Goal: Task Accomplishment & Management: Manage account settings

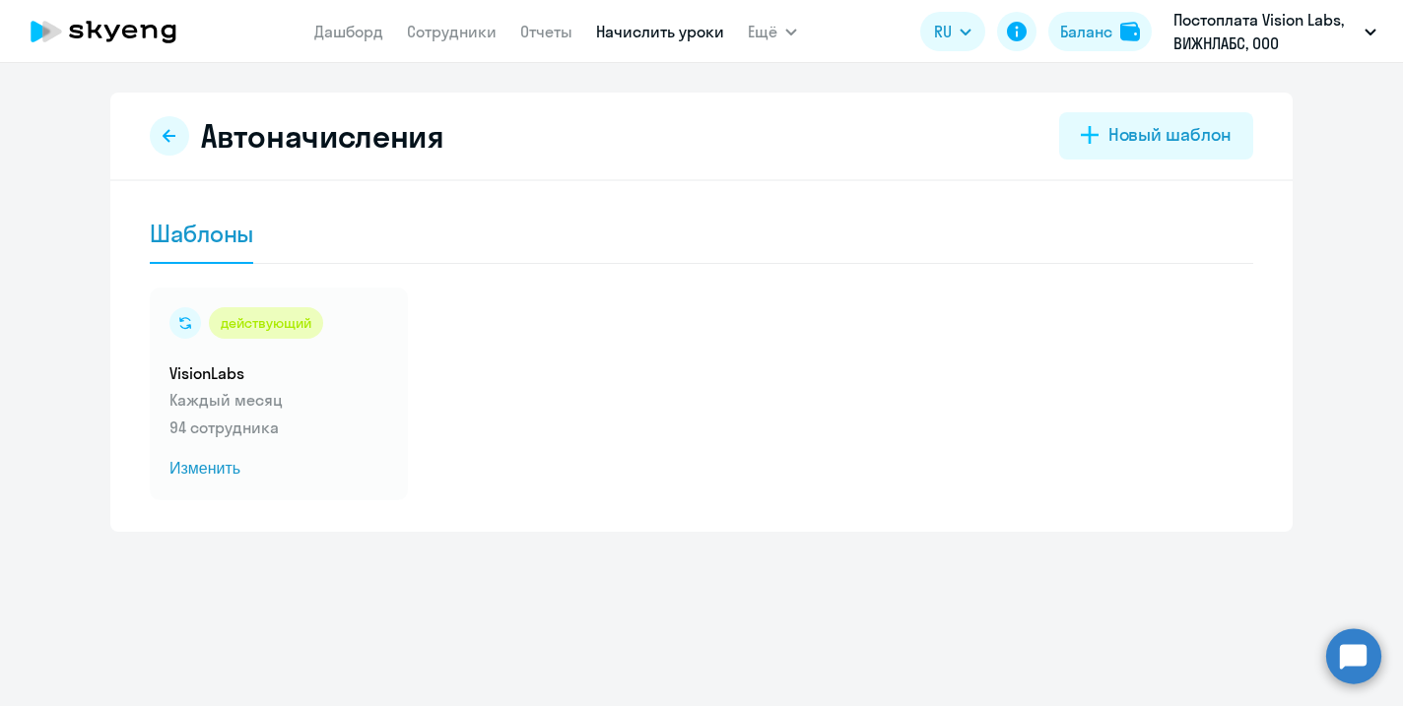
click at [446, 33] on link "Сотрудники" at bounding box center [452, 32] width 90 height 20
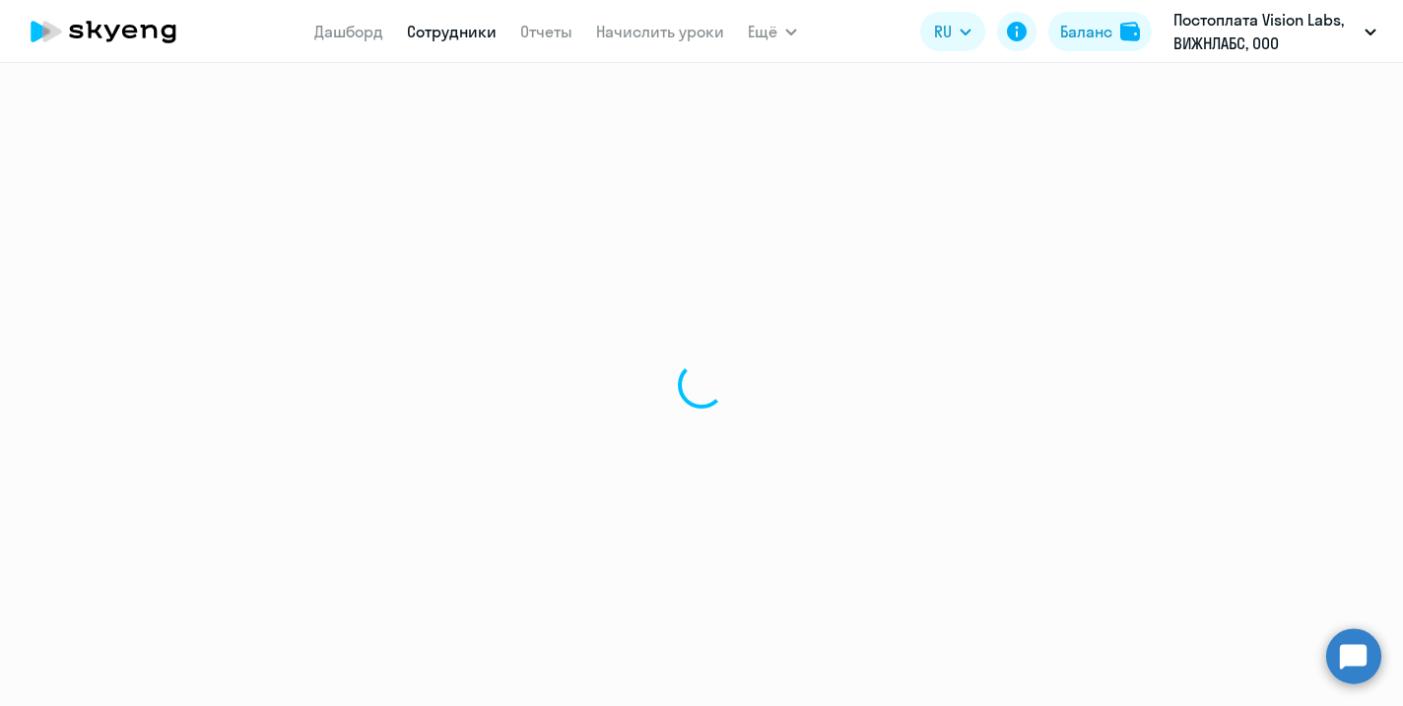
select select "30"
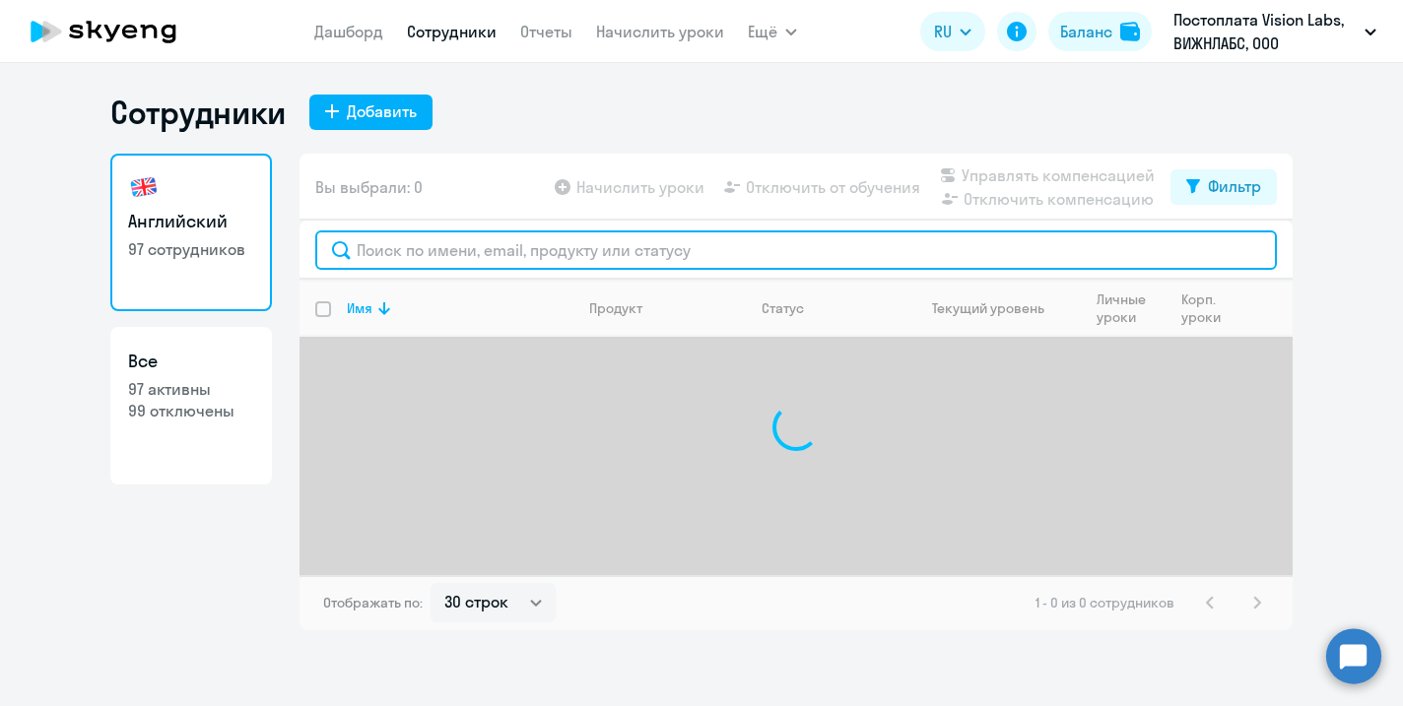
click at [407, 261] on input "text" at bounding box center [795, 249] width 961 height 39
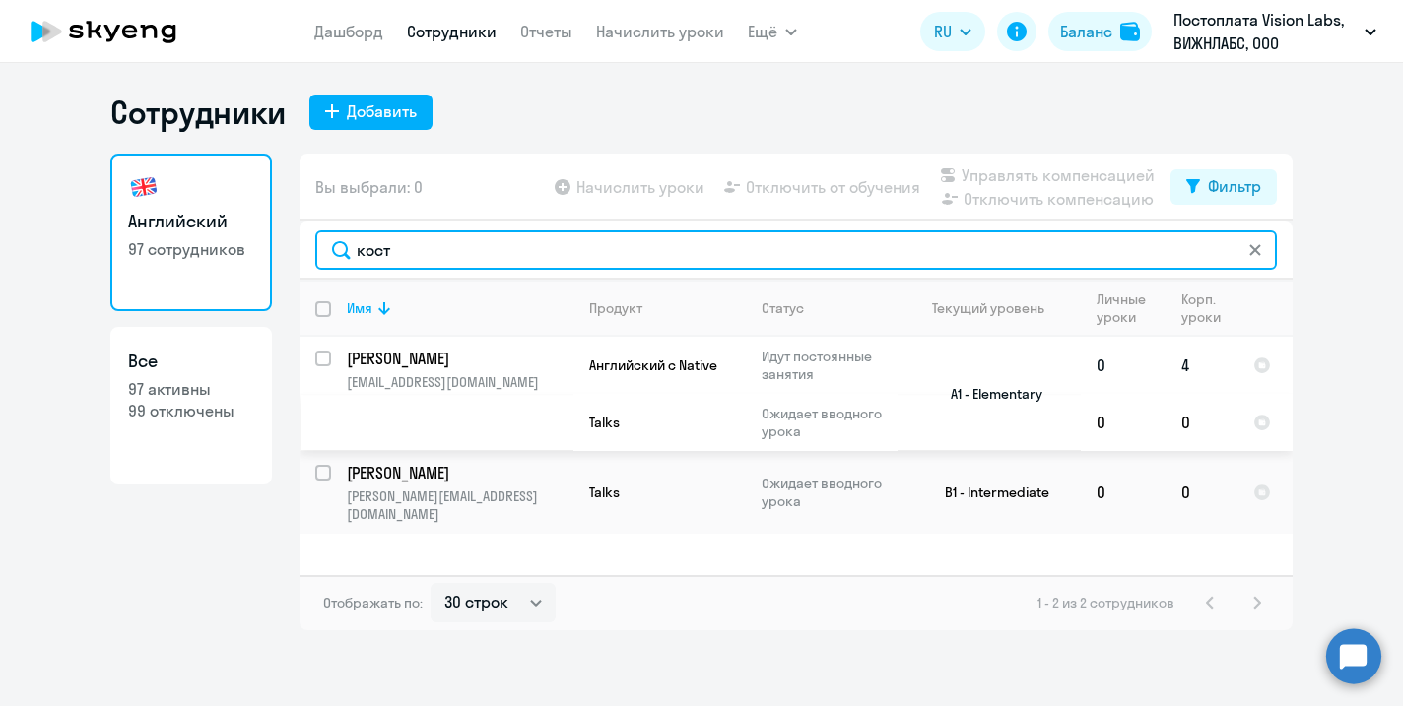
type input "кост"
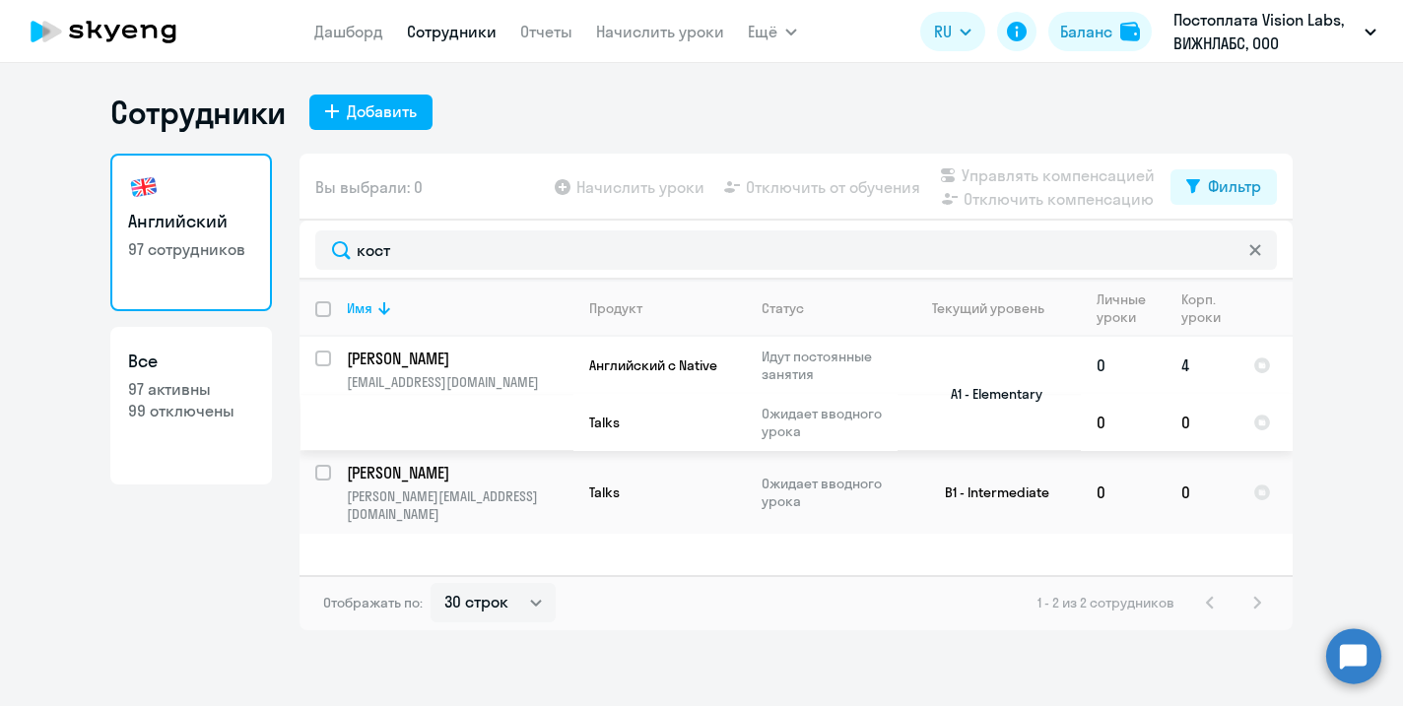
click at [502, 365] on p "[PERSON_NAME]" at bounding box center [458, 359] width 223 height 22
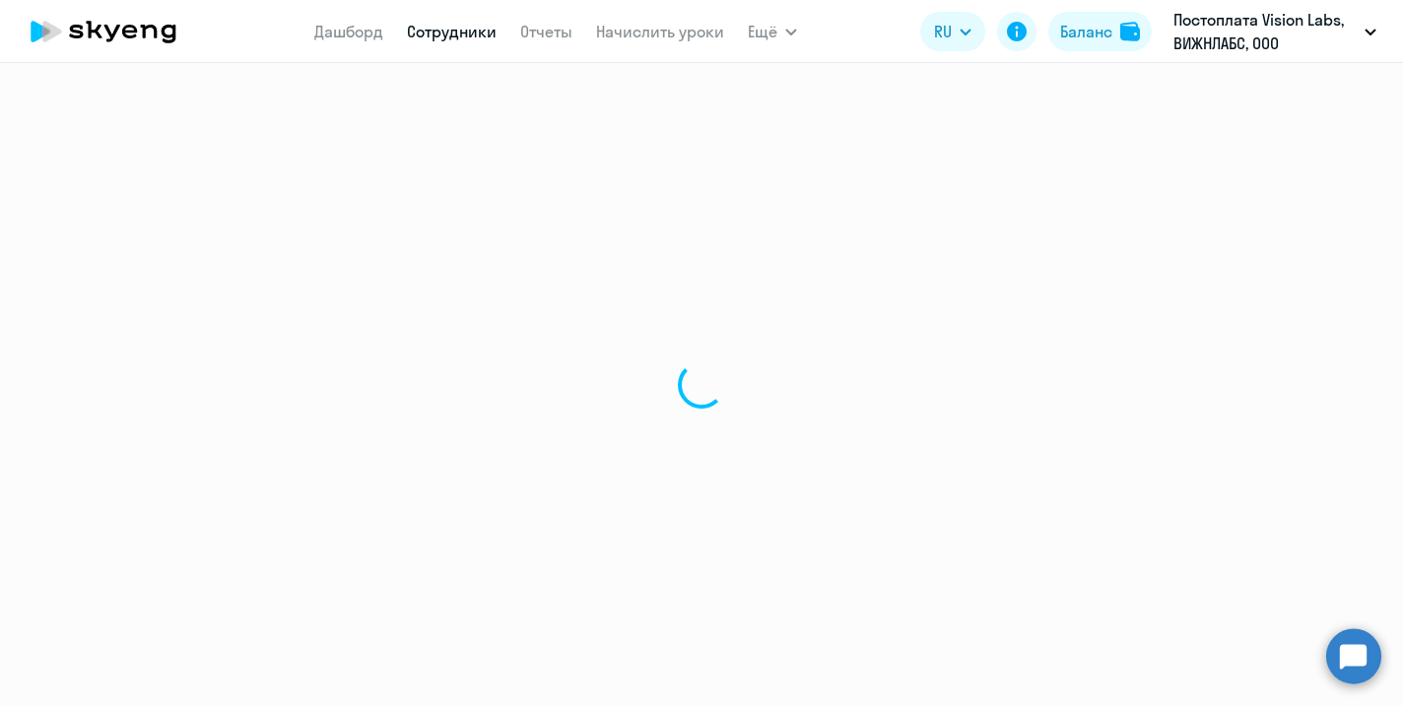
select select "english"
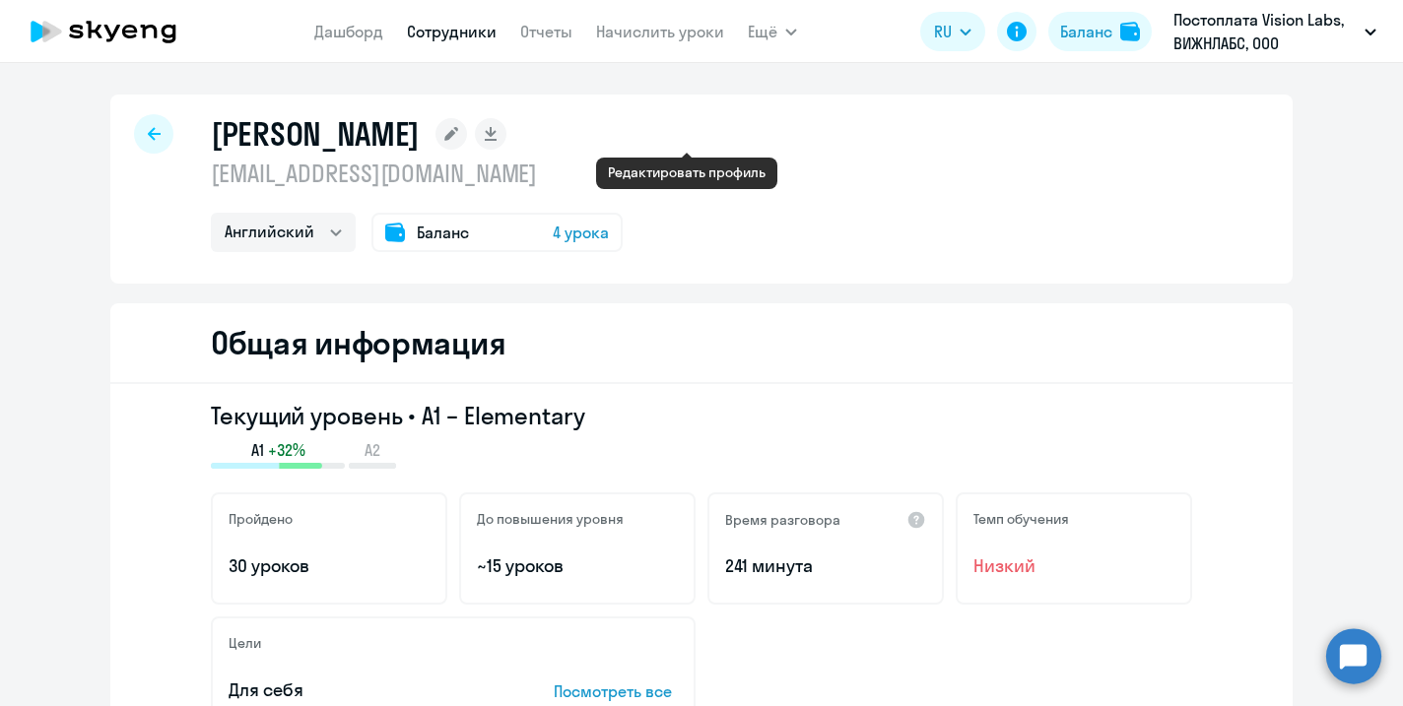
click at [458, 136] on icon at bounding box center [451, 134] width 14 height 14
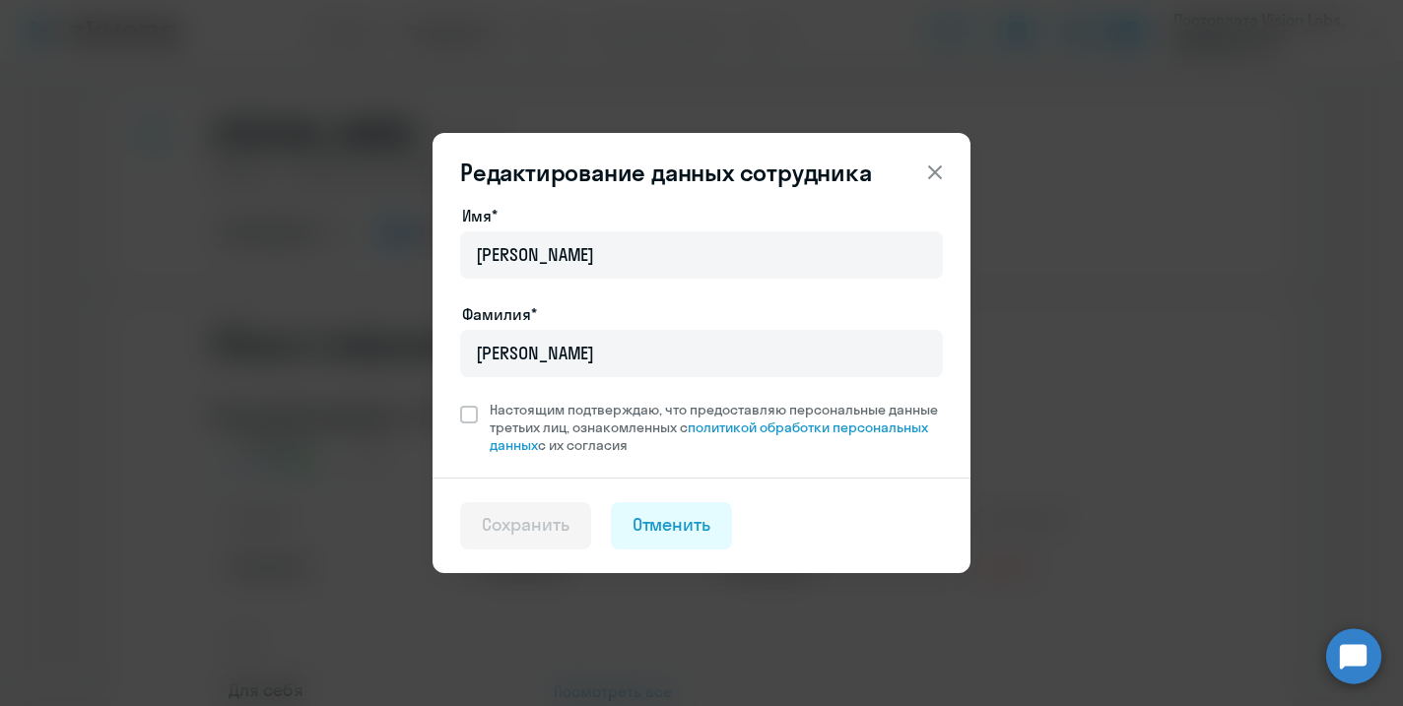
click at [939, 166] on icon at bounding box center [935, 172] width 14 height 14
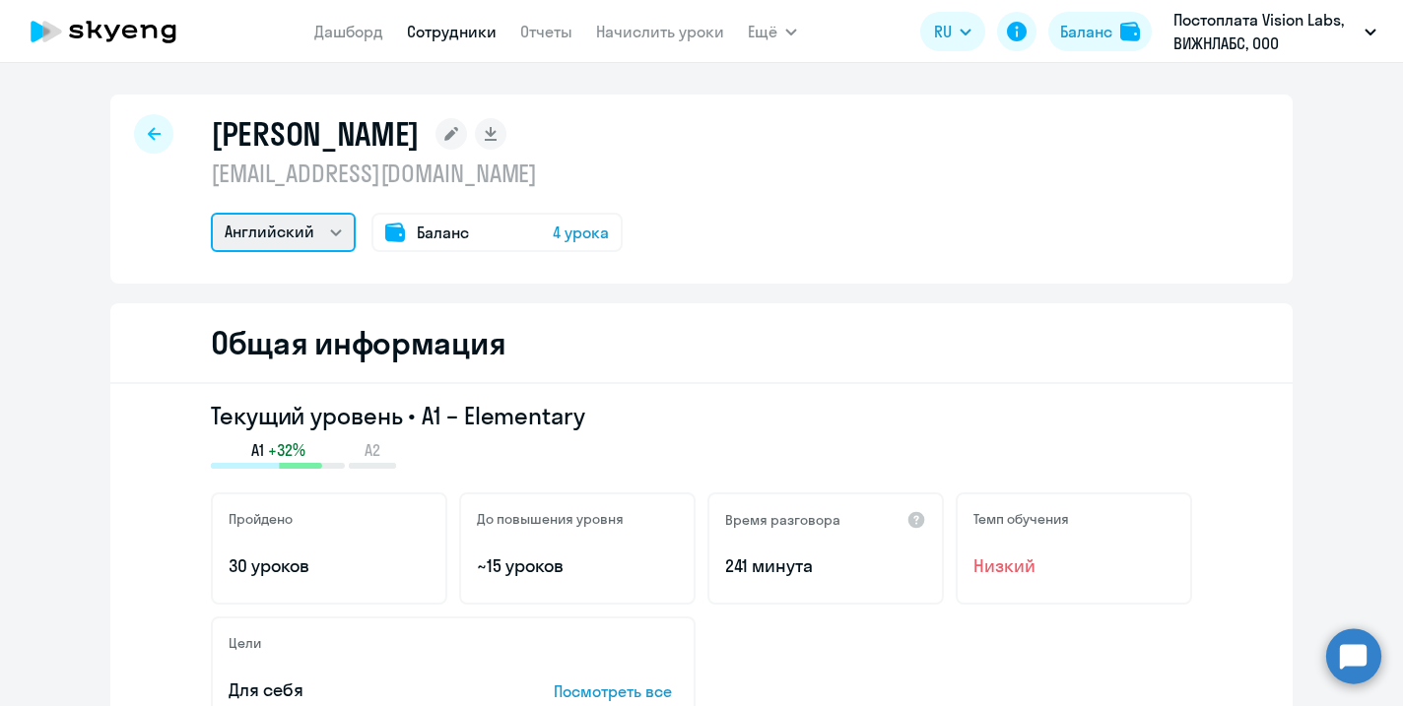
click at [336, 235] on select "Английский" at bounding box center [283, 232] width 145 height 39
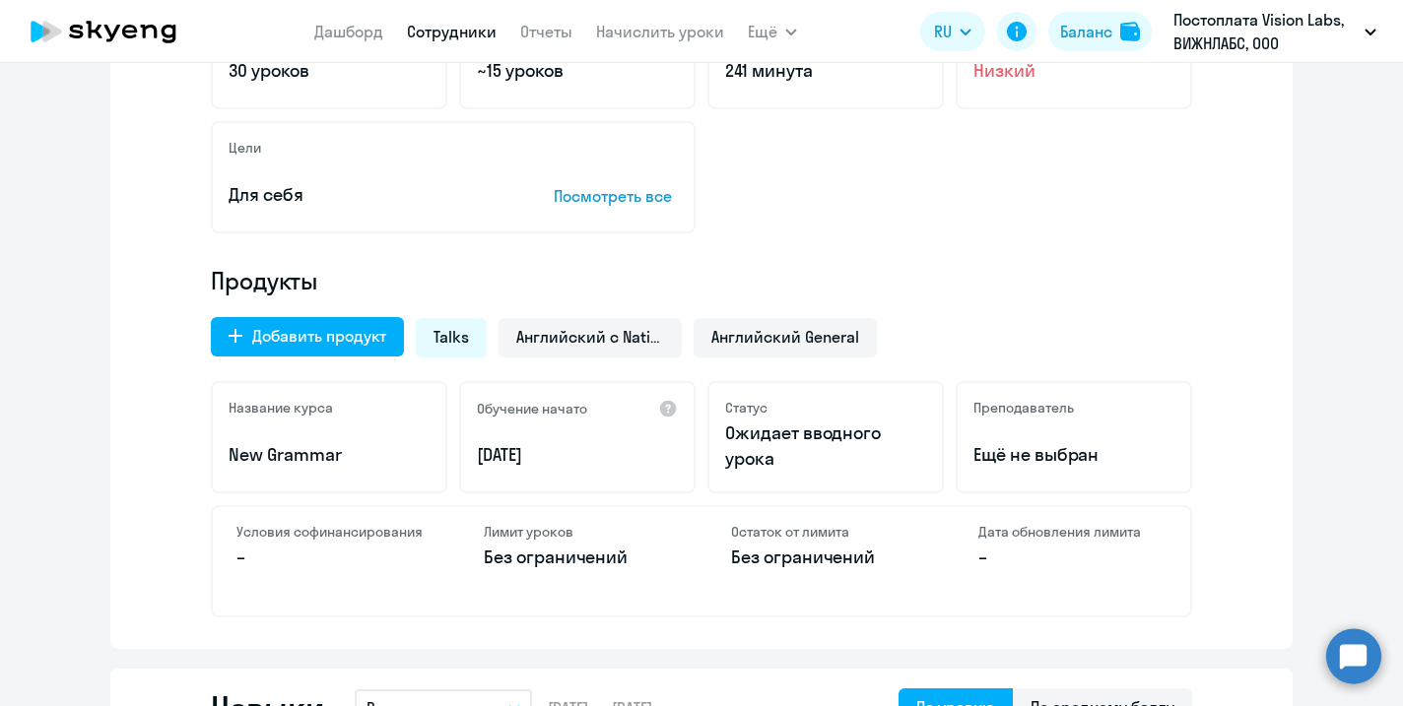
scroll to position [497, 0]
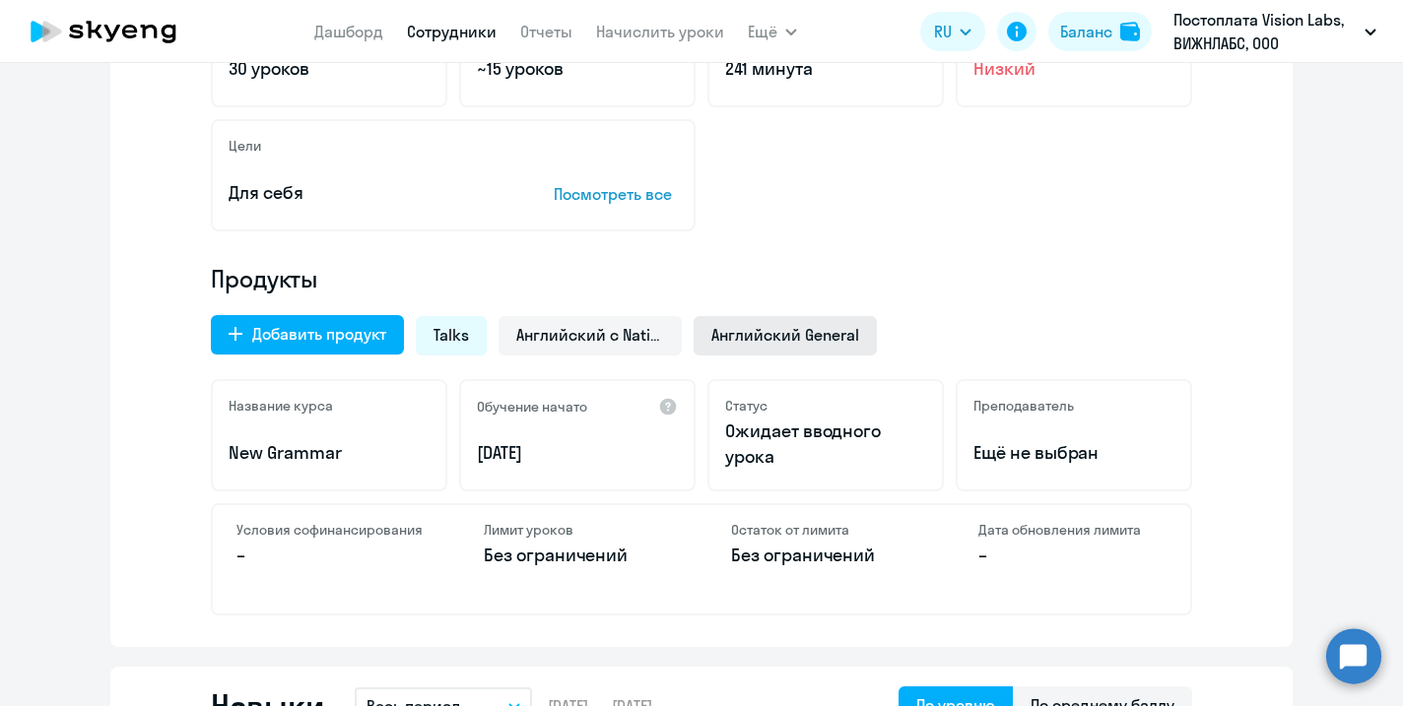
click at [767, 345] on span "Английский General" at bounding box center [785, 335] width 148 height 22
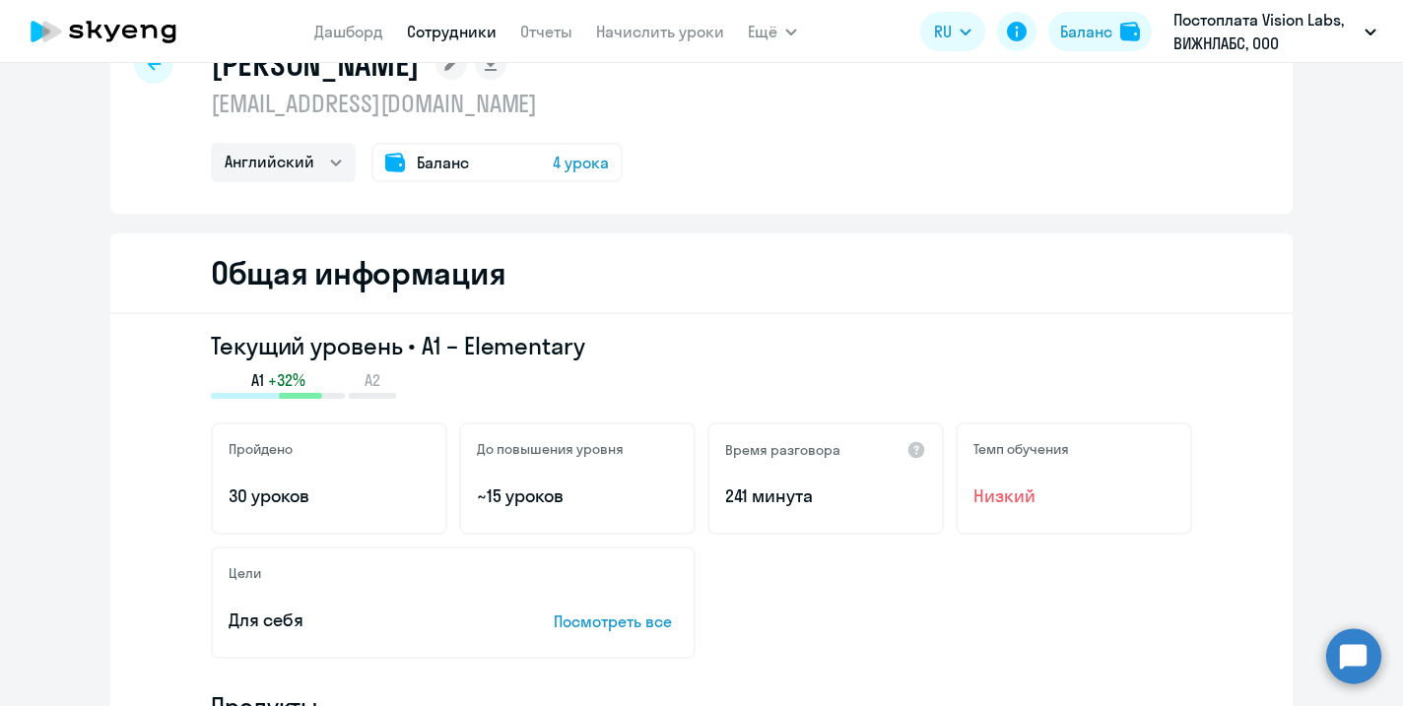
scroll to position [0, 0]
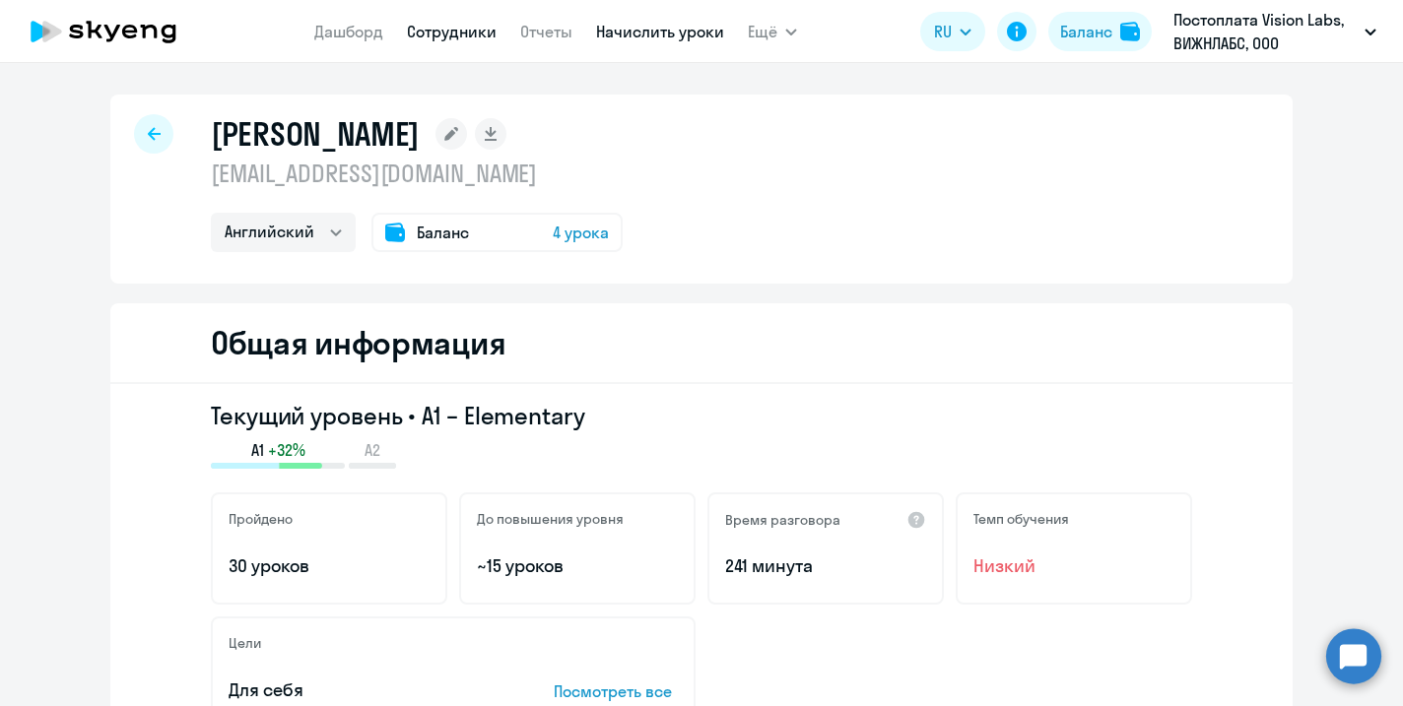
click at [617, 22] on link "Начислить уроки" at bounding box center [660, 32] width 128 height 20
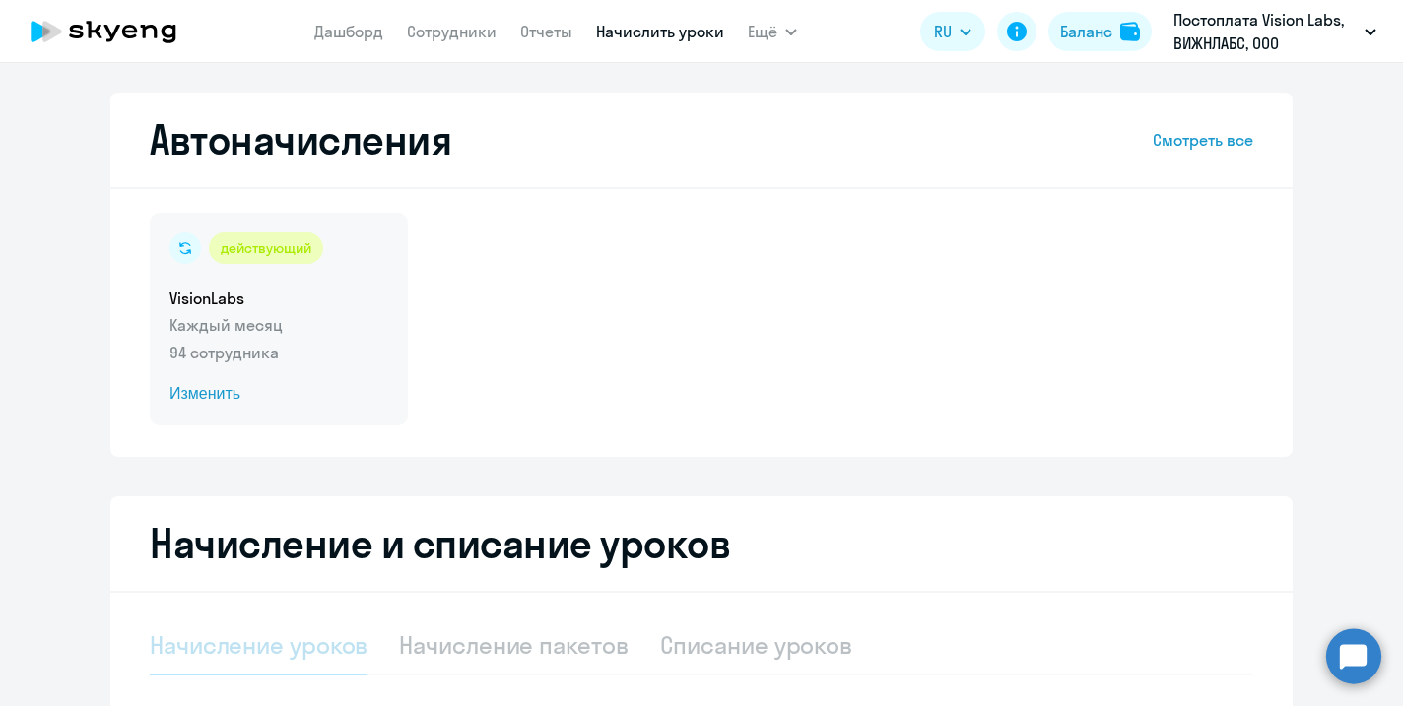
select select "10"
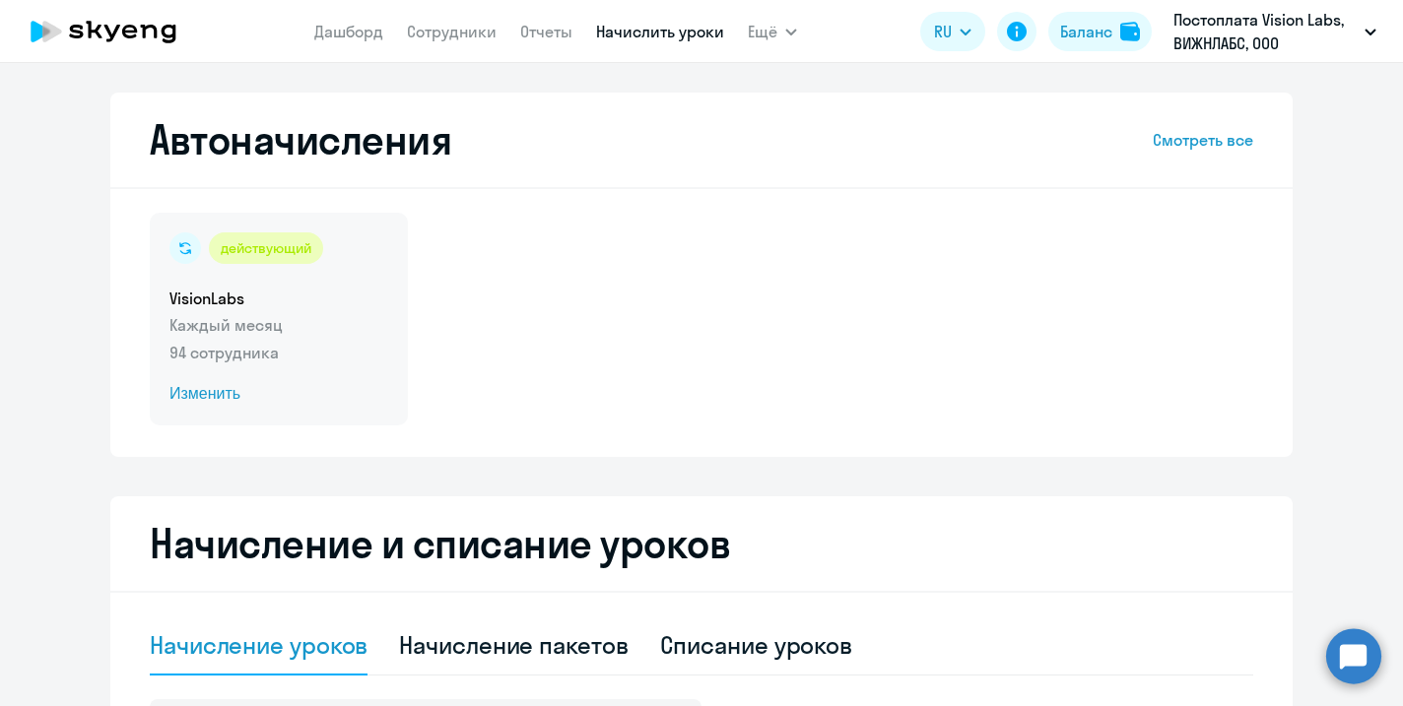
click at [231, 393] on span "Изменить" at bounding box center [278, 394] width 219 height 24
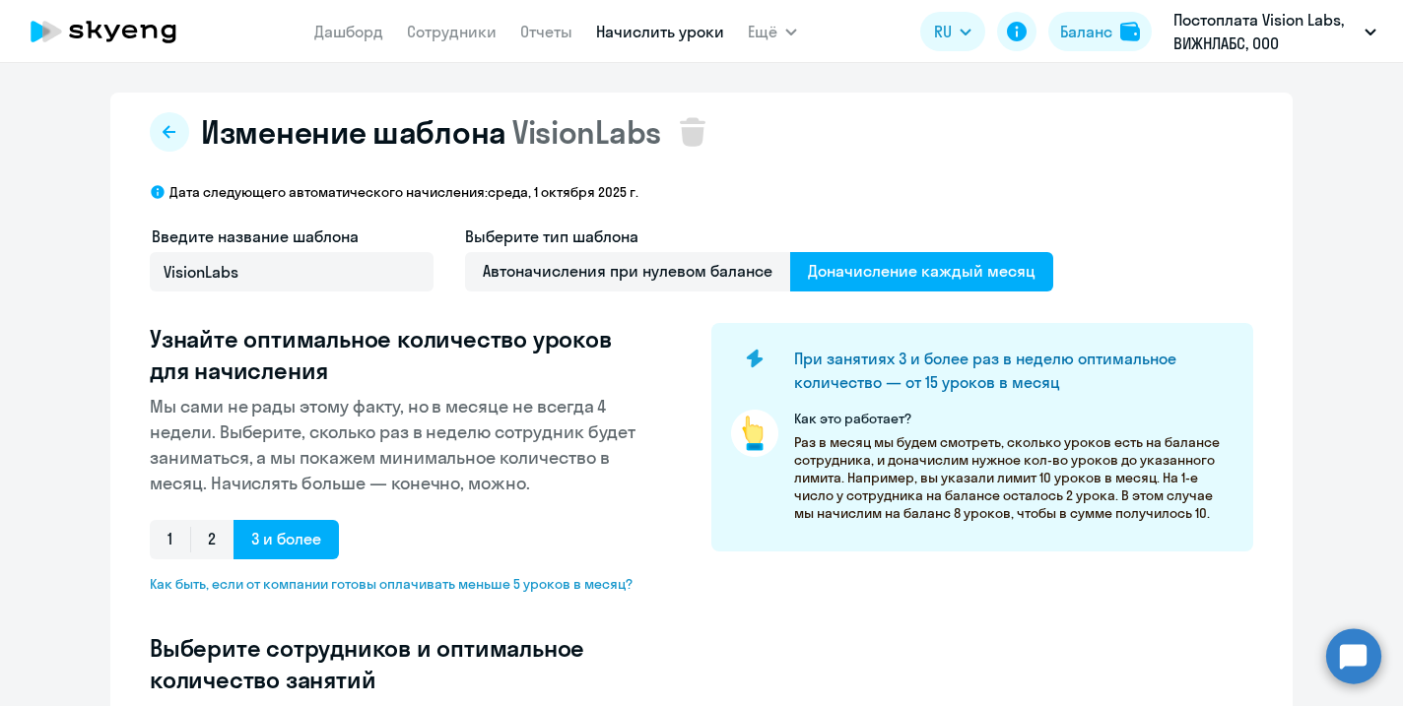
select select "10"
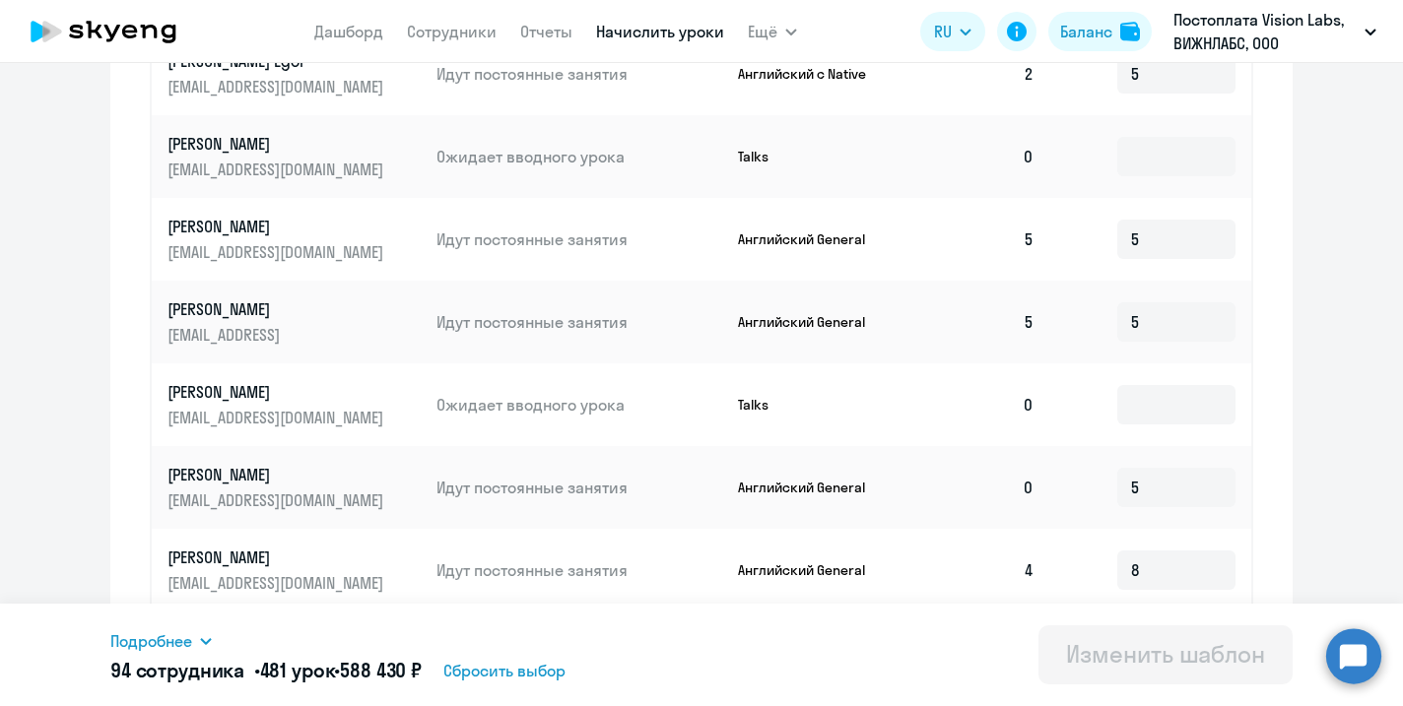
scroll to position [1124, 0]
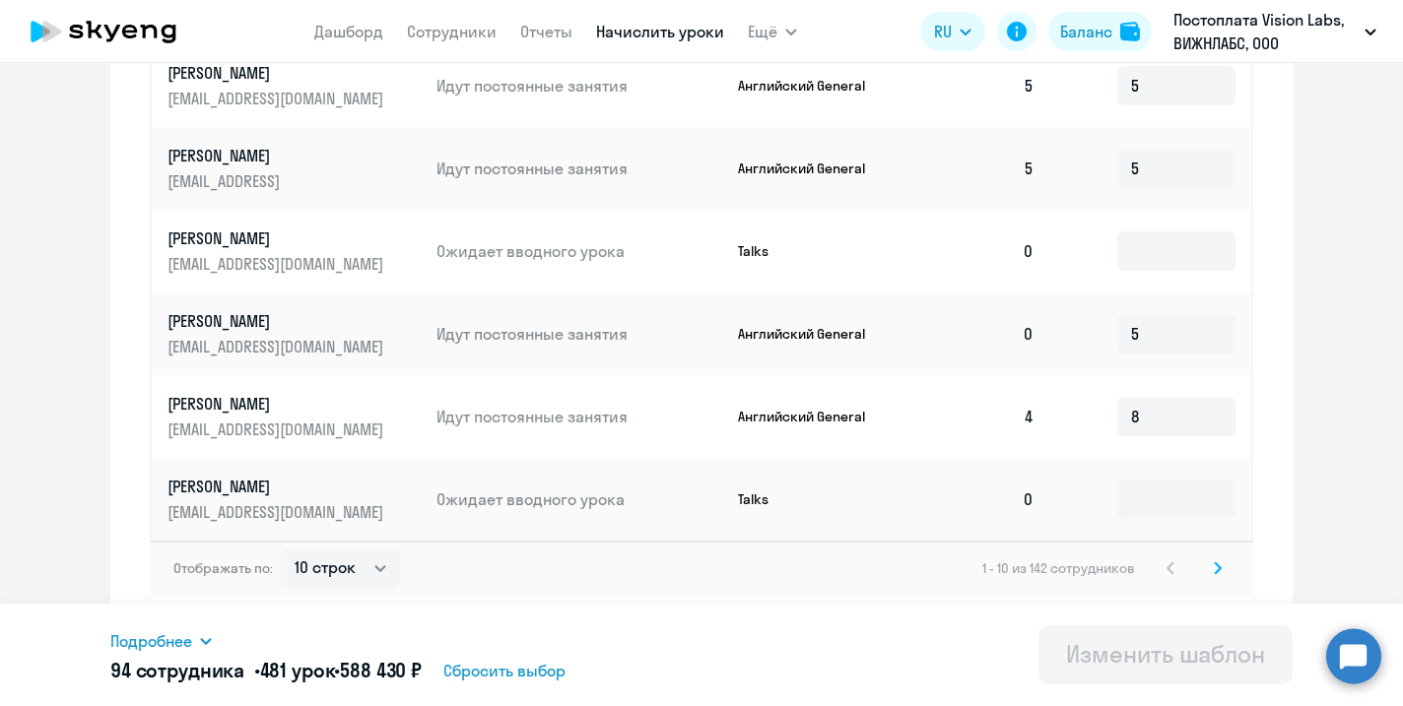
click at [1221, 573] on svg-icon at bounding box center [1218, 569] width 24 height 24
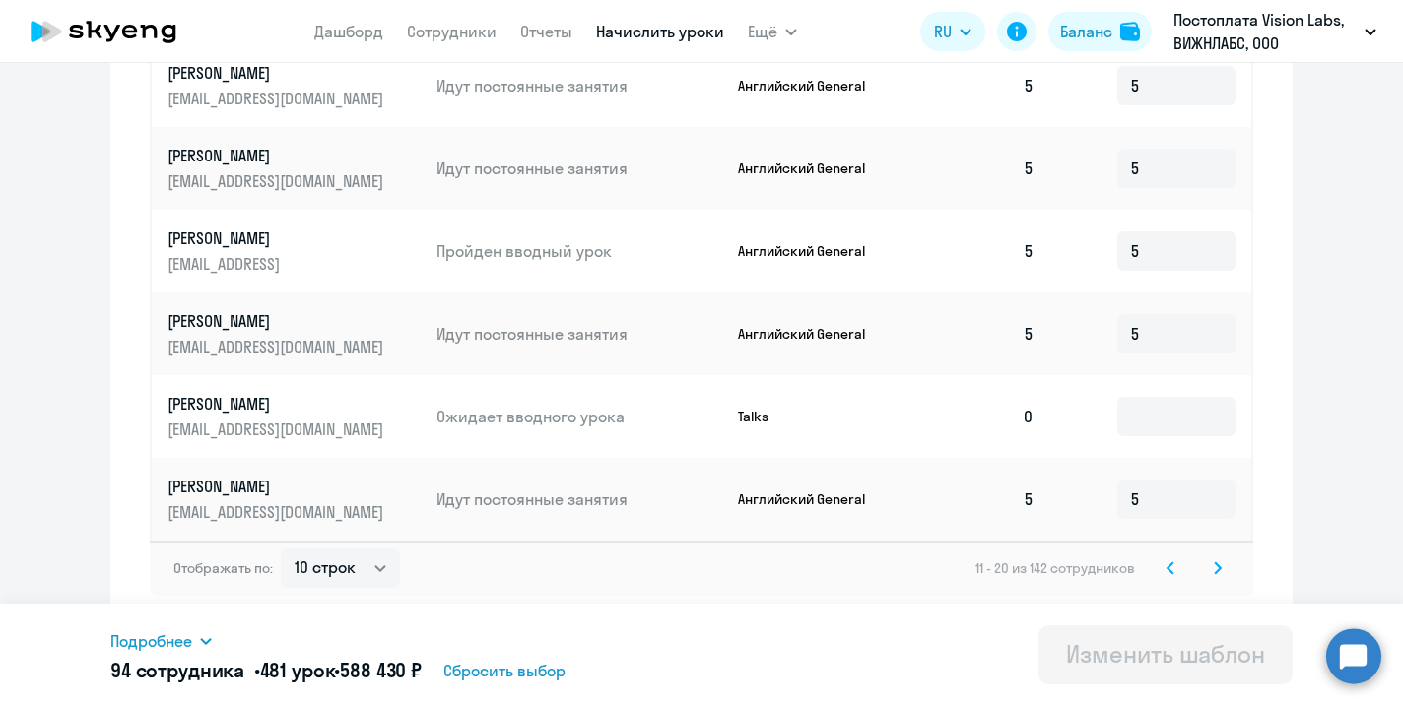
click at [1212, 566] on svg-icon at bounding box center [1218, 569] width 24 height 24
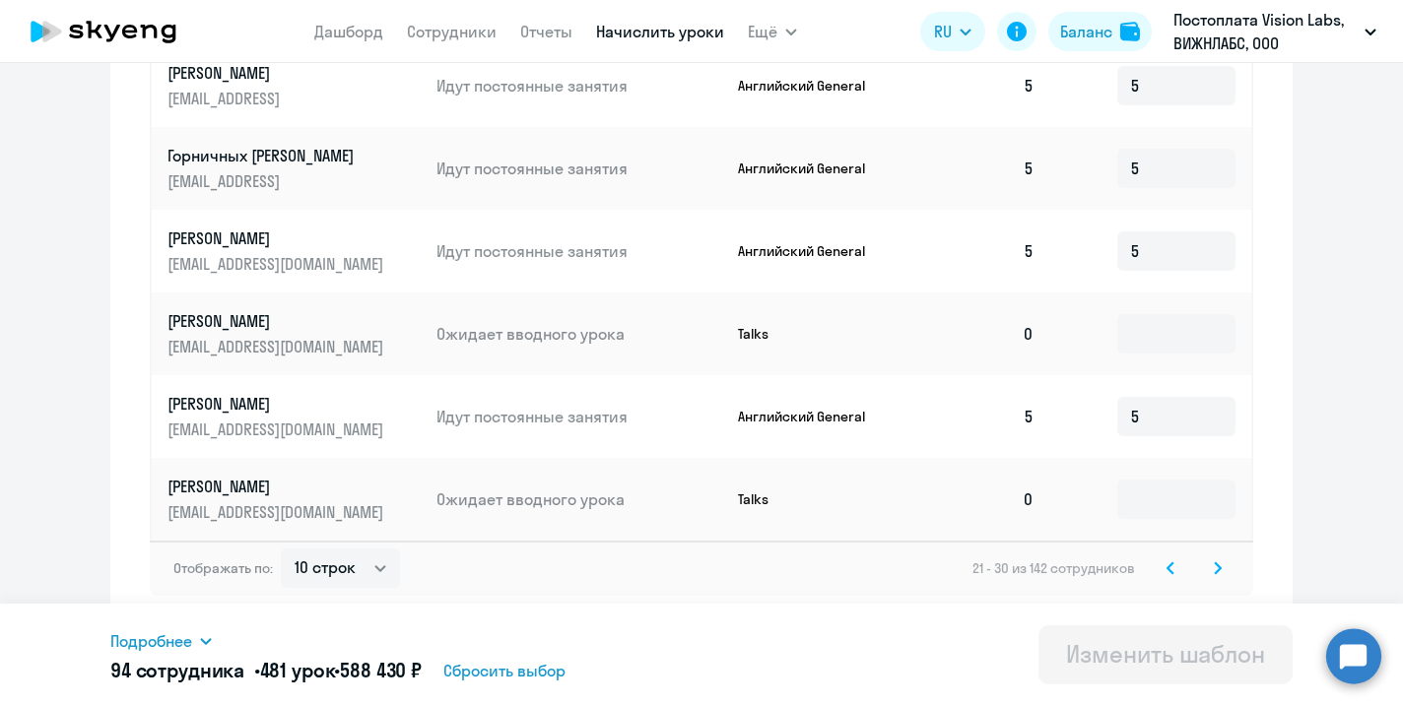
click at [1212, 566] on svg-icon at bounding box center [1218, 569] width 24 height 24
click at [1216, 573] on icon at bounding box center [1218, 567] width 6 height 11
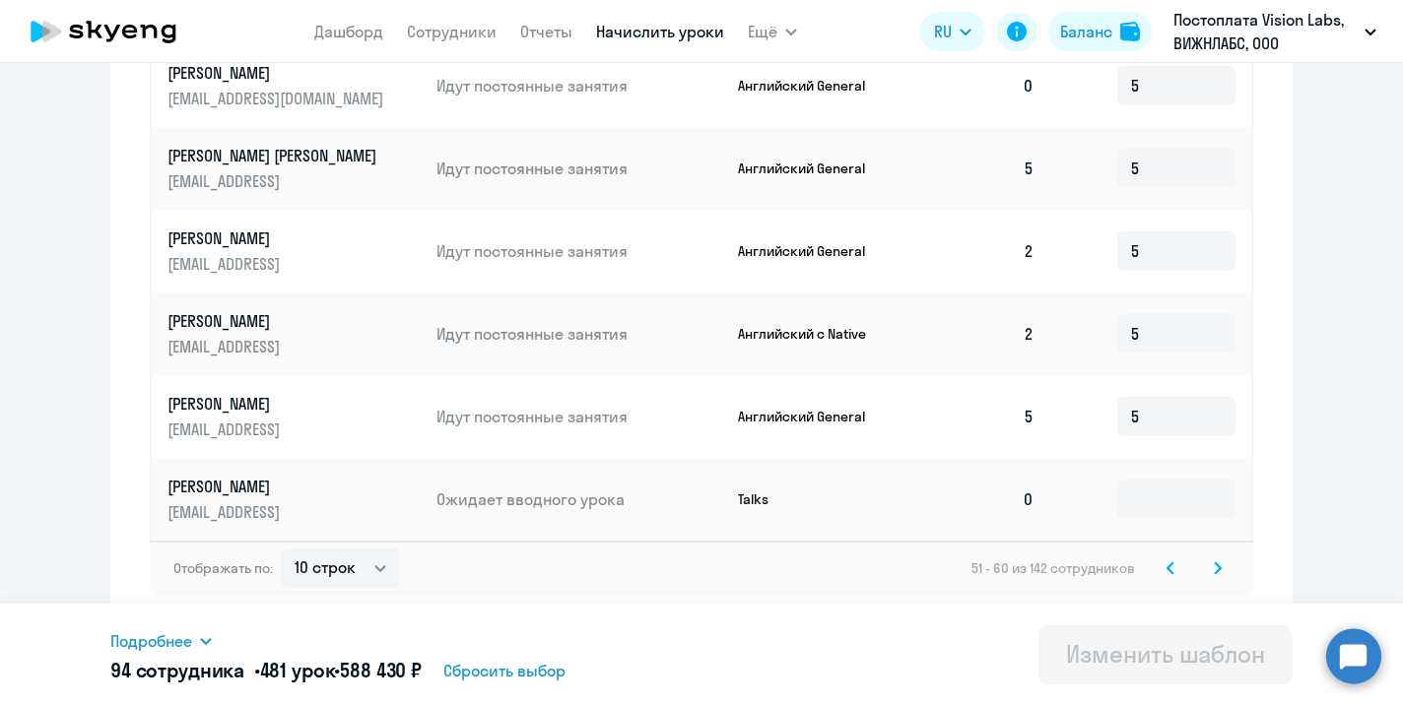
click at [1218, 566] on icon at bounding box center [1218, 567] width 6 height 11
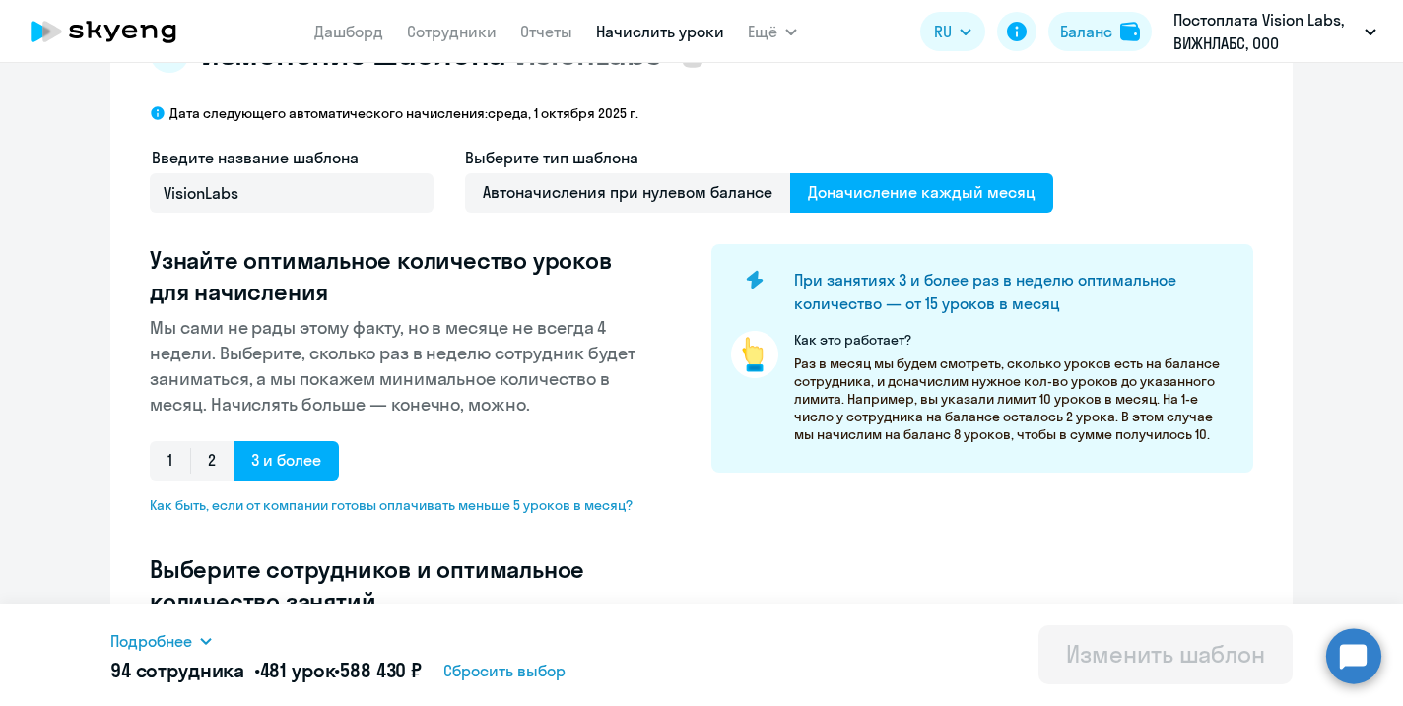
scroll to position [0, 0]
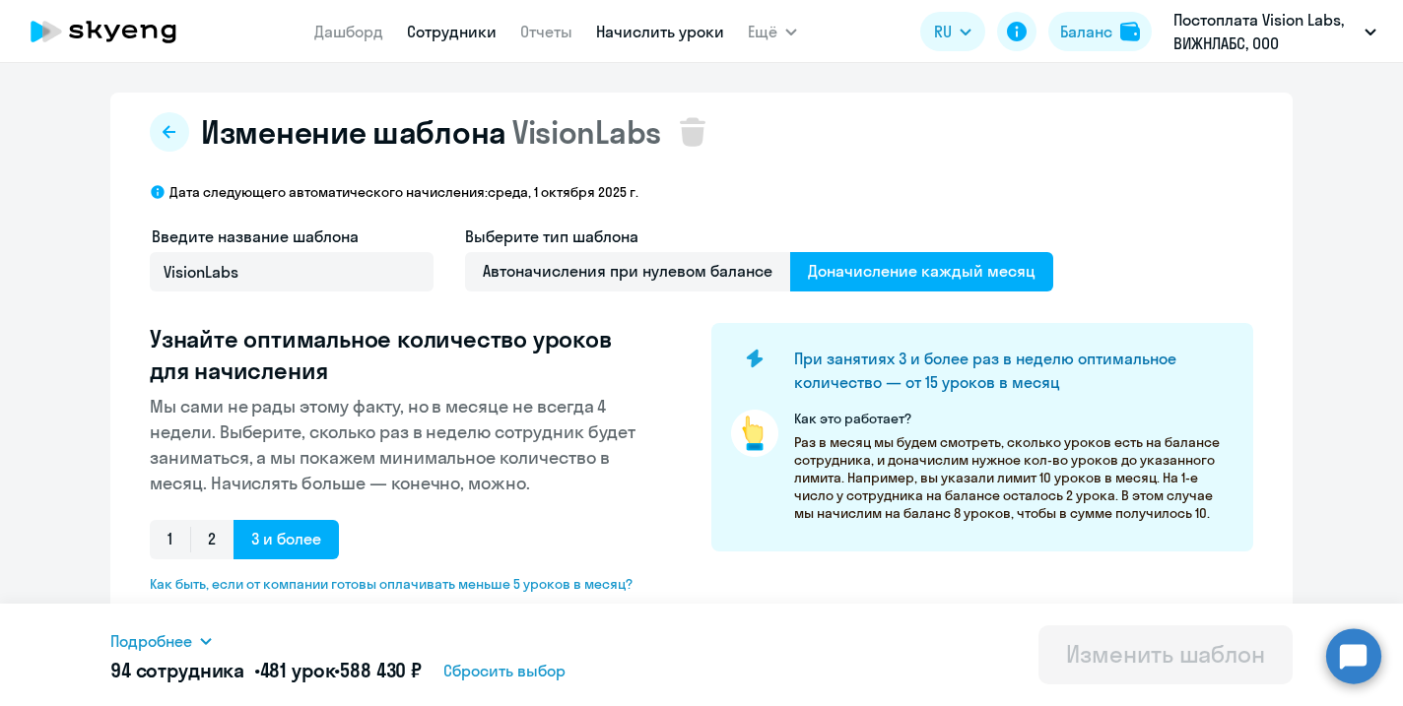
click at [459, 30] on link "Сотрудники" at bounding box center [452, 32] width 90 height 20
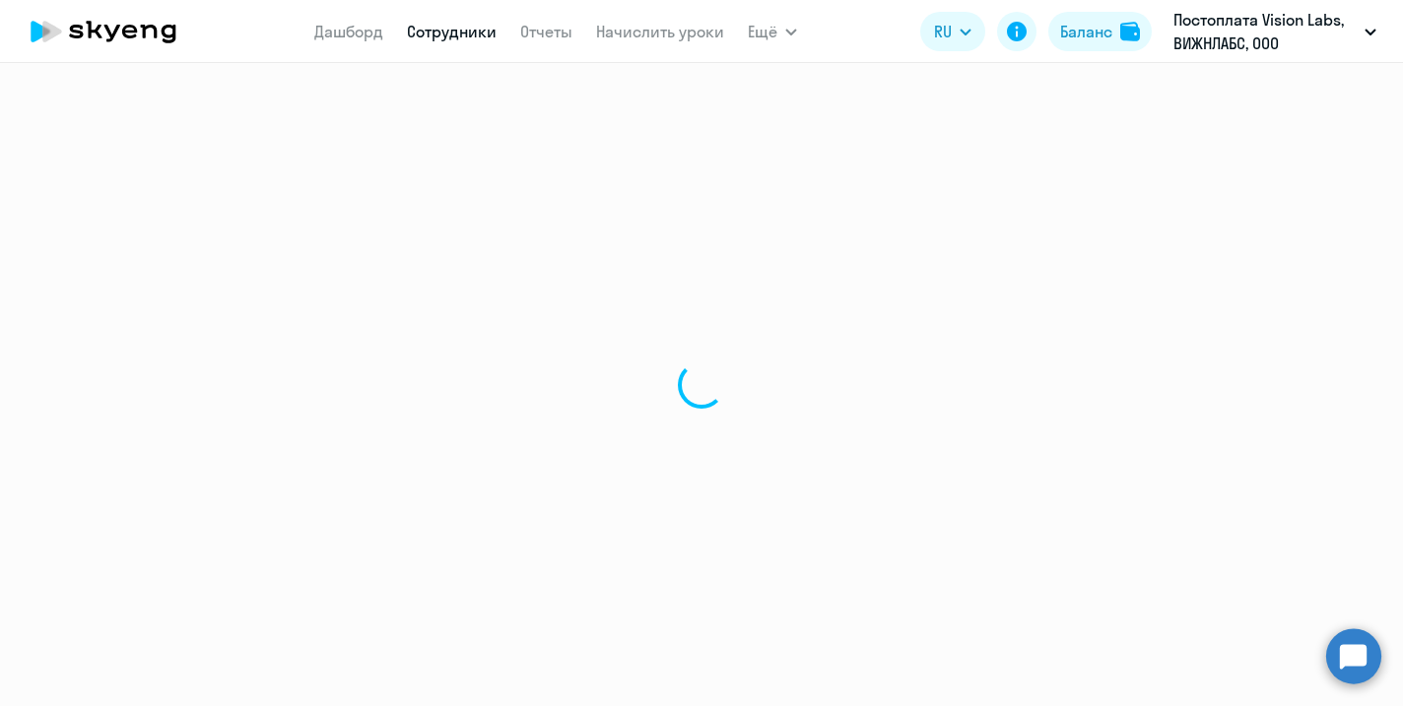
select select "30"
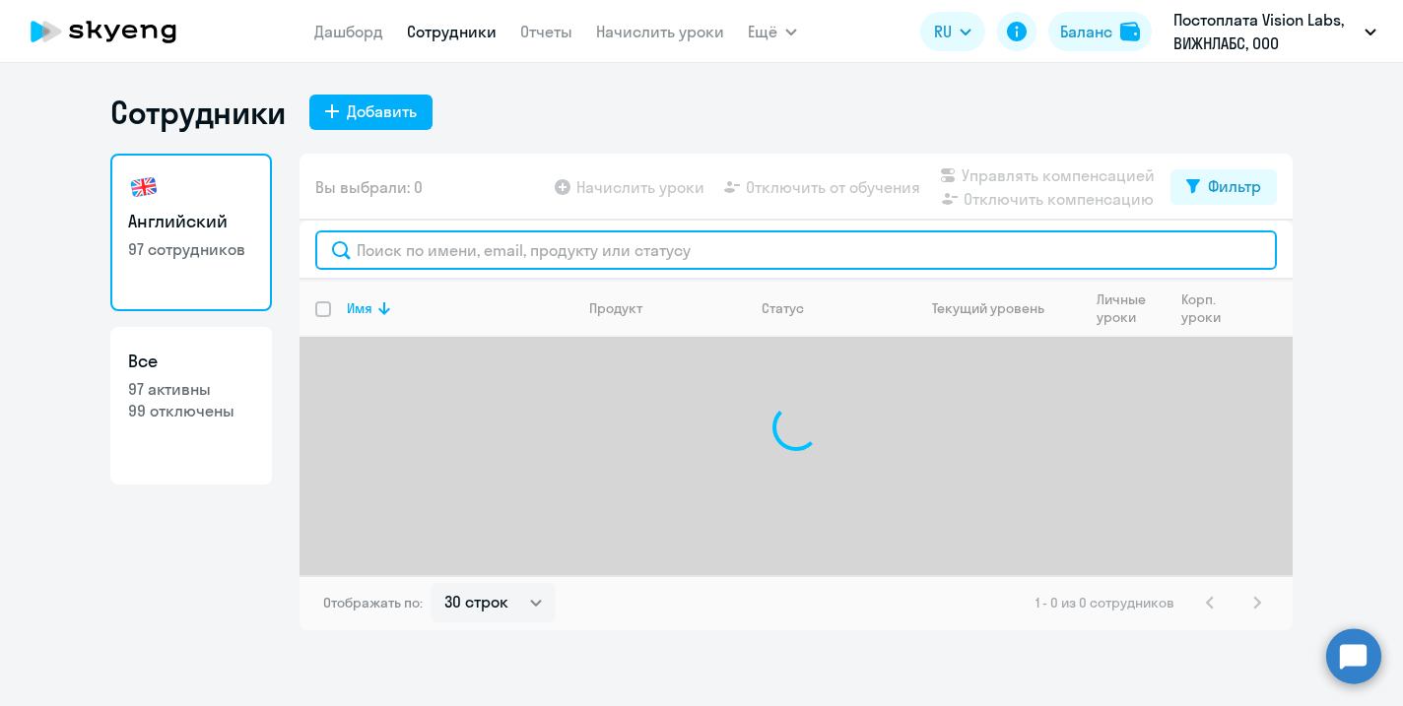
click at [464, 264] on input "text" at bounding box center [795, 249] width 961 height 39
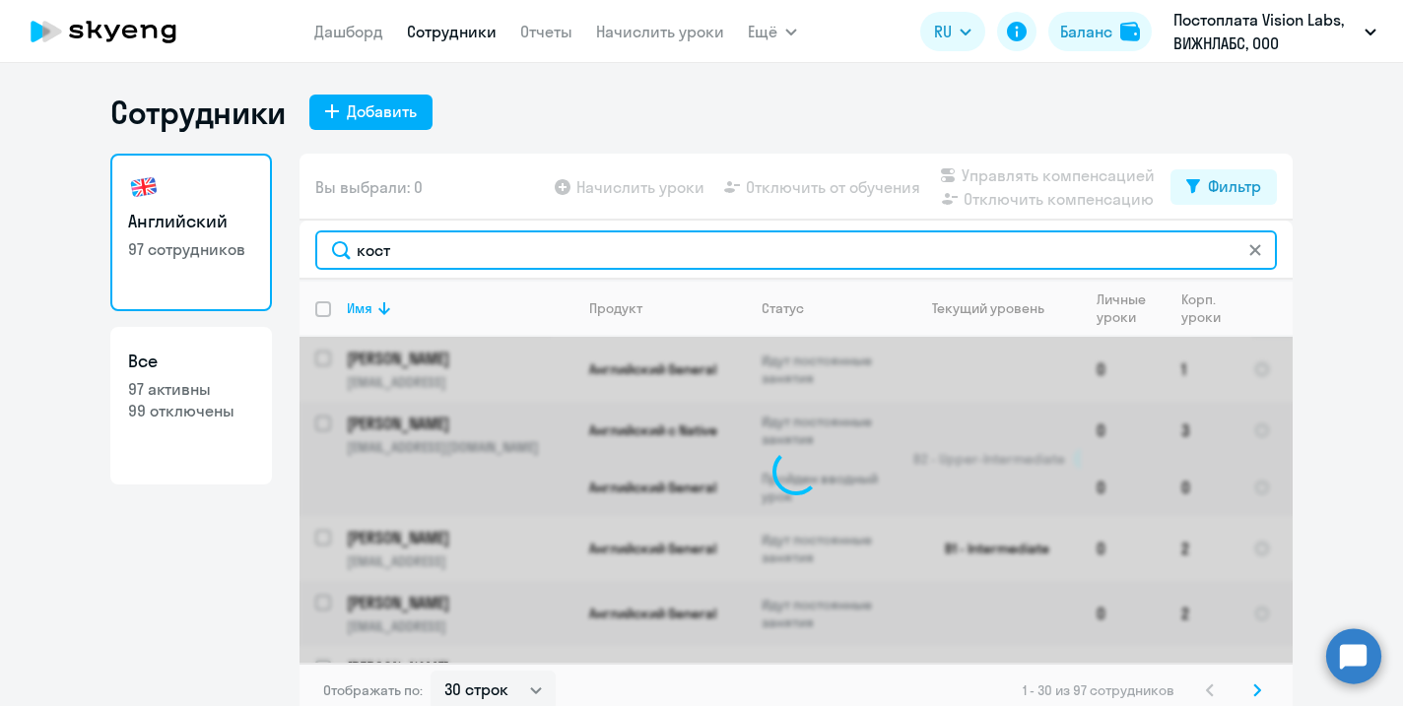
type input "[PERSON_NAME]"
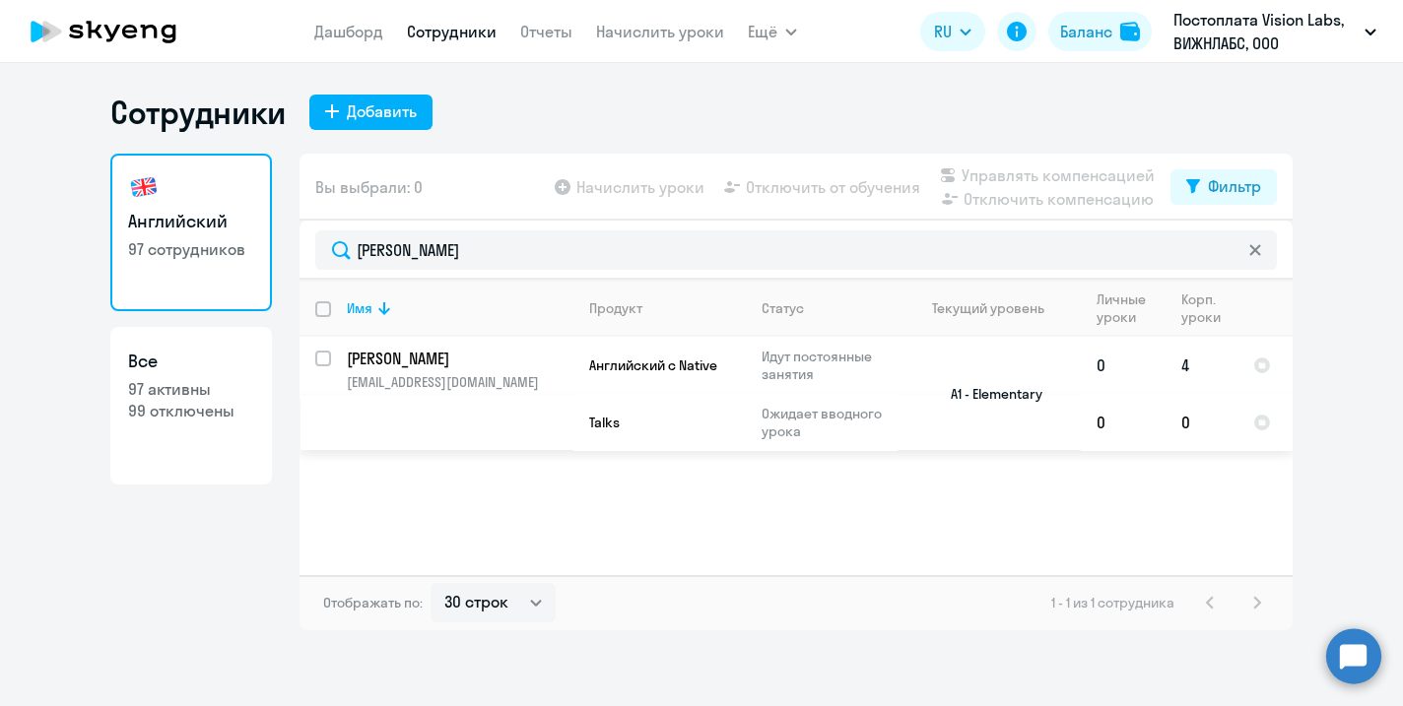
click at [520, 364] on p "[PERSON_NAME]" at bounding box center [458, 359] width 223 height 22
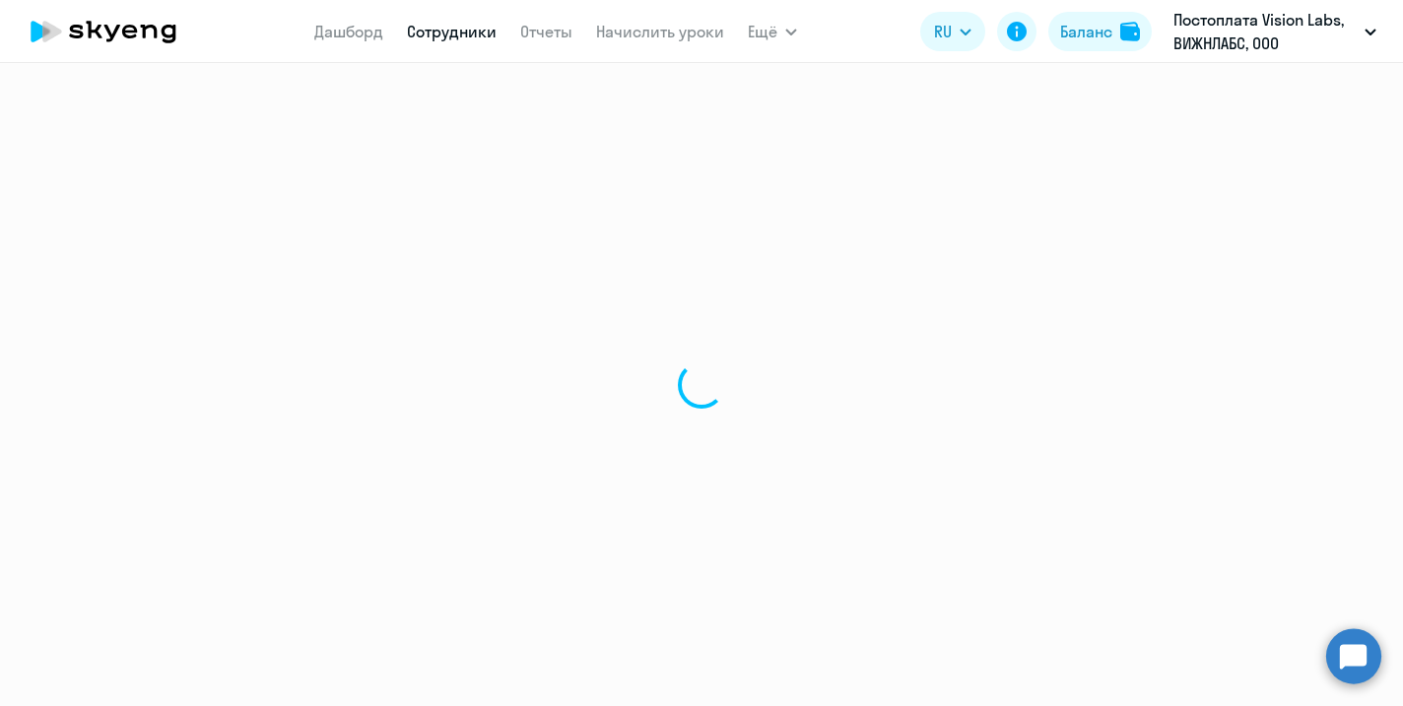
select select "english"
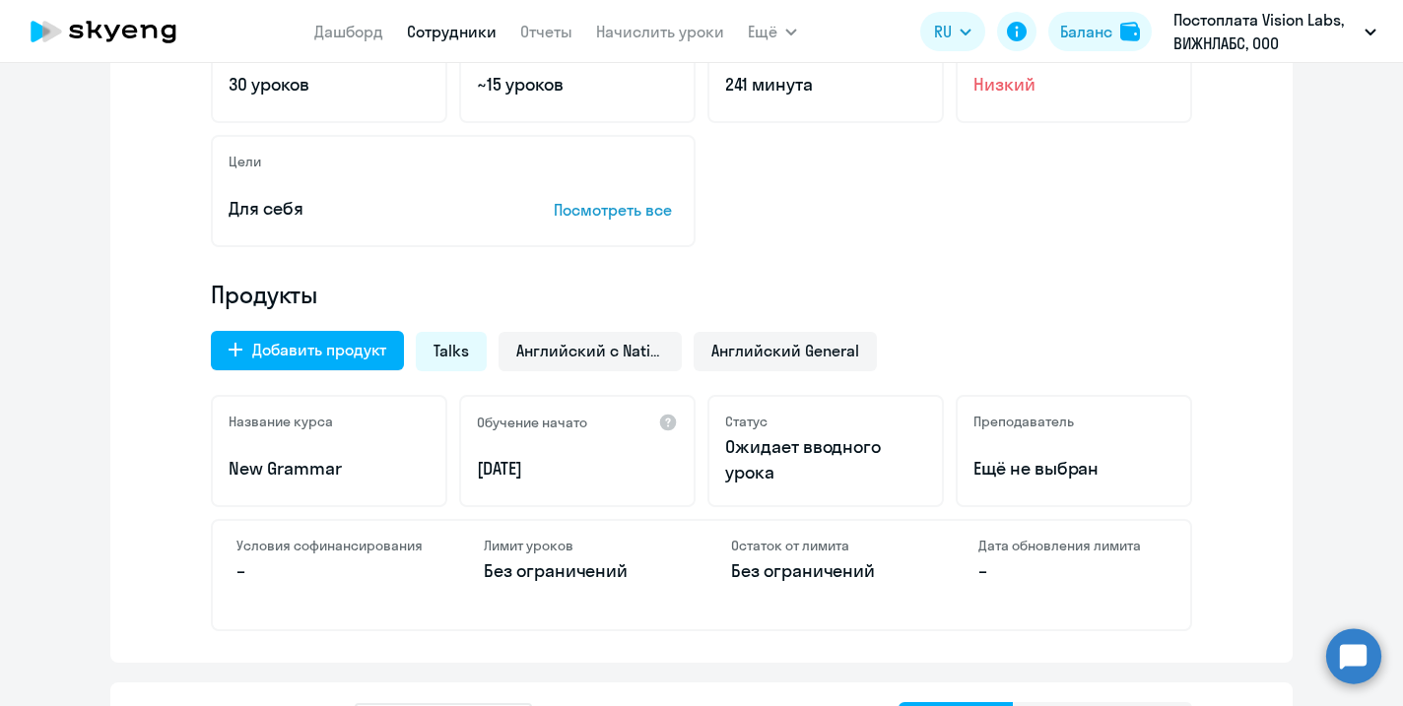
scroll to position [491, 0]
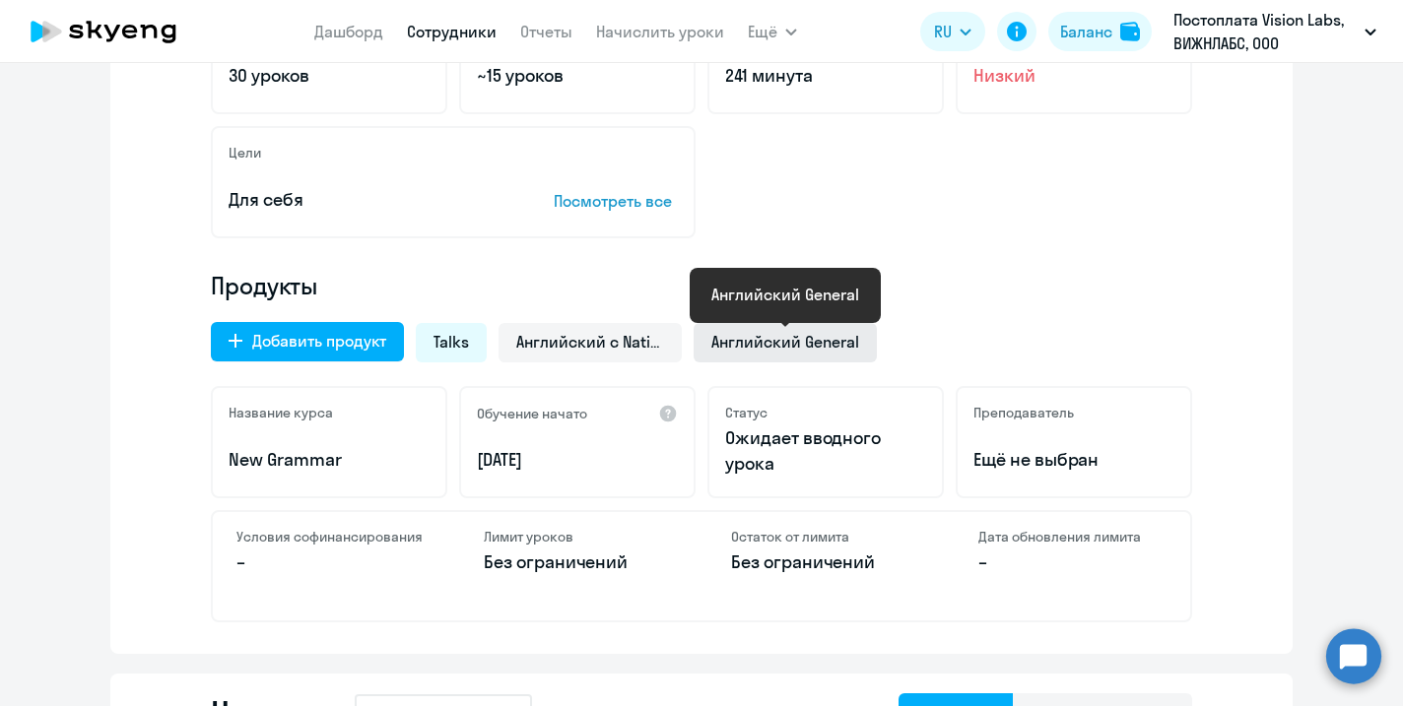
click at [725, 347] on span "Английский General" at bounding box center [785, 342] width 148 height 22
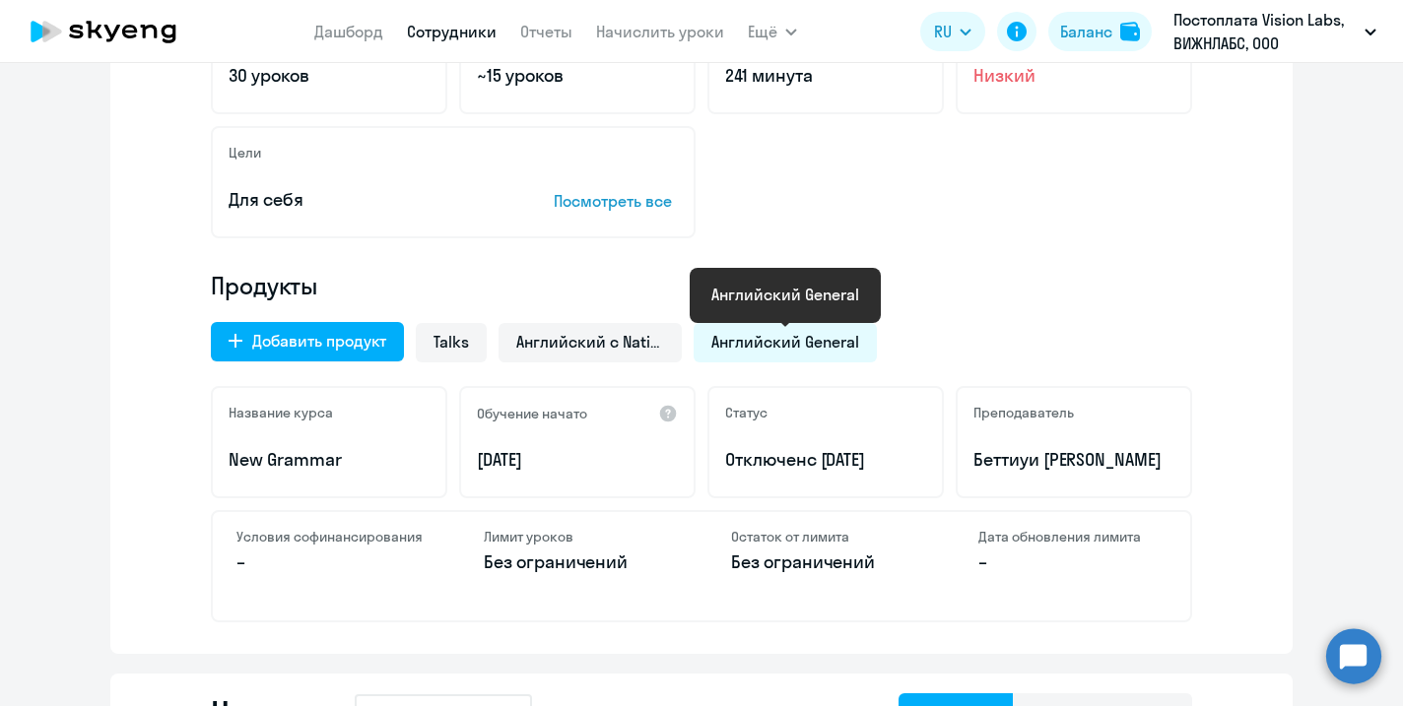
scroll to position [582, 0]
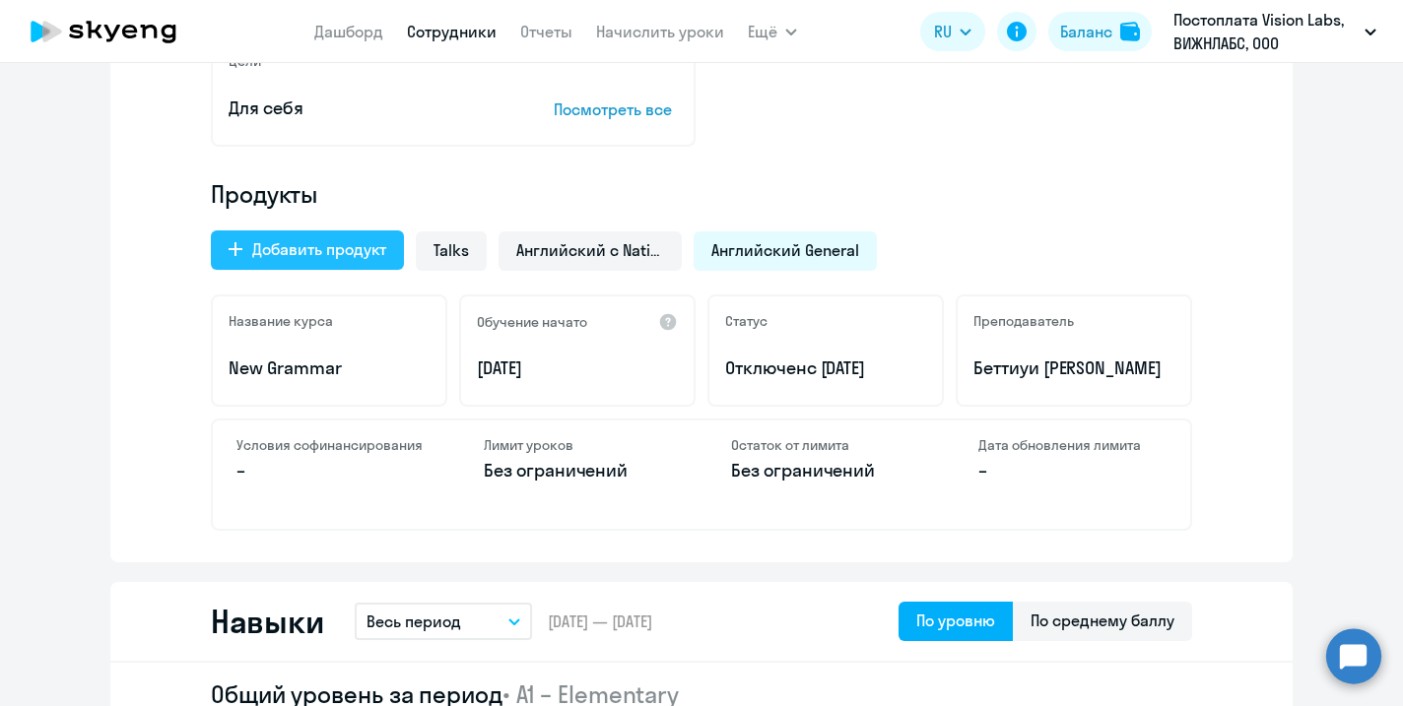
click at [316, 252] on div "Добавить продукт" at bounding box center [319, 249] width 134 height 24
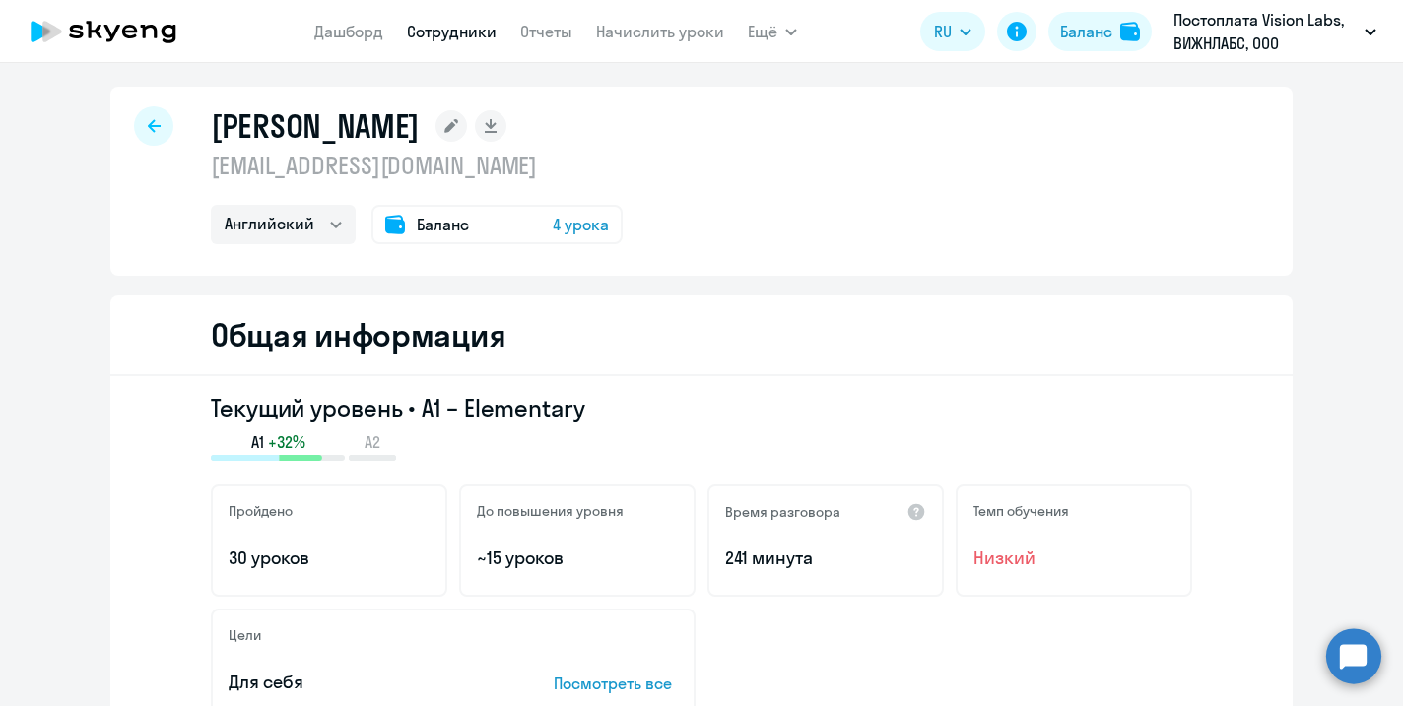
select select "english_adult_not_native_speaker"
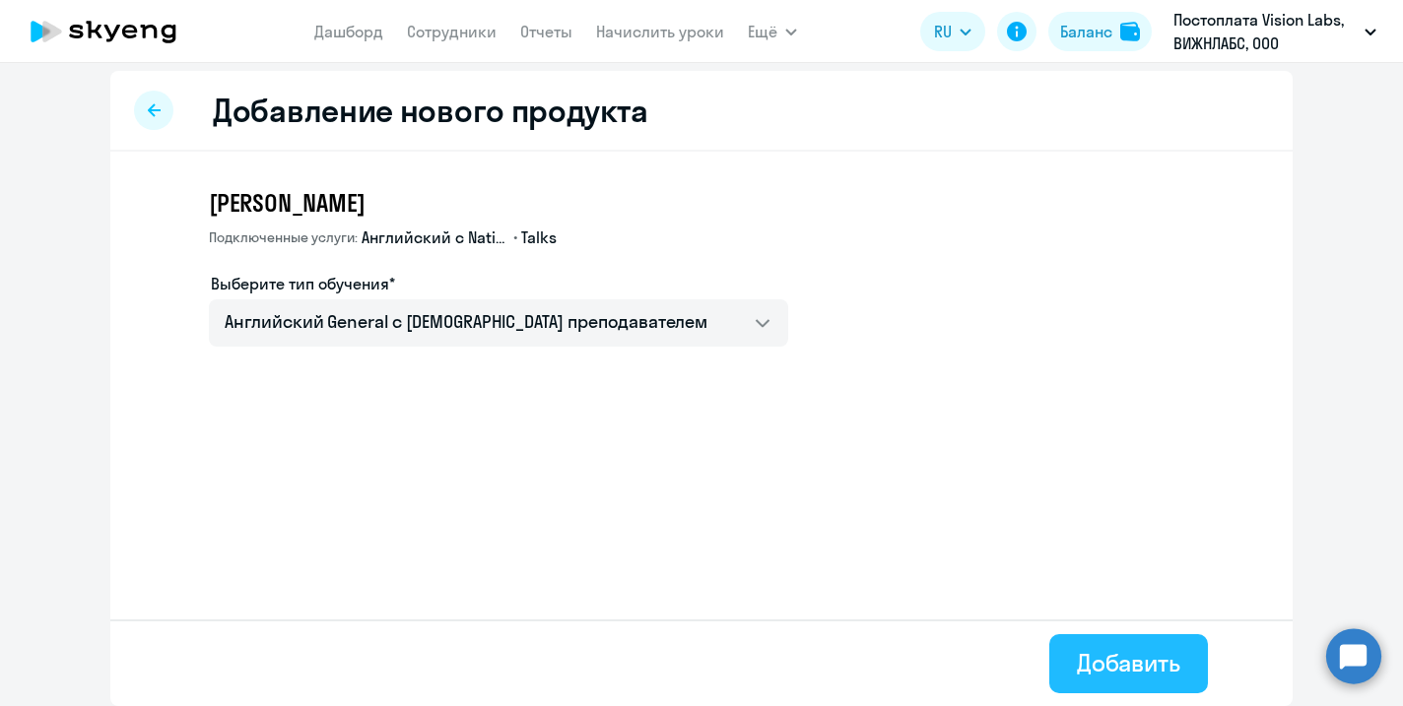
click at [1120, 662] on div "Добавить" at bounding box center [1128, 663] width 103 height 32
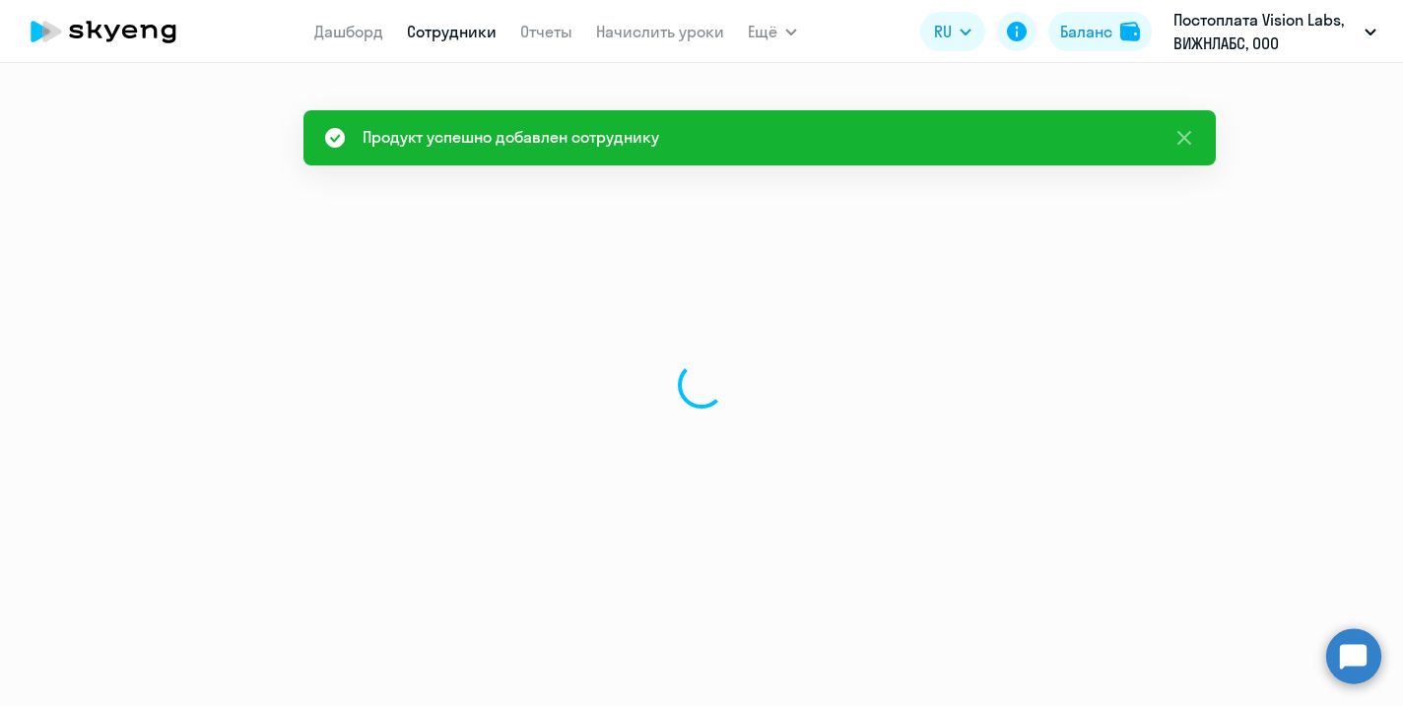
select select "english"
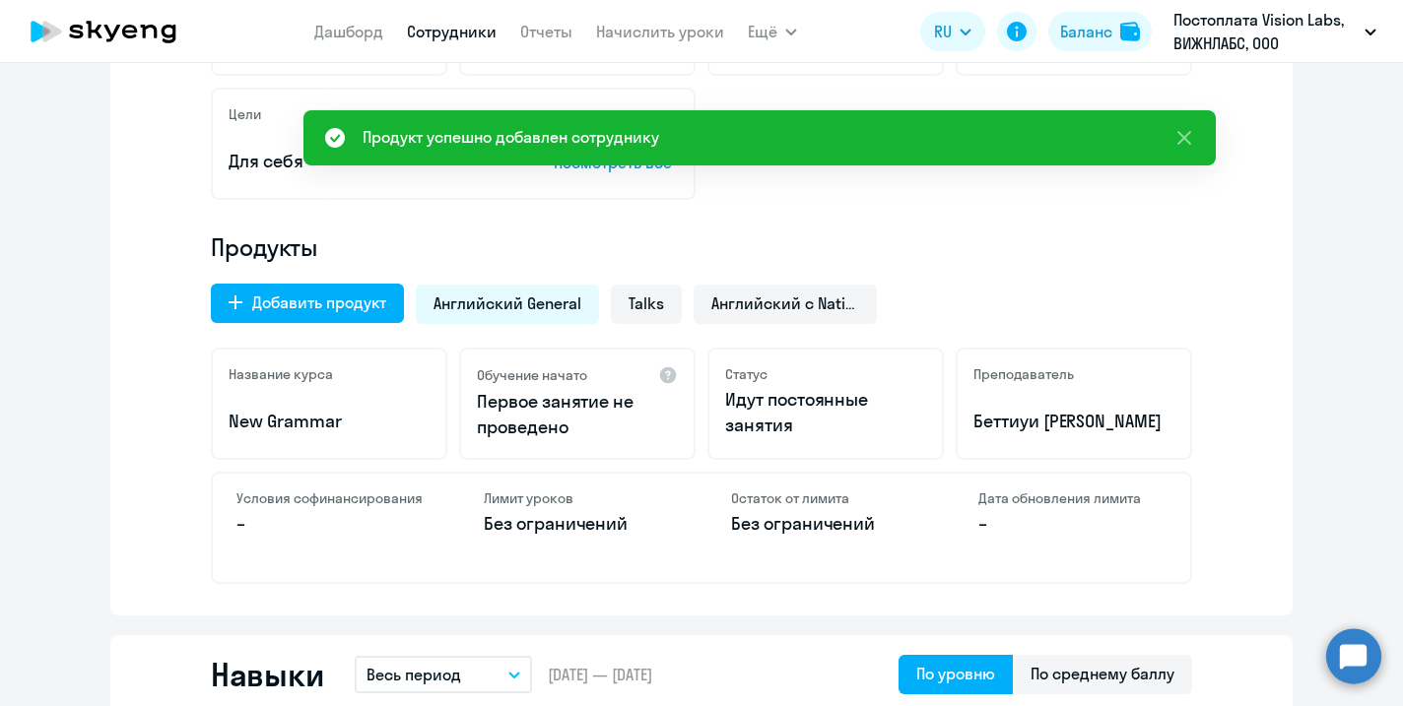
scroll to position [528, 0]
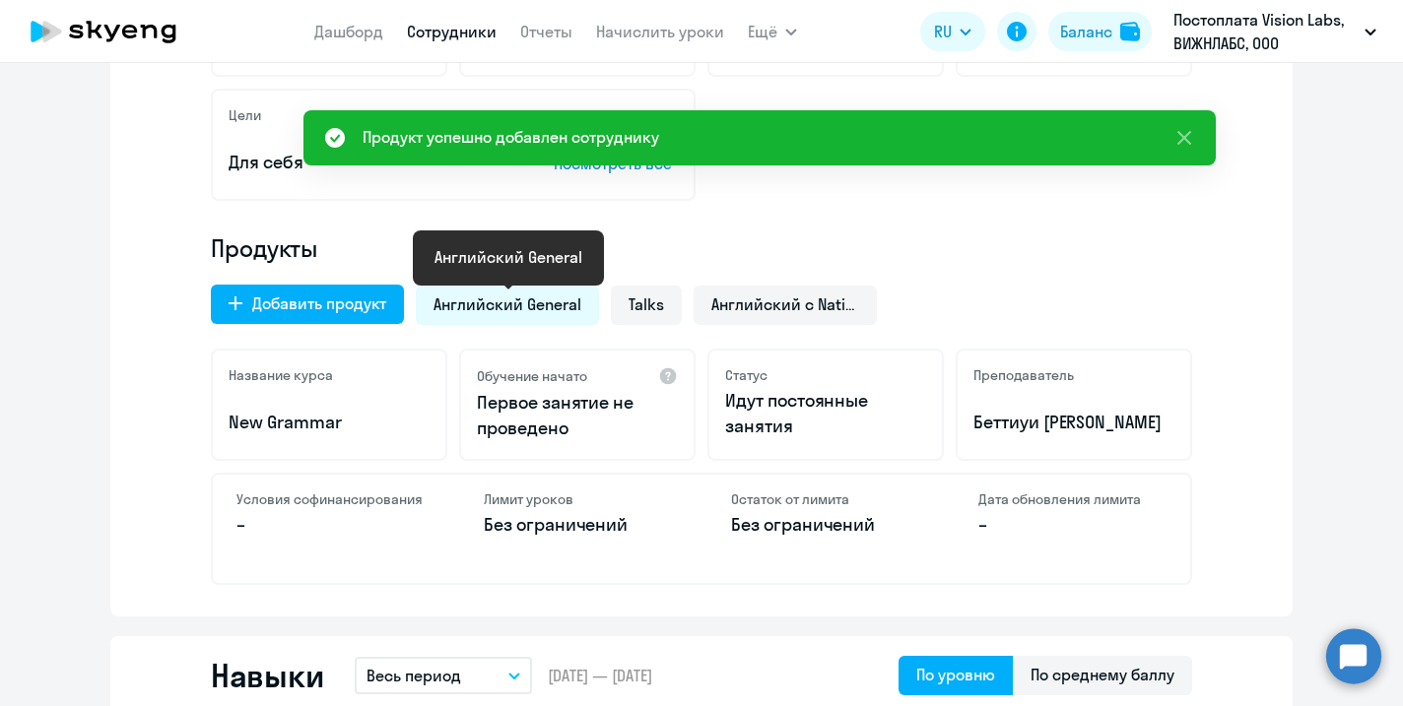
click at [529, 308] on span "Английский General" at bounding box center [507, 305] width 148 height 22
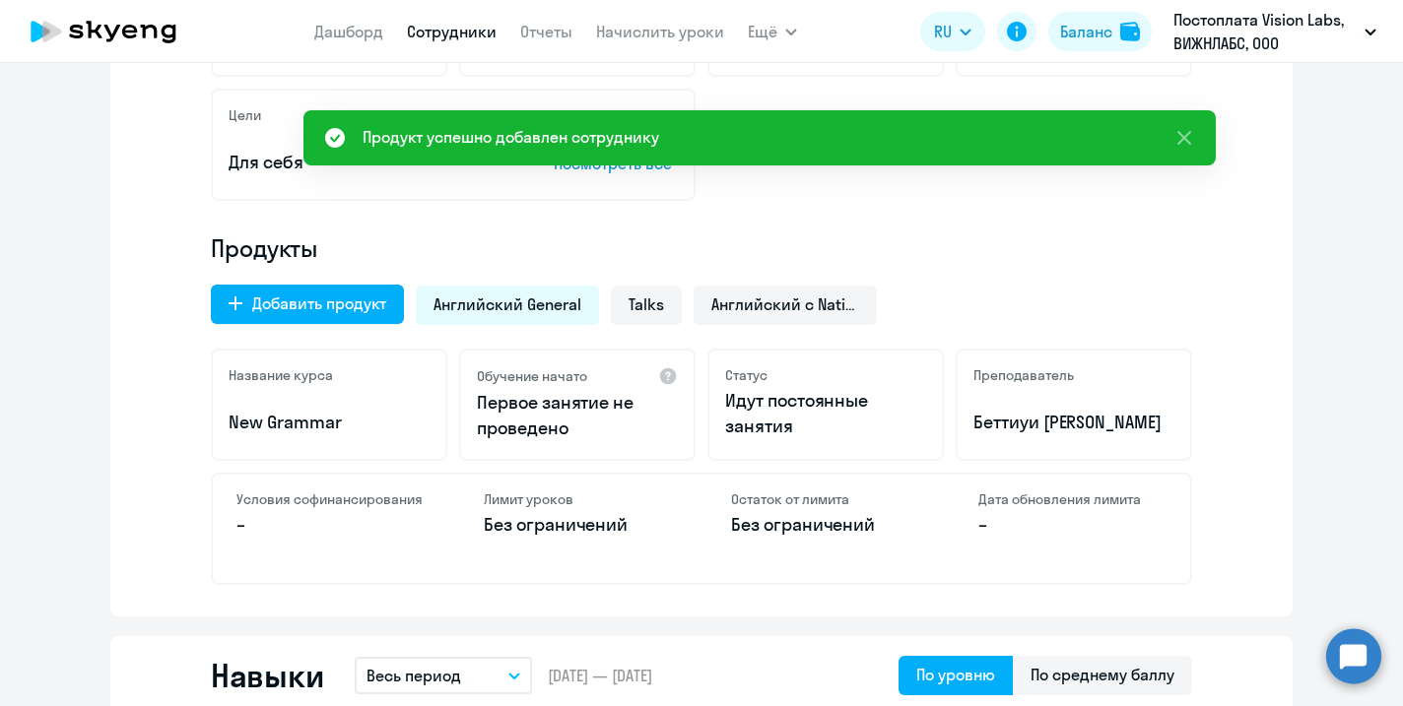
click at [500, 314] on span "Английский General" at bounding box center [507, 305] width 148 height 22
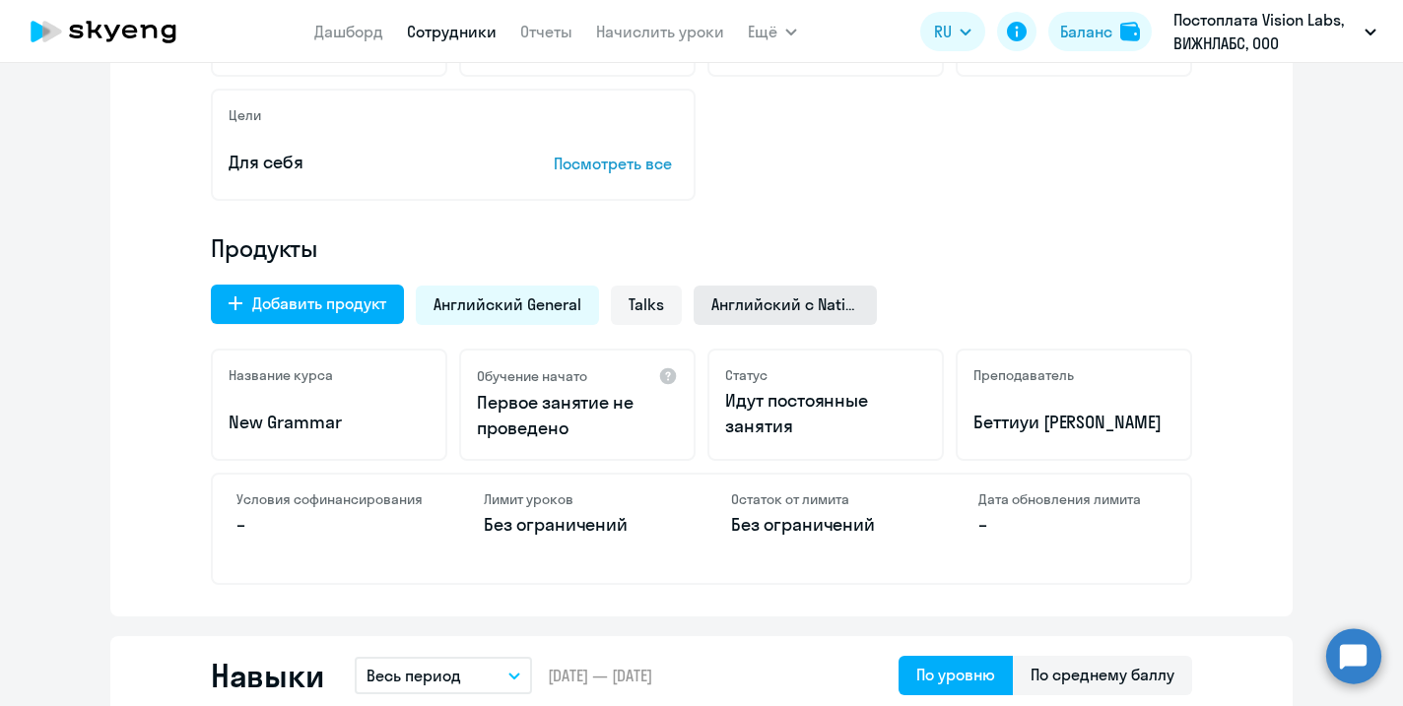
click at [745, 307] on span "Английский с Native" at bounding box center [785, 305] width 148 height 22
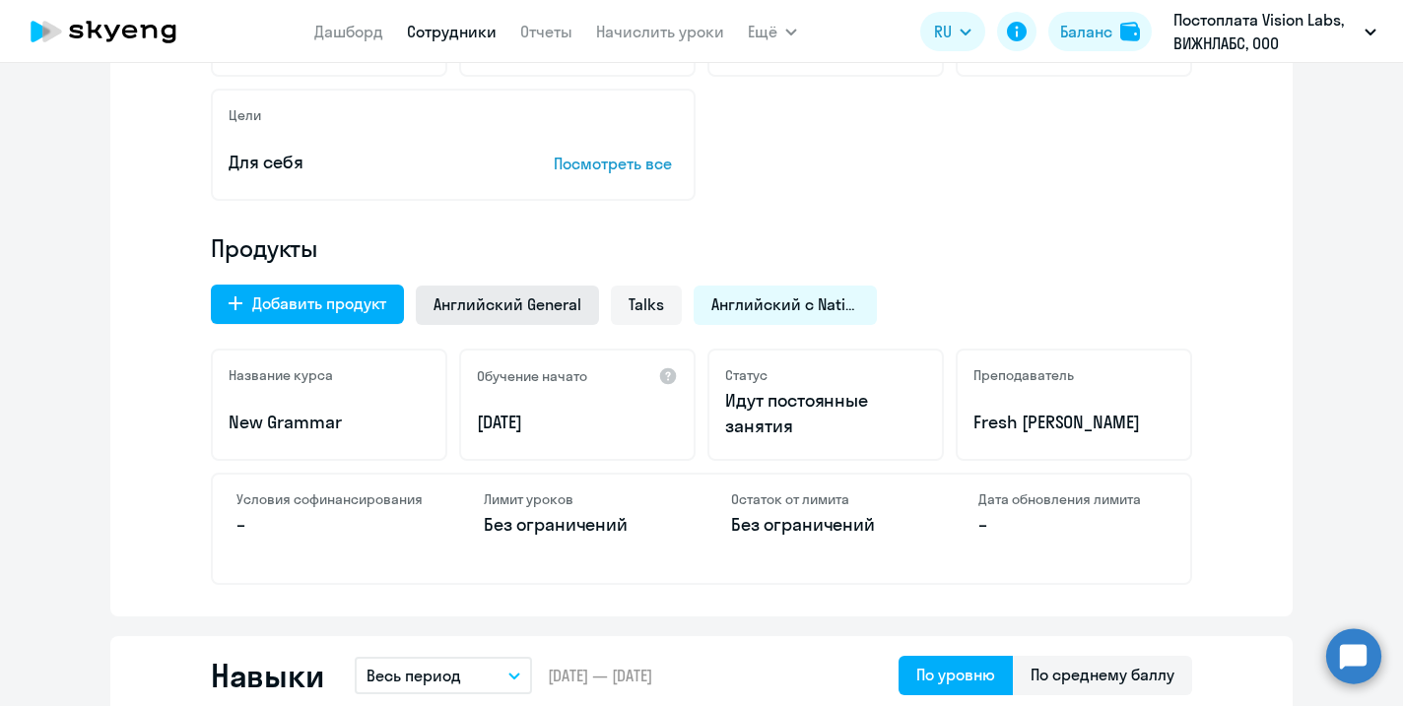
click at [525, 318] on div "Английский General" at bounding box center [507, 305] width 183 height 39
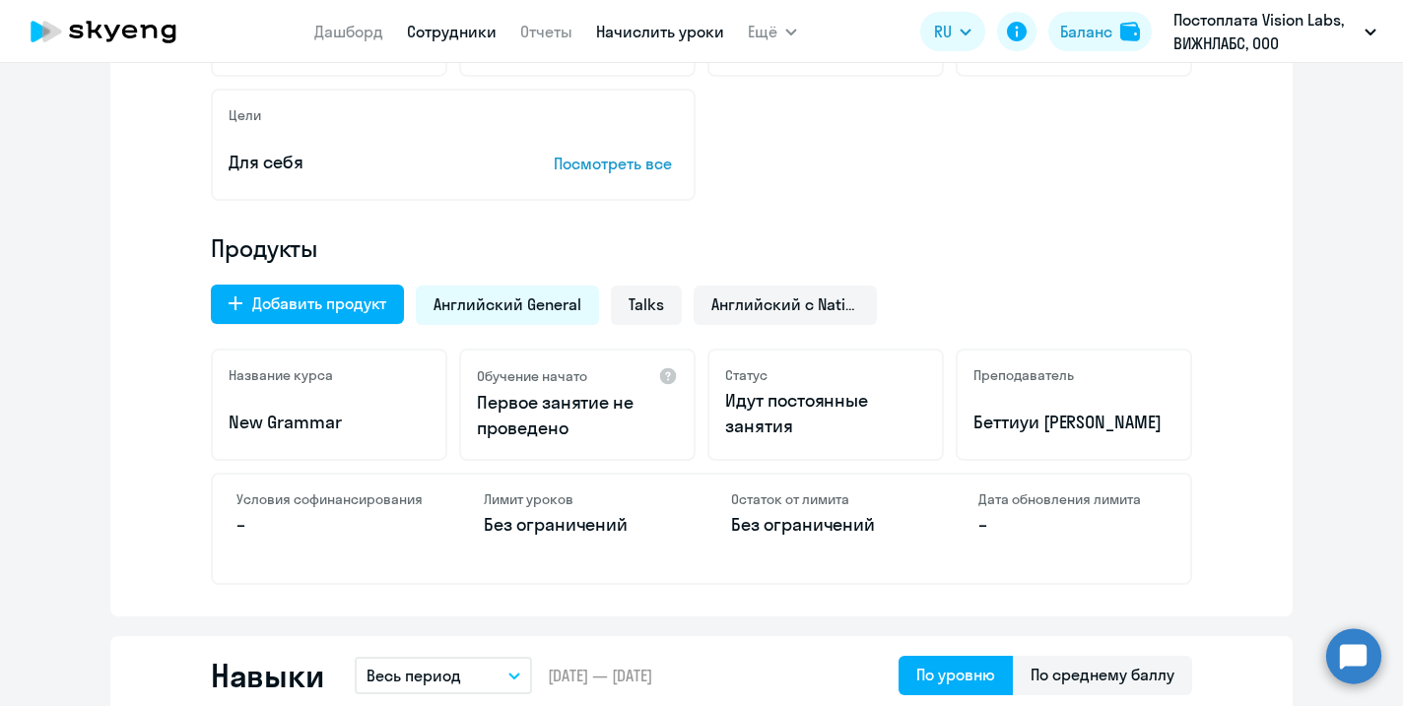
click at [642, 35] on link "Начислить уроки" at bounding box center [660, 32] width 128 height 20
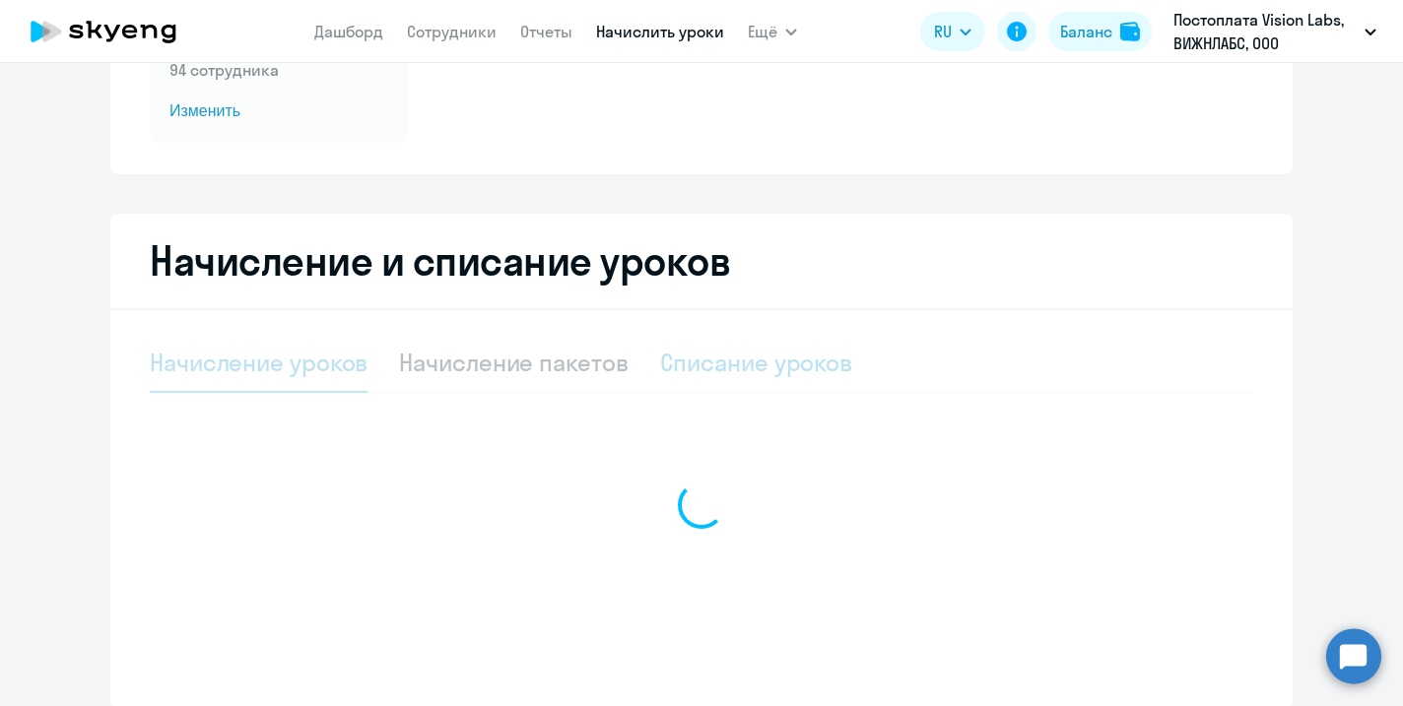
select select "10"
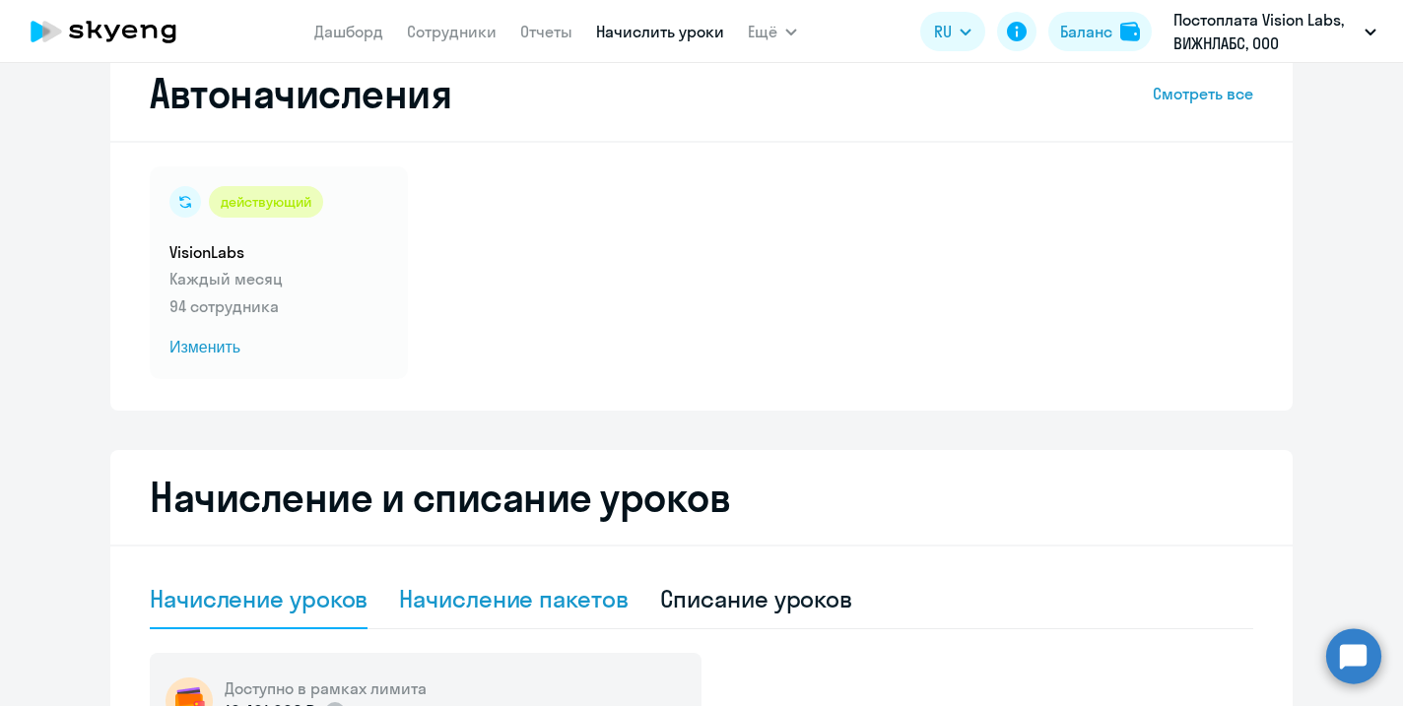
scroll to position [0, 0]
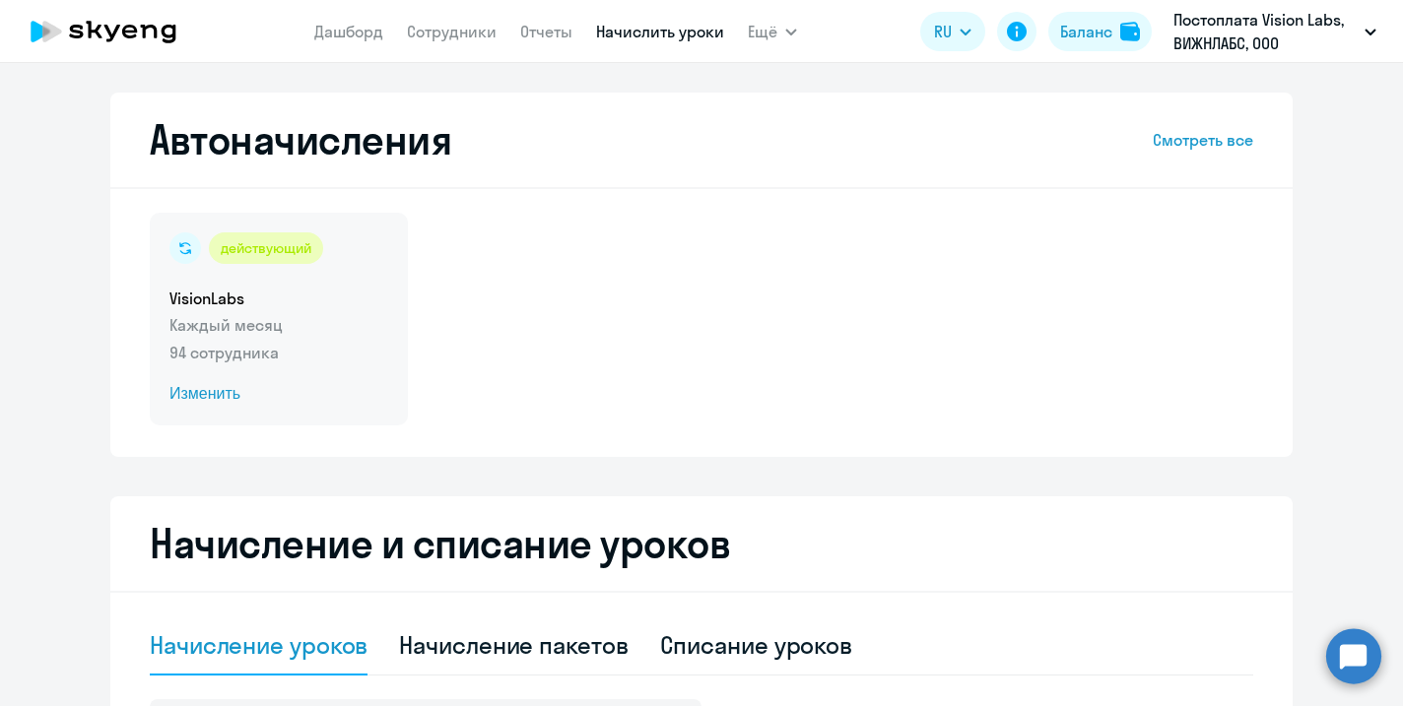
click at [217, 399] on span "Изменить" at bounding box center [278, 394] width 219 height 24
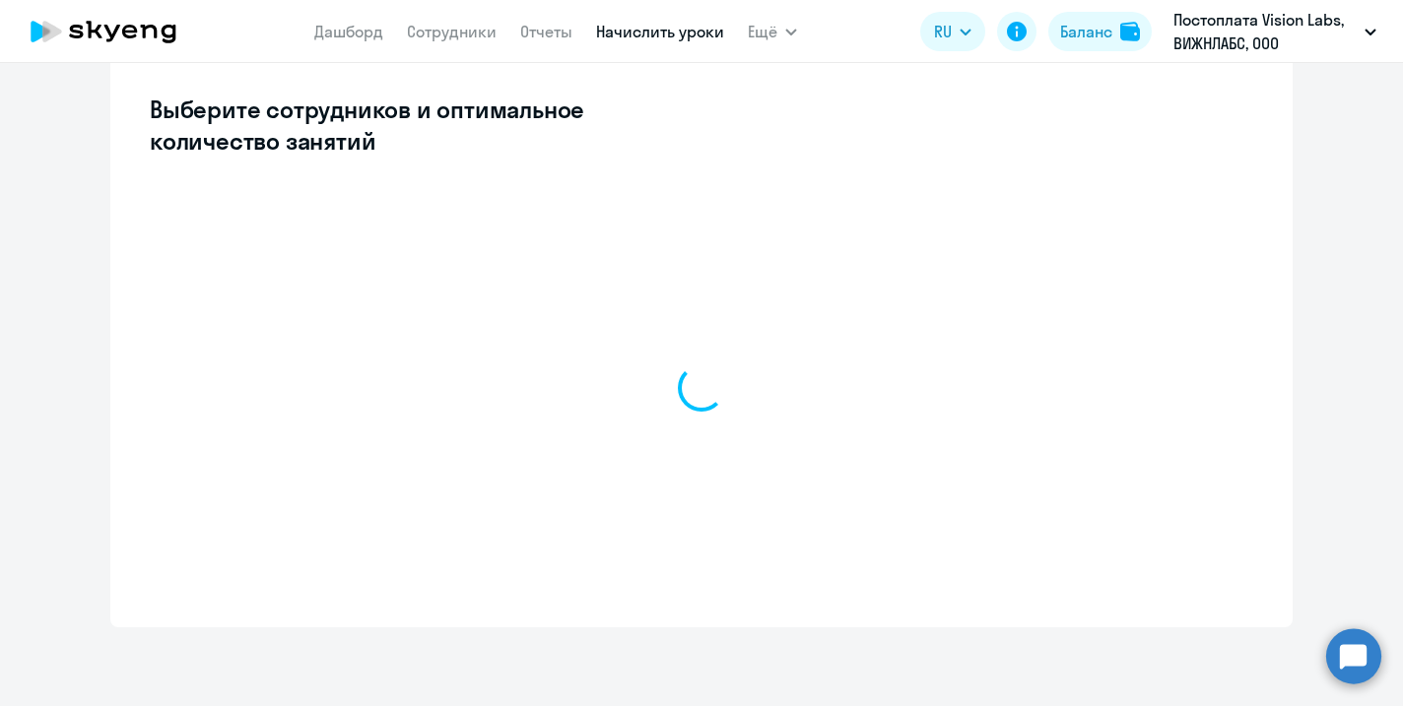
select select "10"
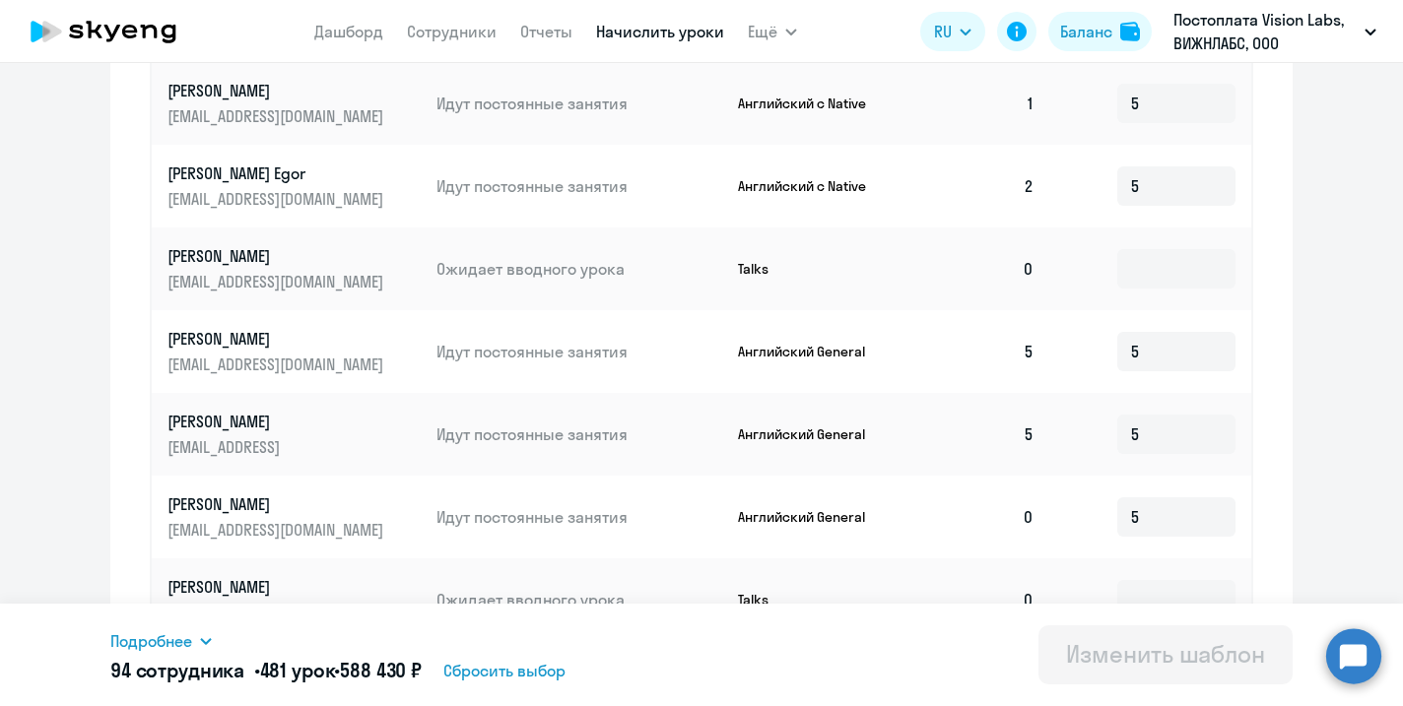
scroll to position [1124, 0]
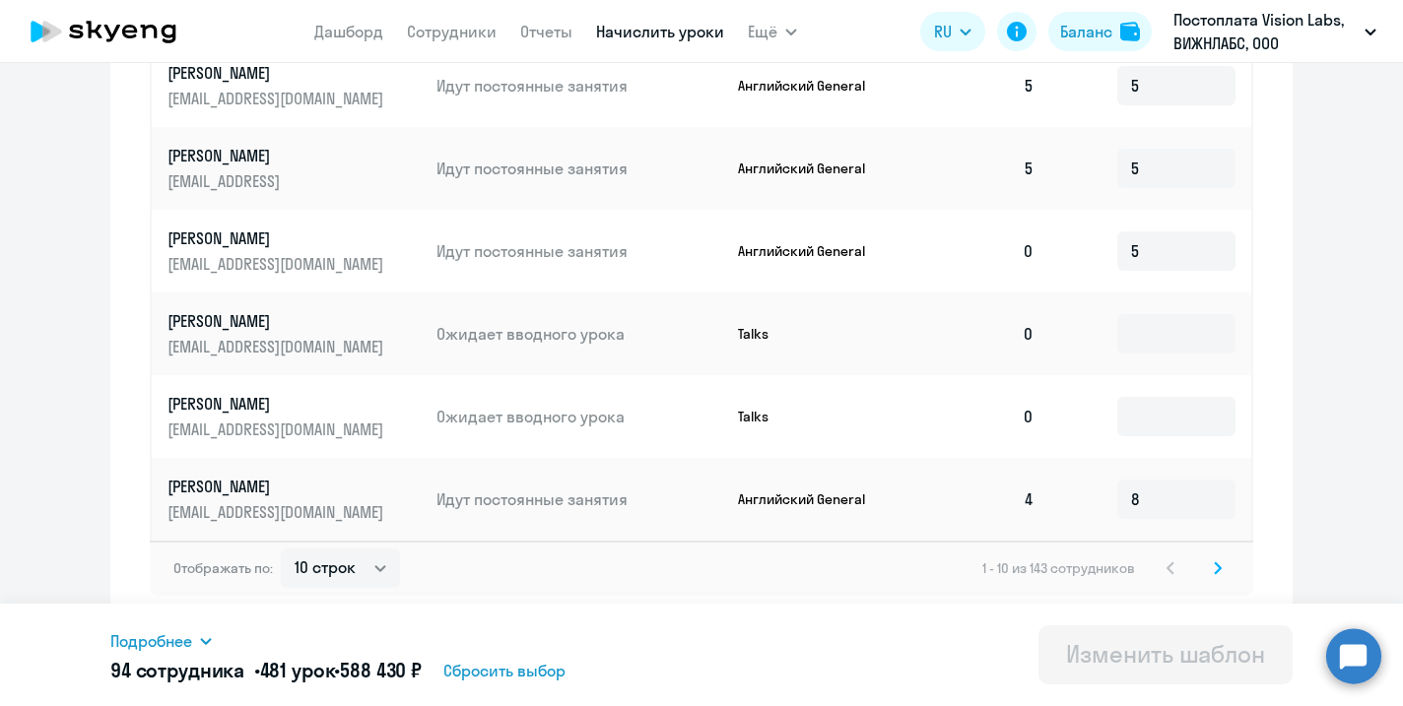
click at [1219, 566] on icon at bounding box center [1218, 567] width 6 height 11
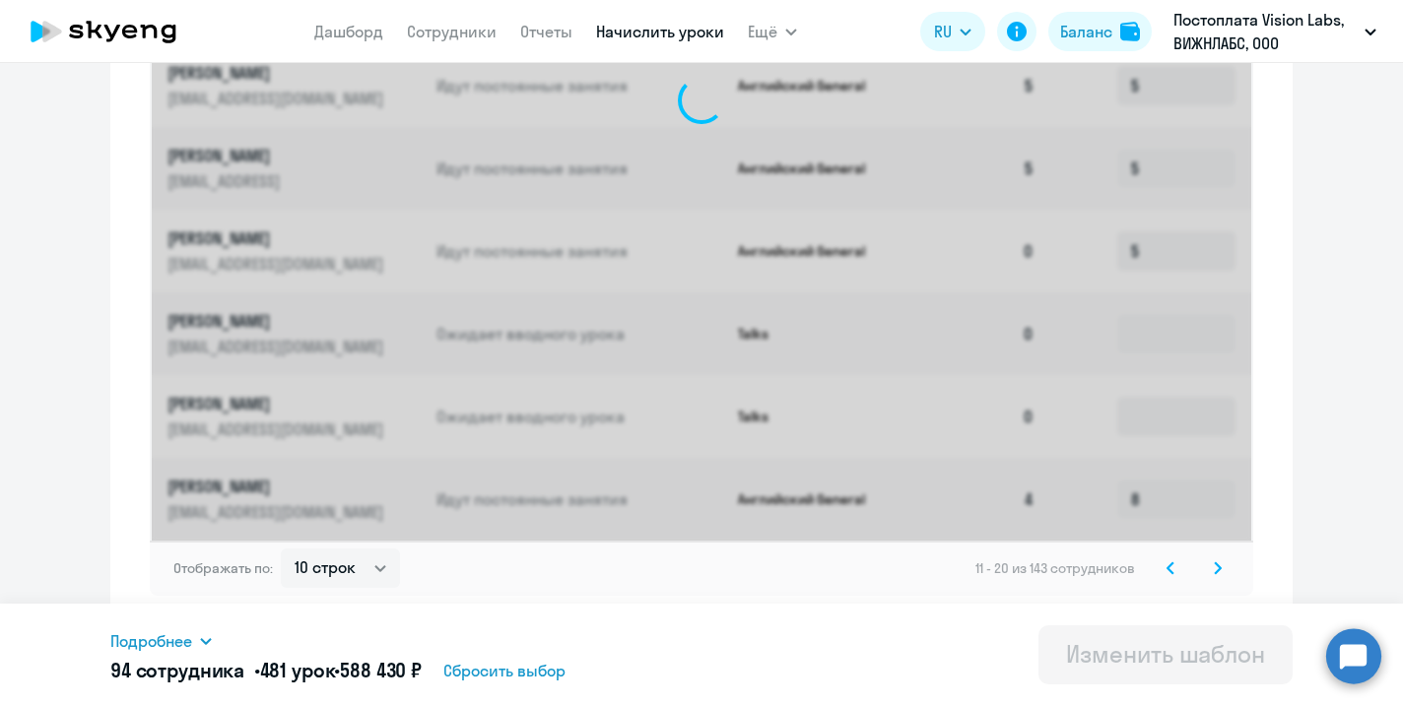
click at [1219, 566] on icon at bounding box center [1218, 567] width 6 height 11
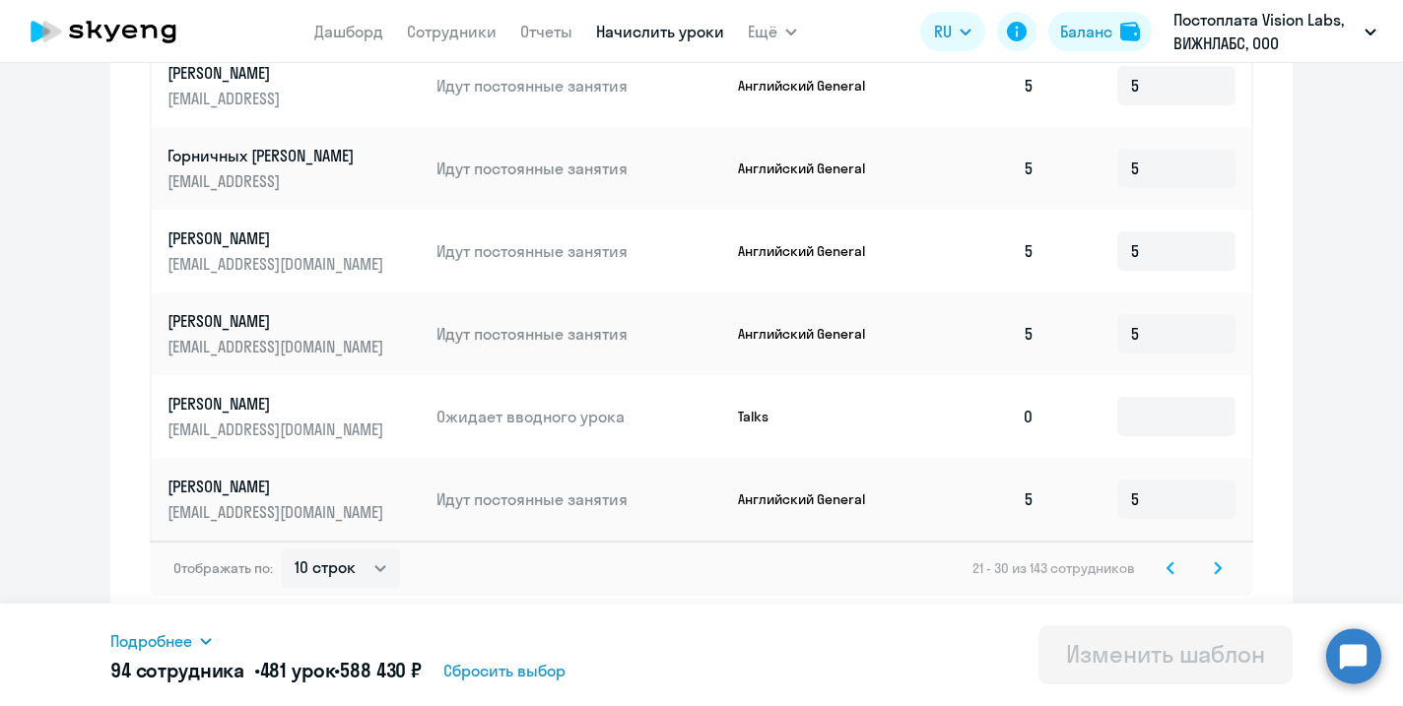
click at [1219, 566] on icon at bounding box center [1218, 567] width 6 height 11
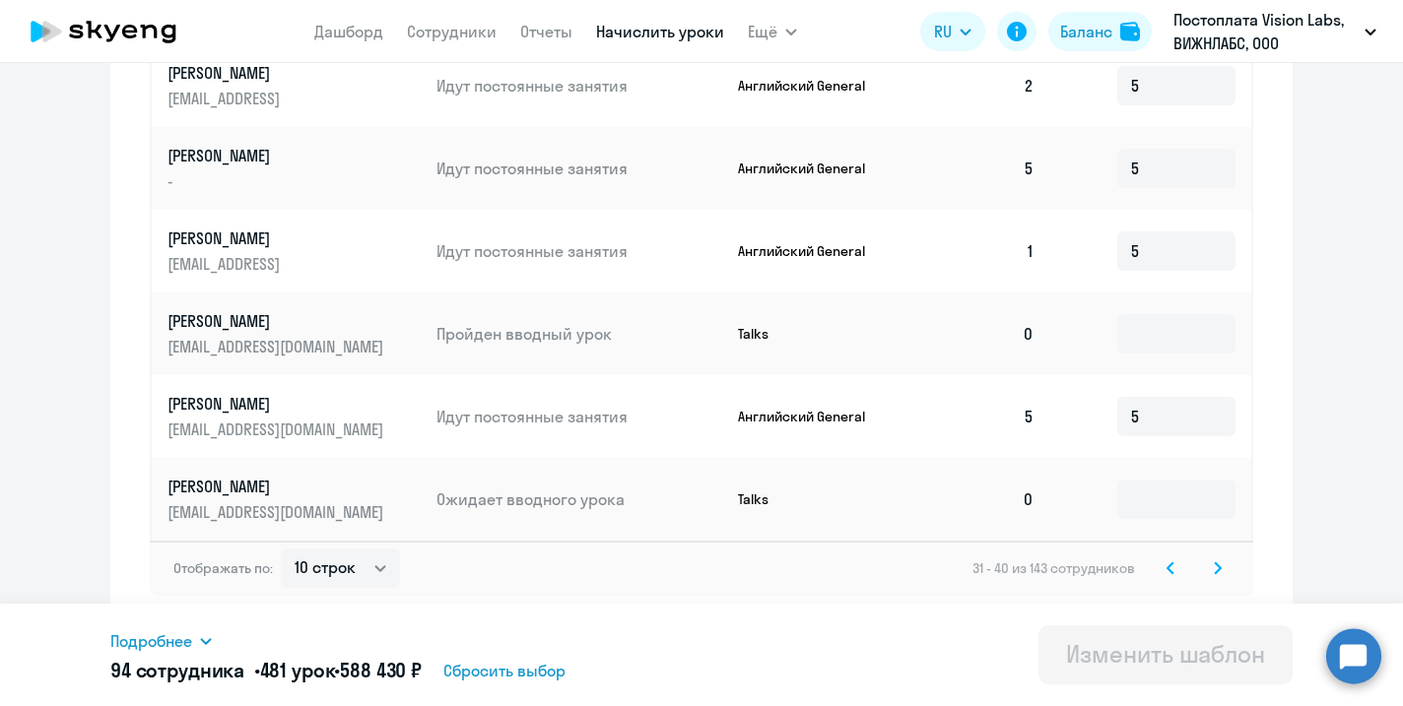
click at [1219, 566] on icon at bounding box center [1218, 567] width 6 height 11
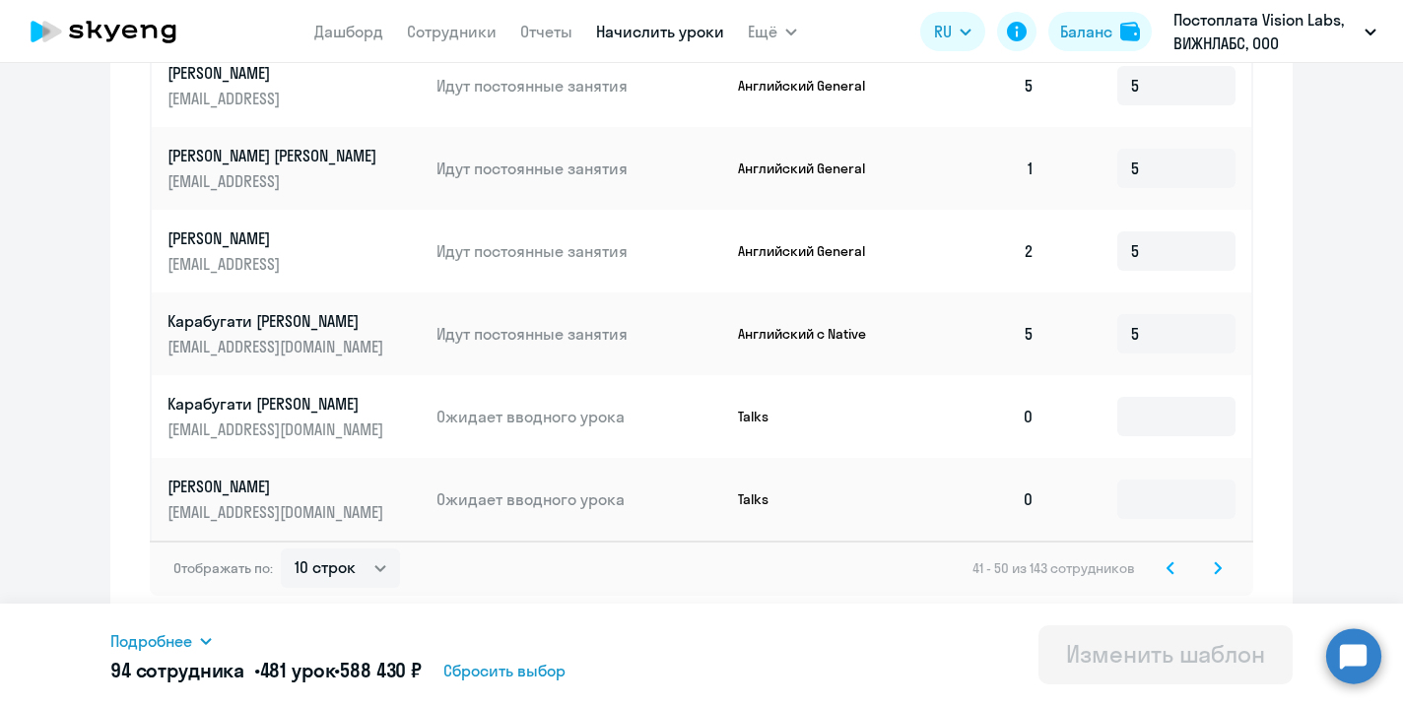
click at [1219, 575] on icon at bounding box center [1218, 568] width 8 height 14
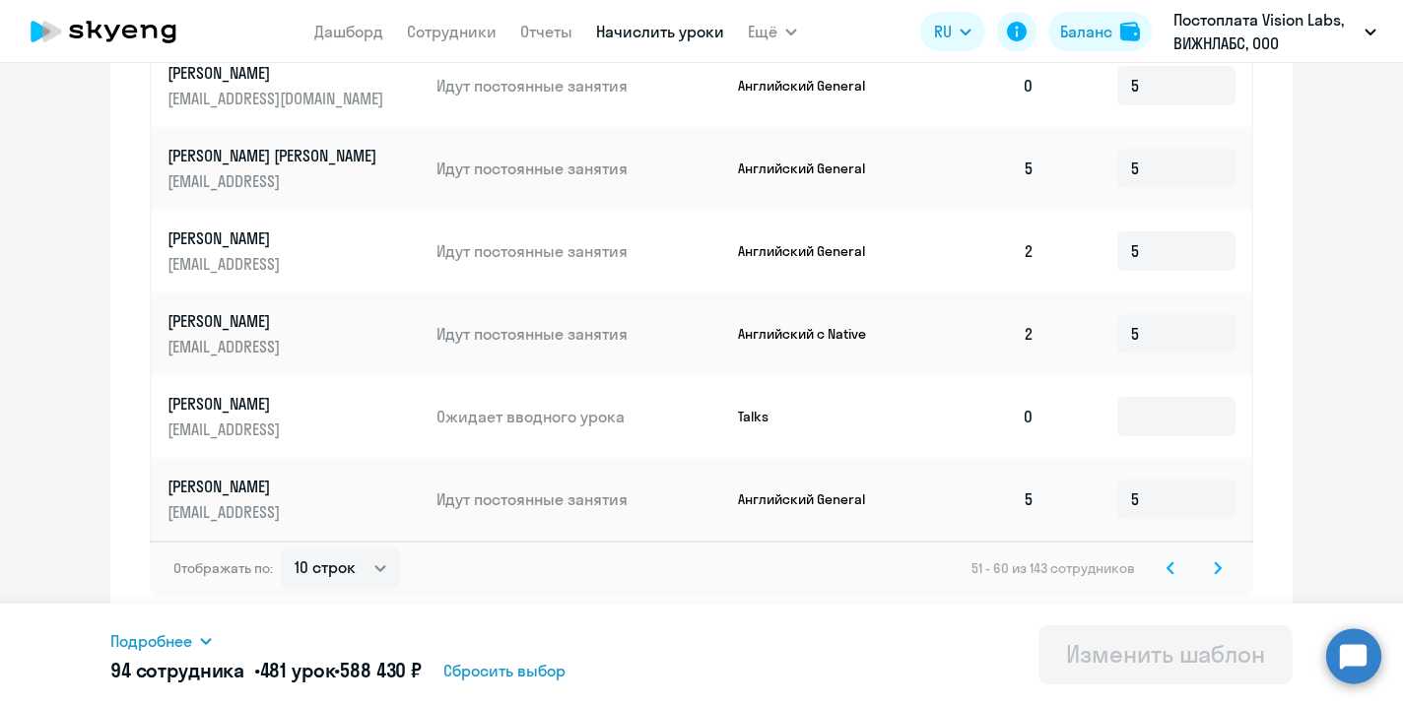
click at [1220, 568] on icon at bounding box center [1218, 567] width 6 height 11
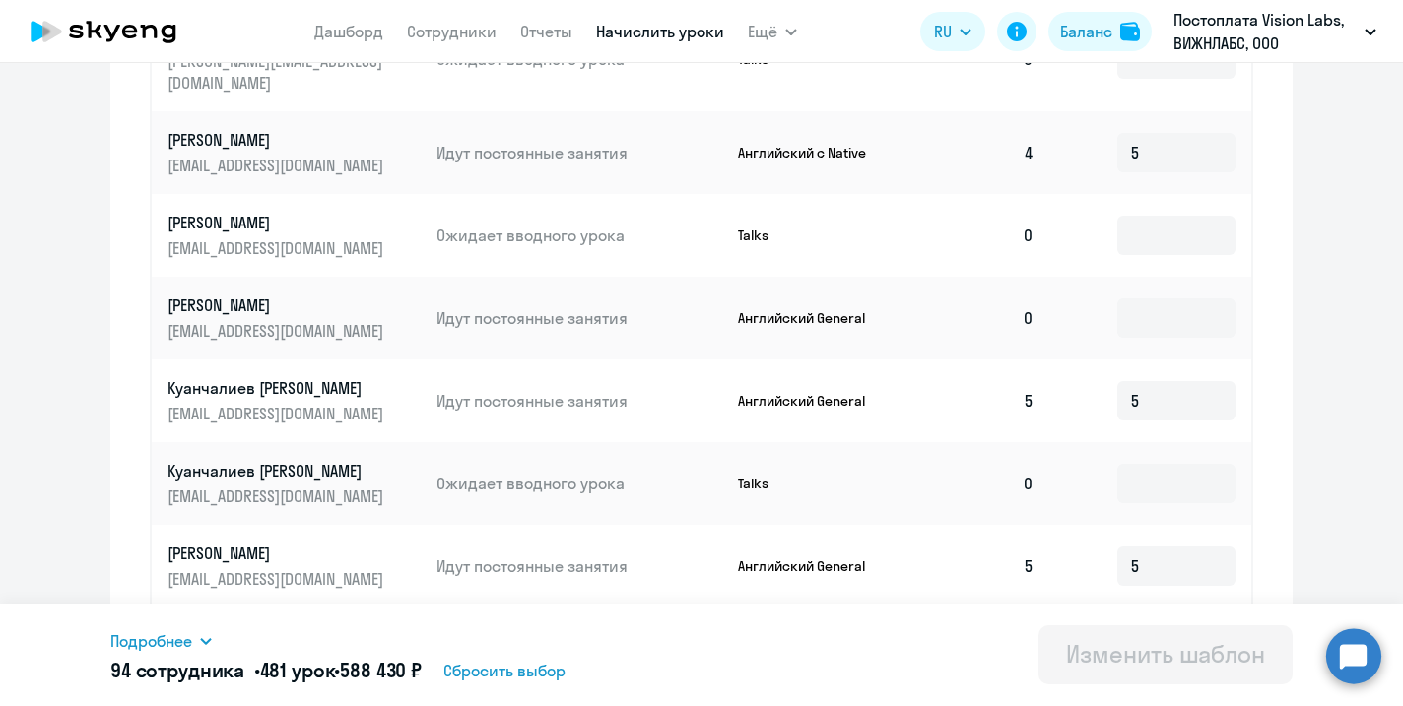
scroll to position [875, 0]
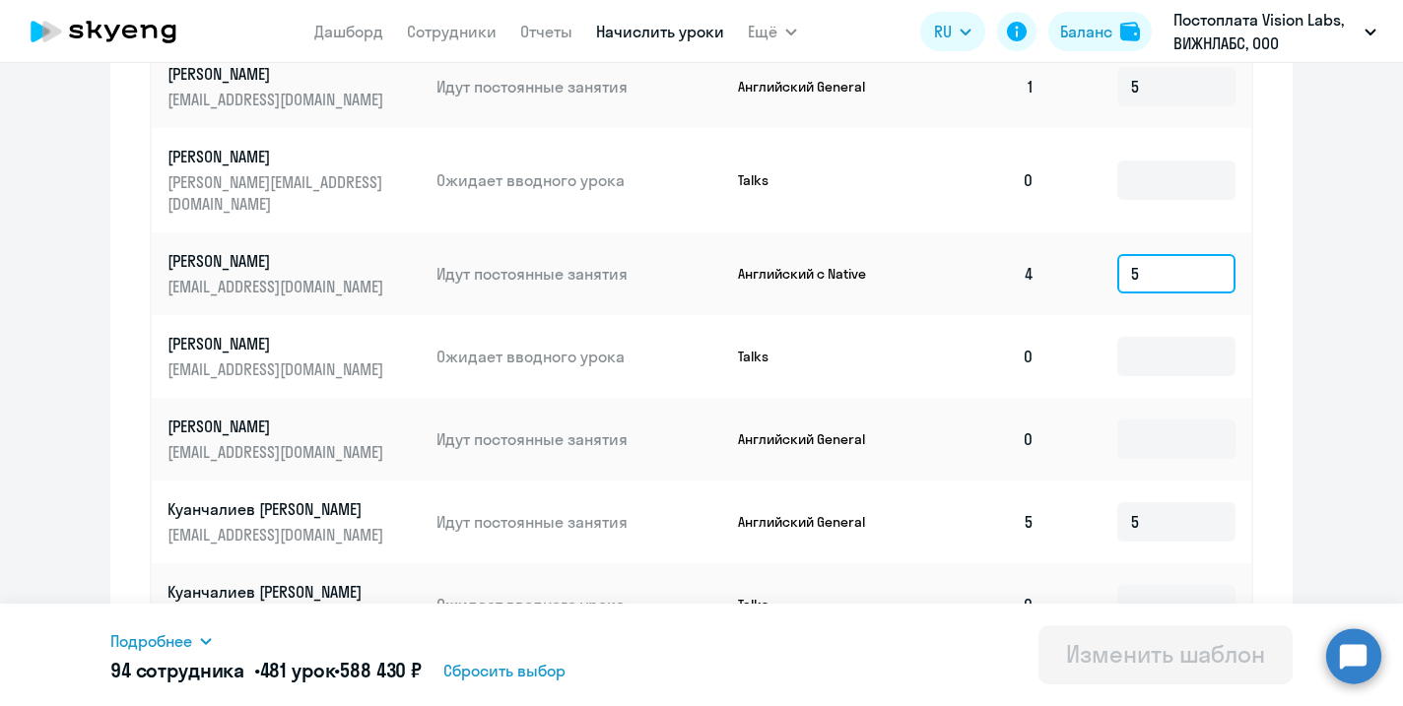
click at [1167, 254] on input "5" at bounding box center [1176, 273] width 118 height 39
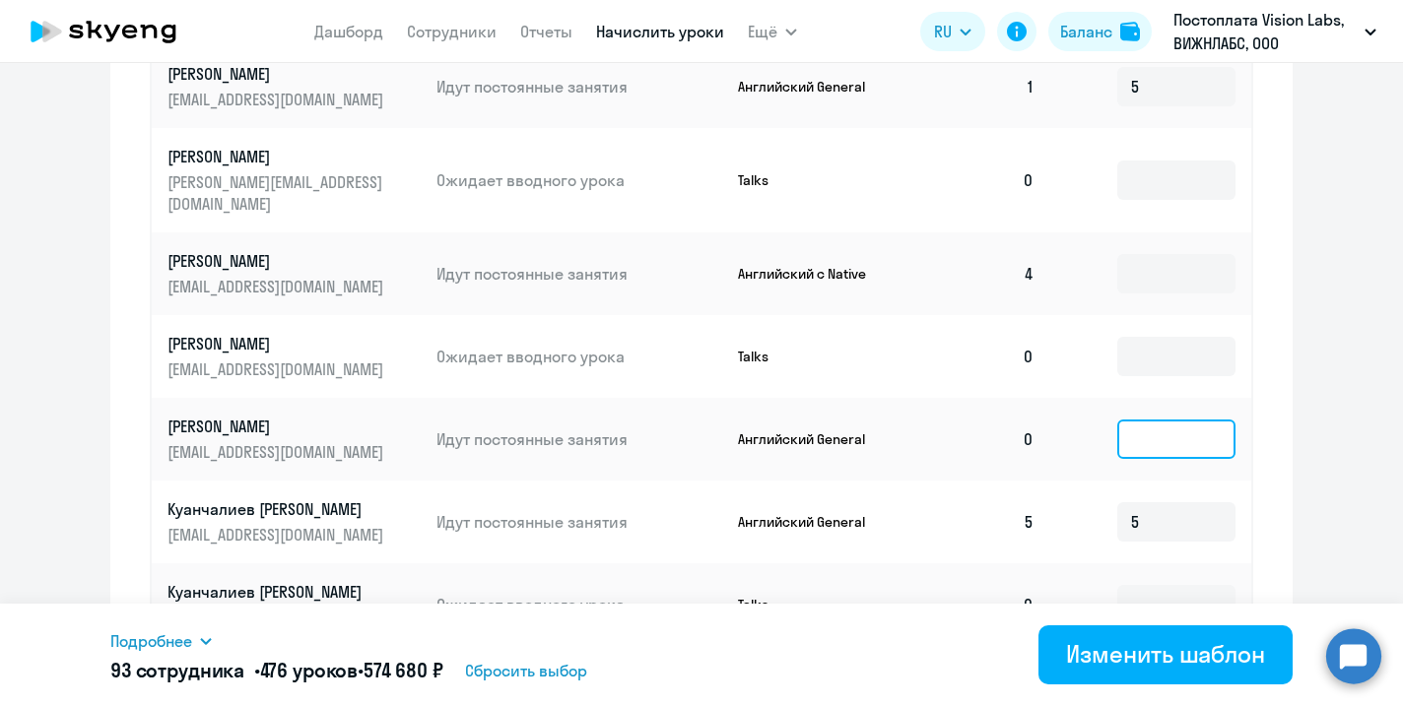
click at [1164, 420] on input at bounding box center [1176, 439] width 118 height 39
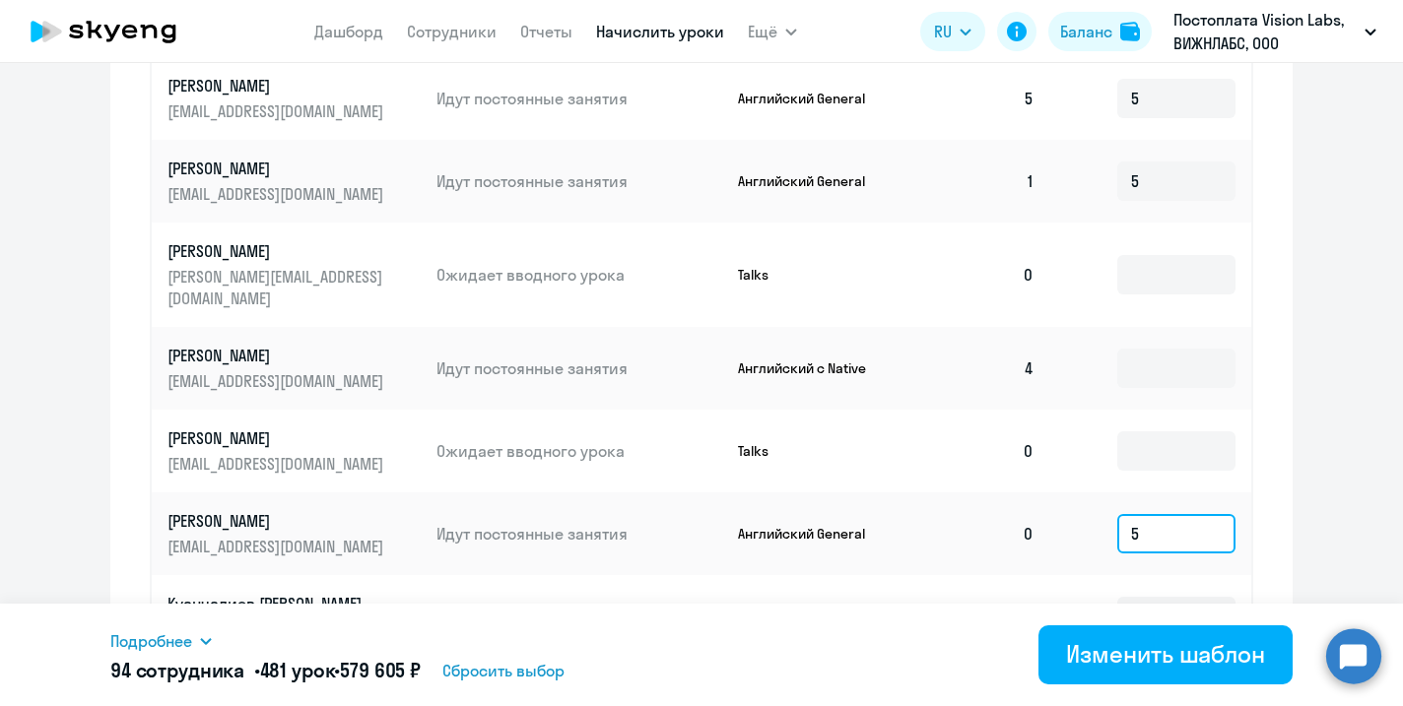
scroll to position [784, 0]
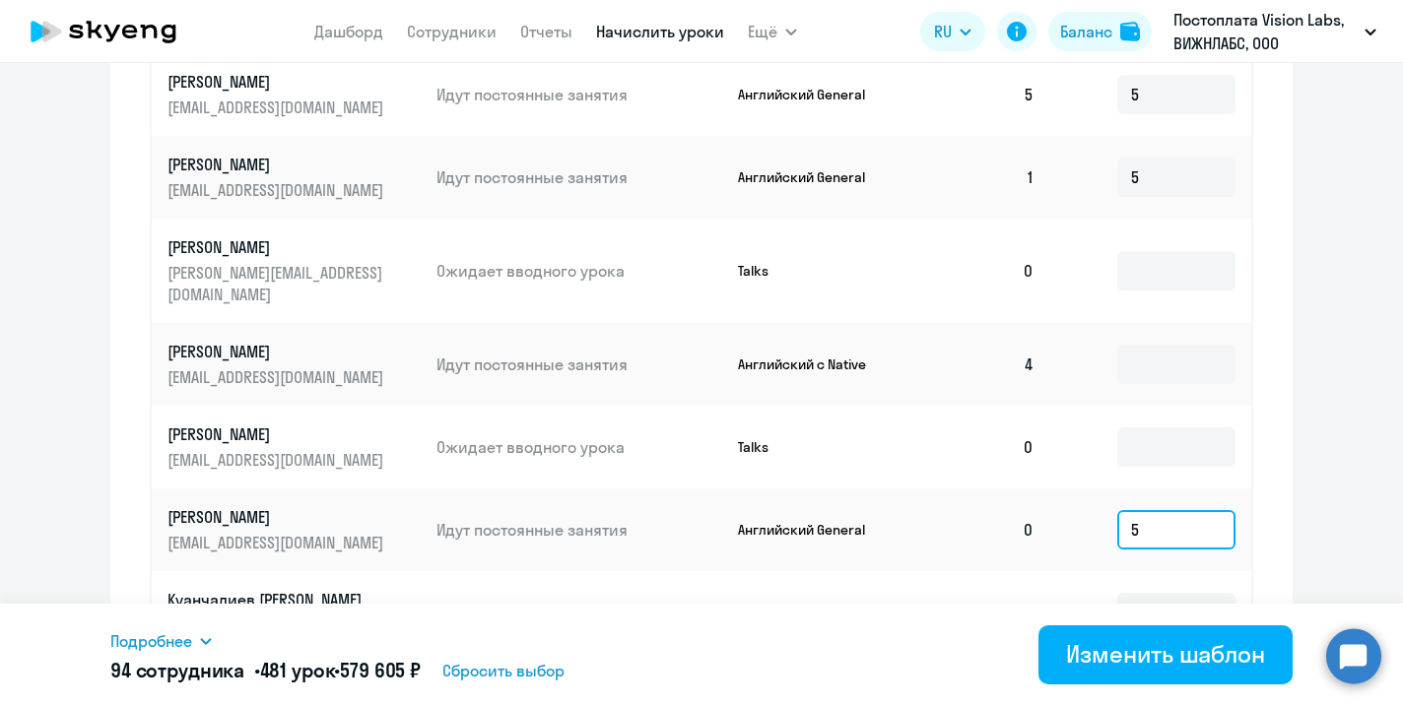
type input "5"
click at [1358, 659] on circle at bounding box center [1353, 655] width 55 height 55
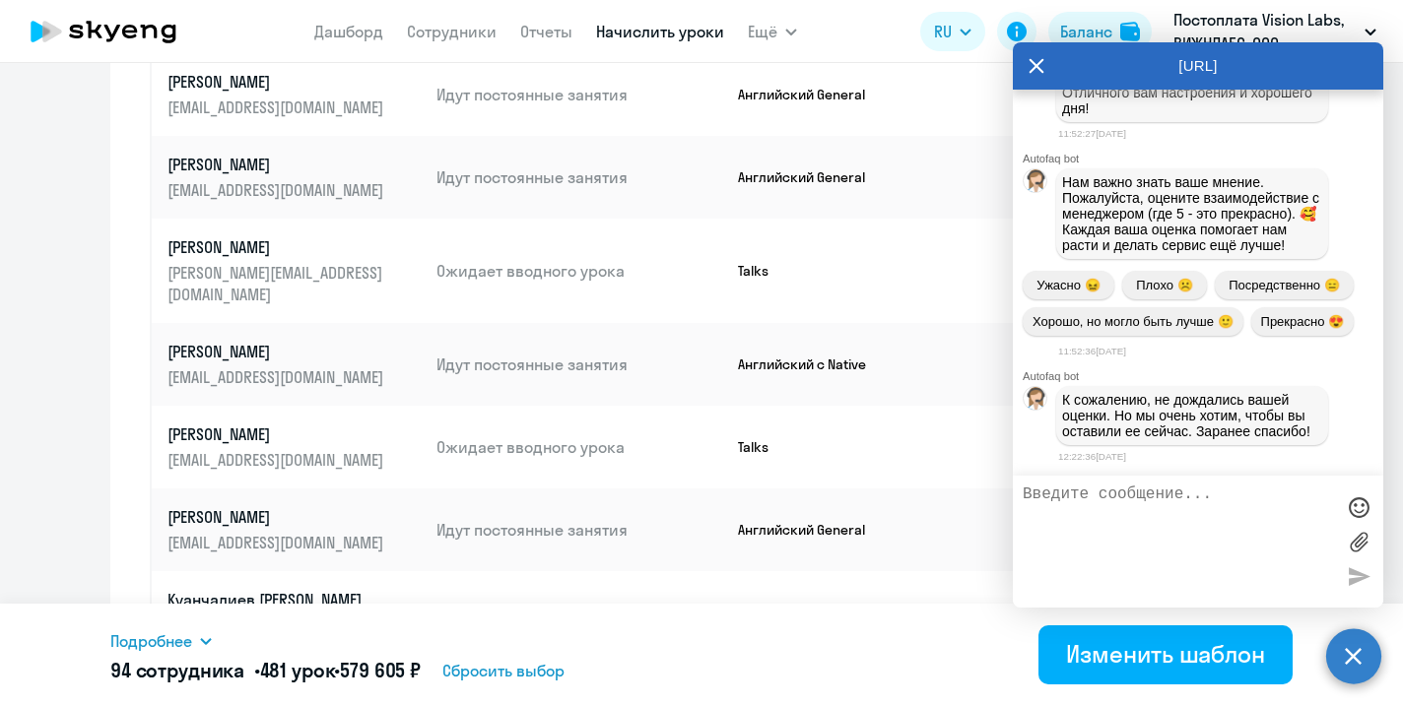
scroll to position [30741, 0]
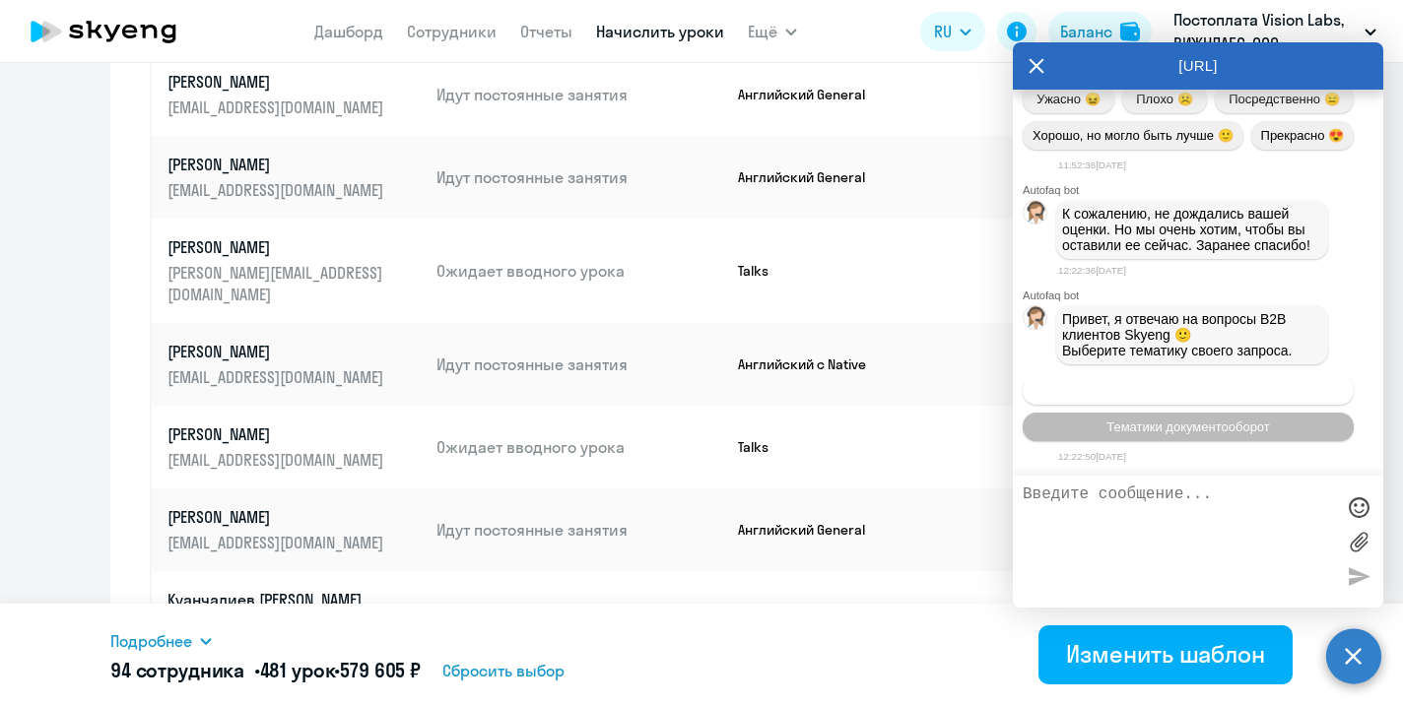
click at [1172, 394] on span "Операционное сопровождение" at bounding box center [1187, 390] width 185 height 15
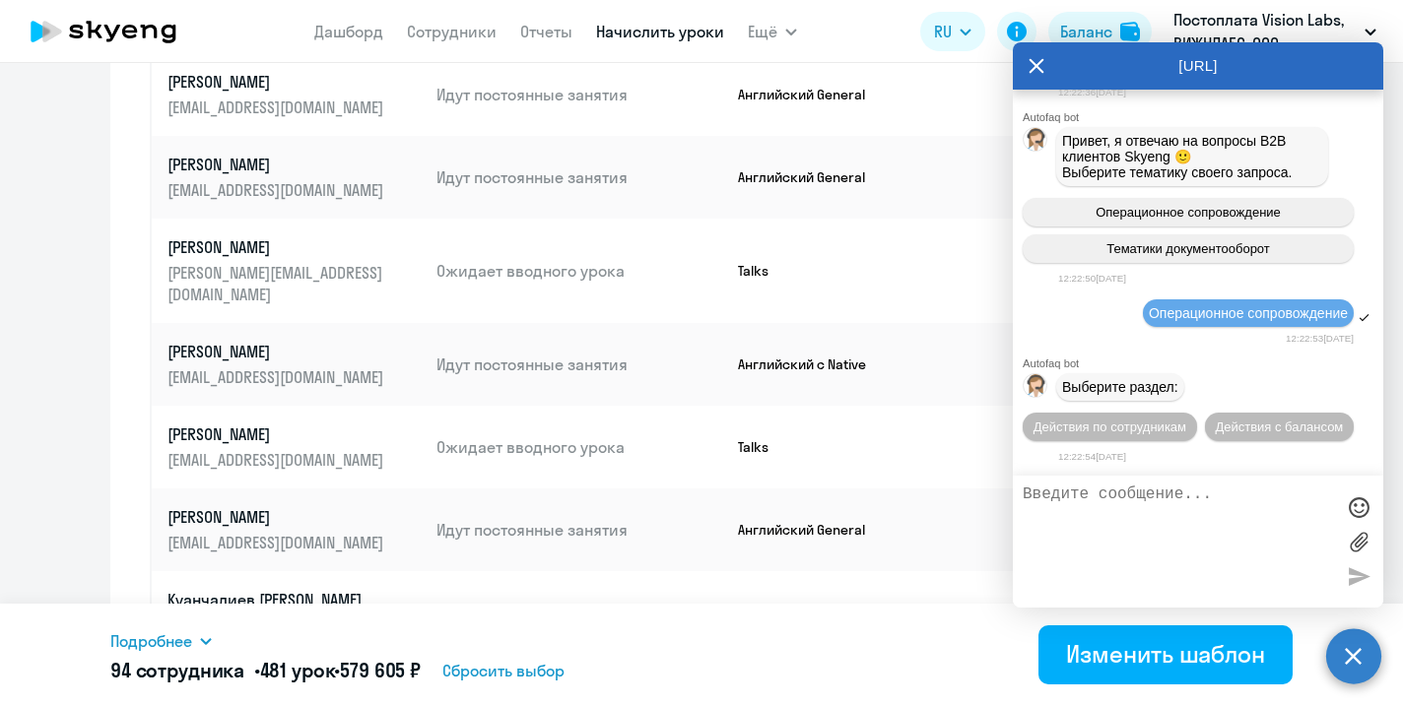
scroll to position [30925, 0]
click at [1267, 433] on button "Действия с балансом" at bounding box center [1279, 427] width 149 height 29
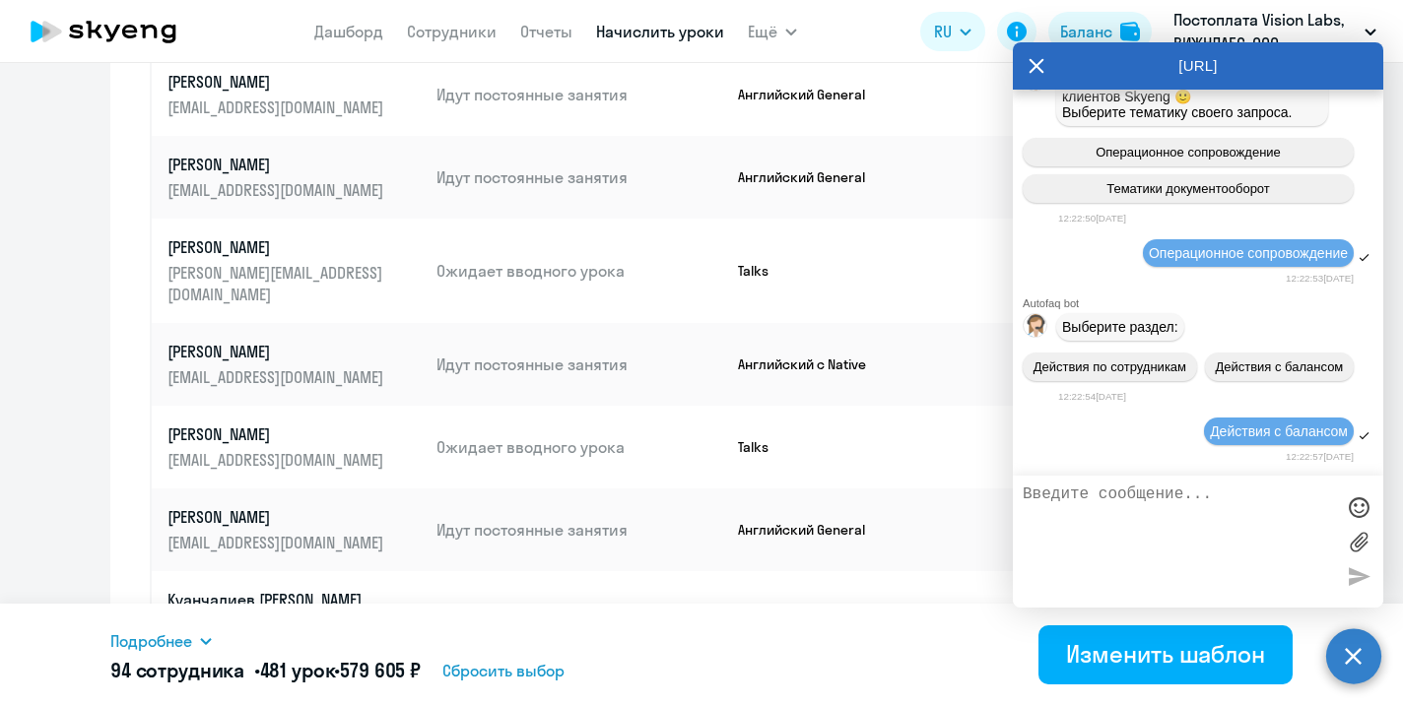
scroll to position [31149, 0]
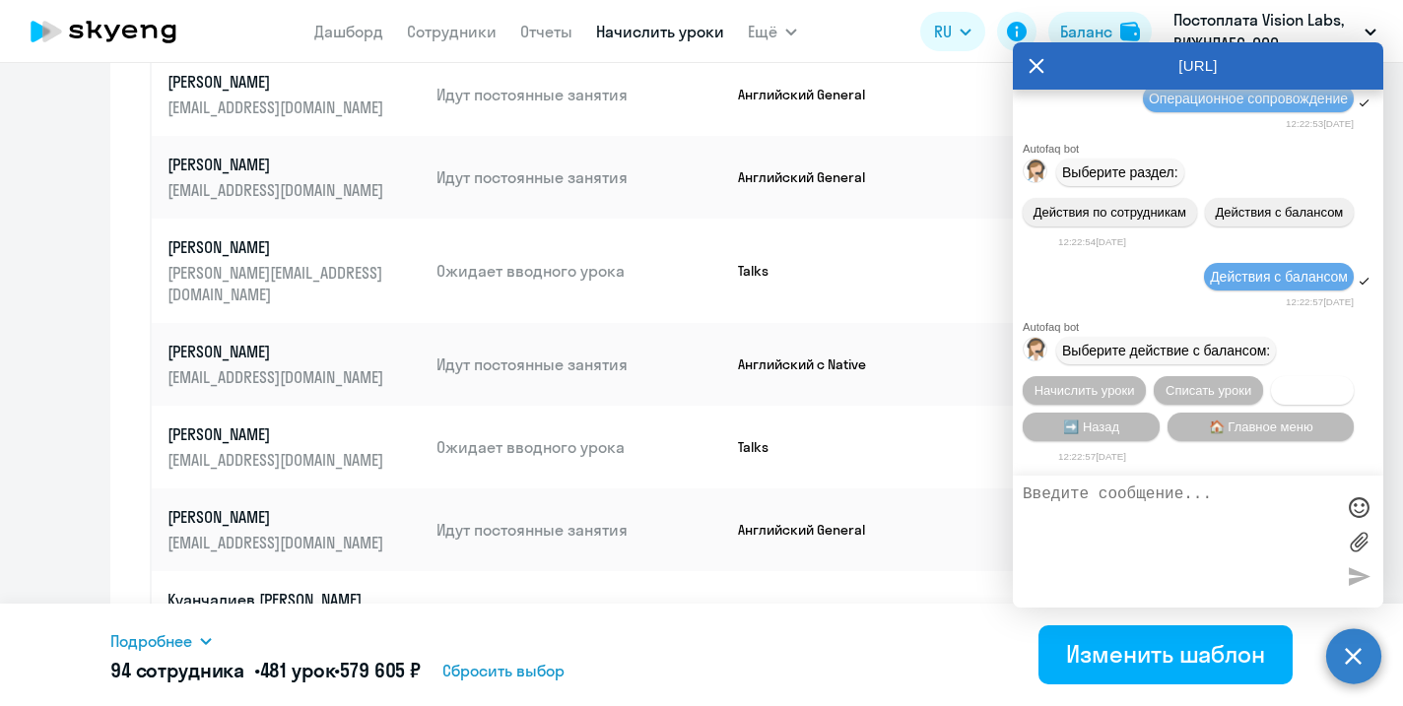
click at [1340, 384] on span "Трансфер" at bounding box center [1313, 390] width 60 height 15
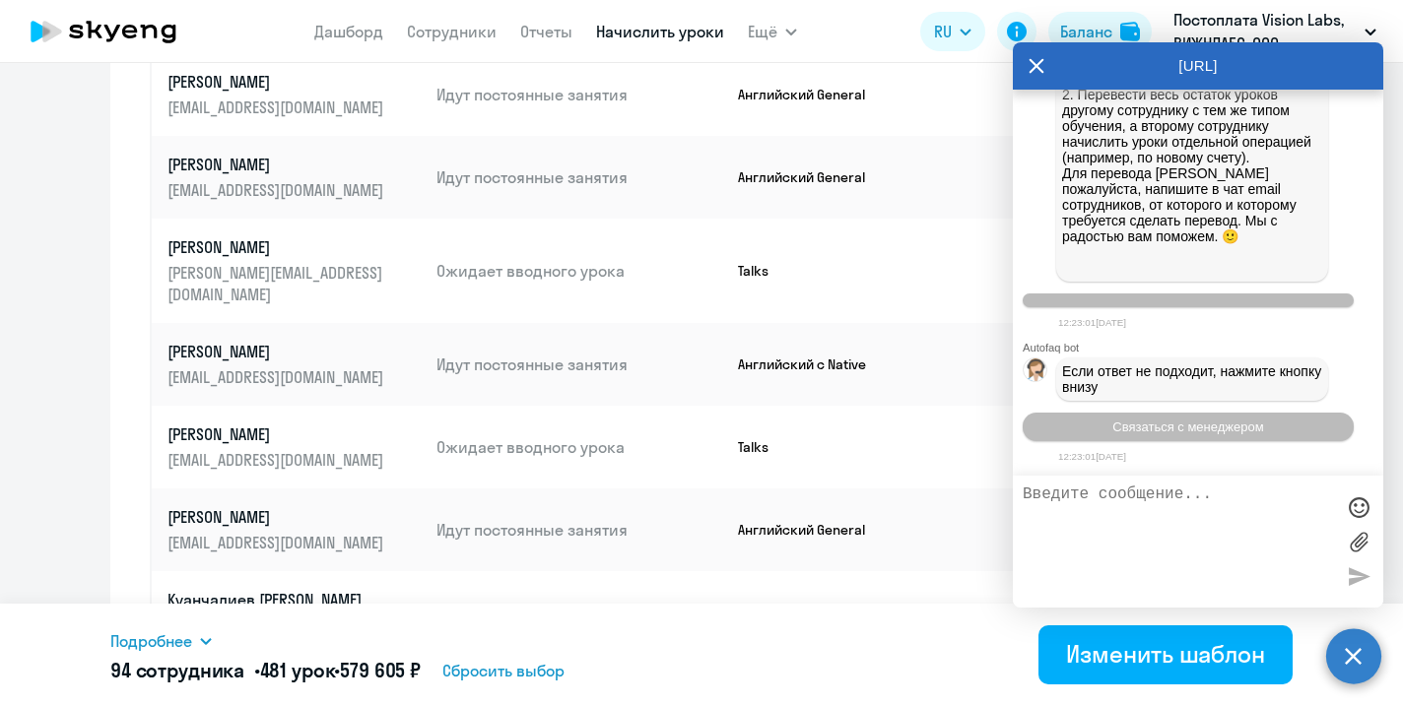
scroll to position [31860, 0]
click at [1187, 429] on span "Связаться с менеджером" at bounding box center [1187, 427] width 151 height 15
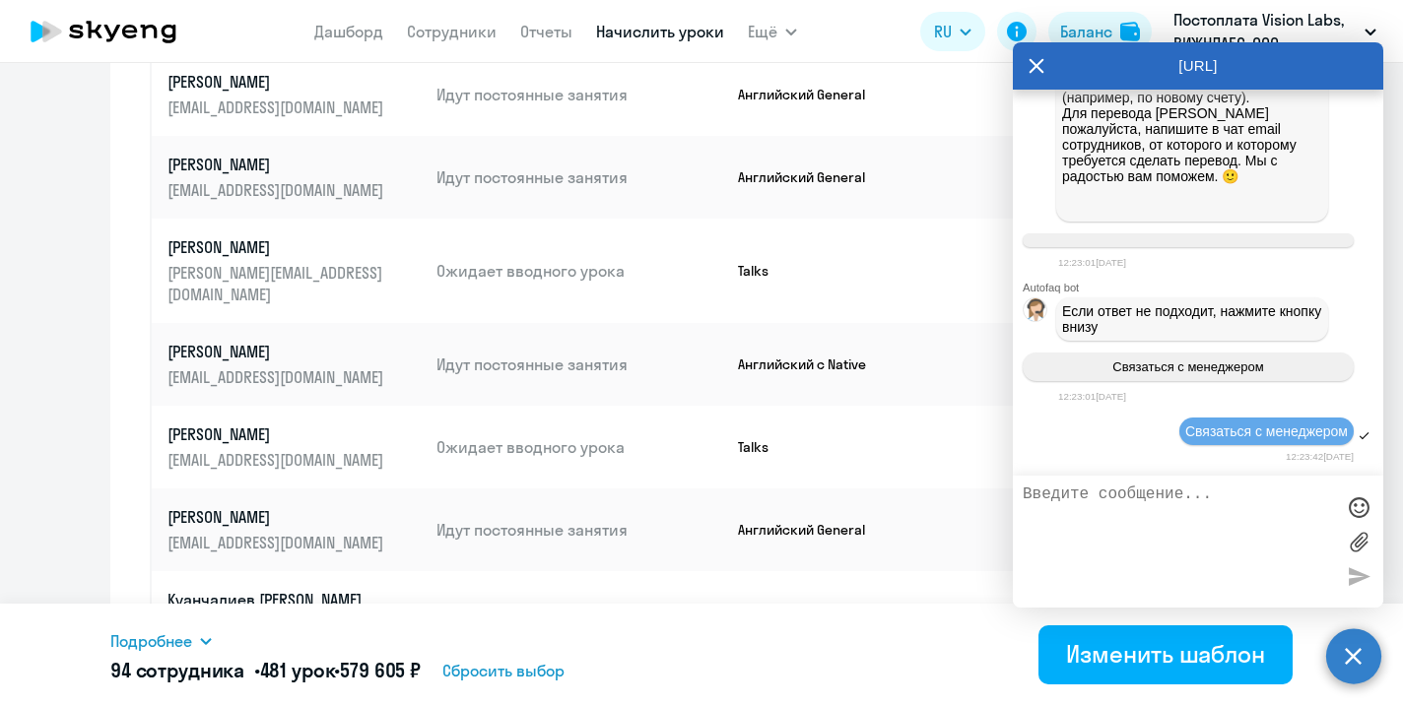
click at [1035, 60] on icon at bounding box center [1036, 65] width 16 height 47
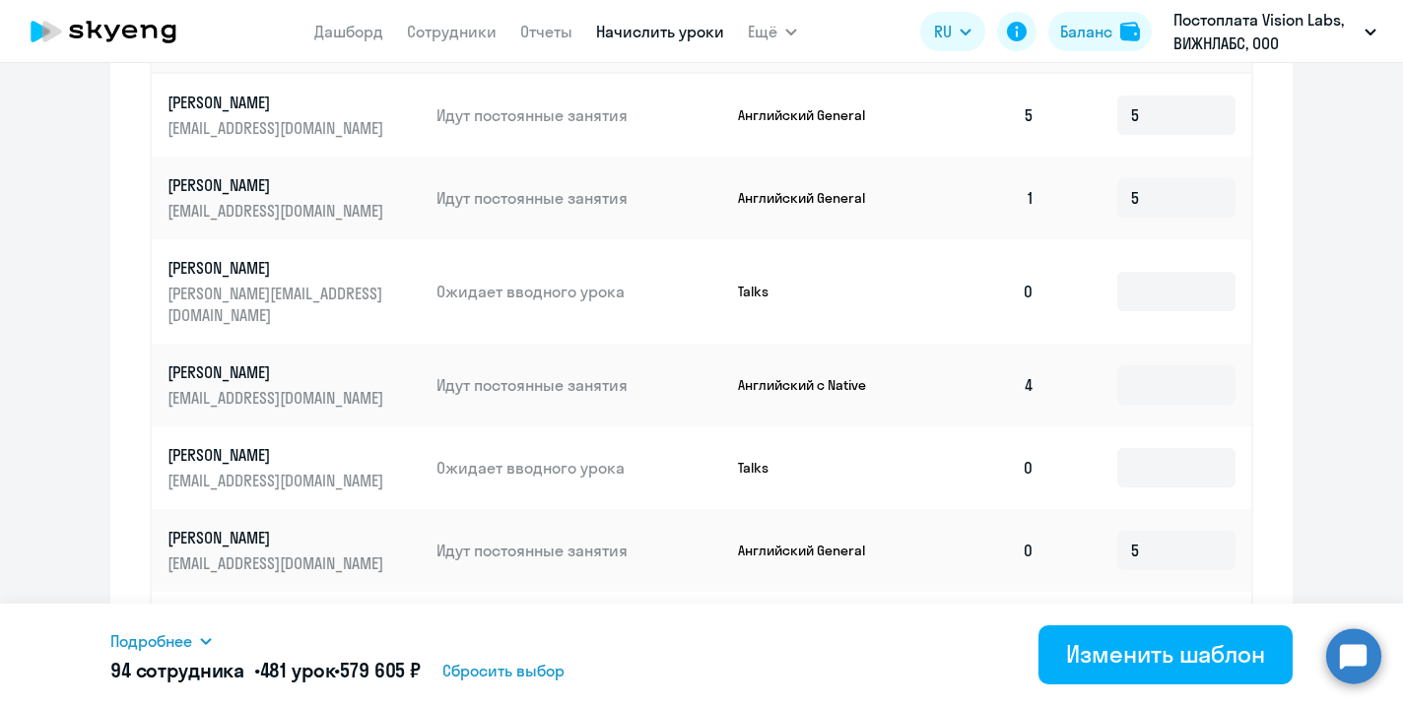
scroll to position [759, 0]
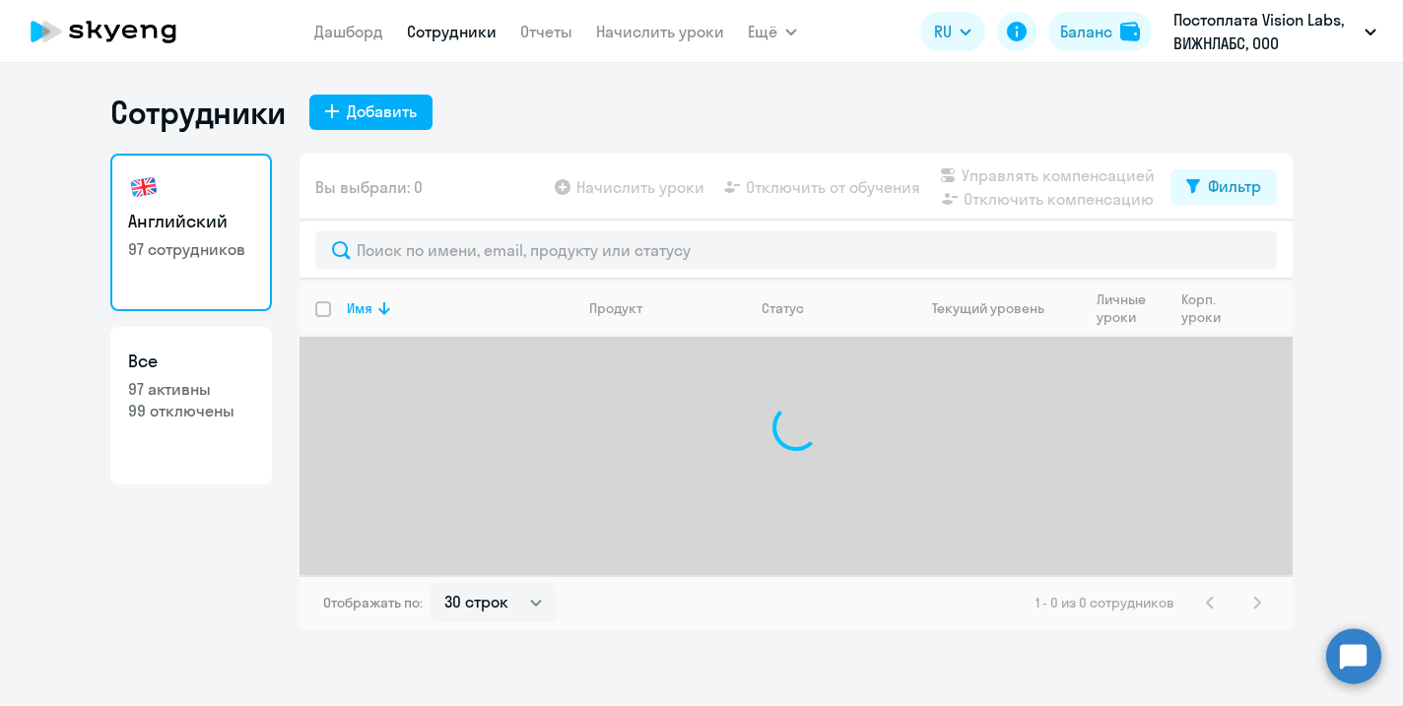
select select "30"
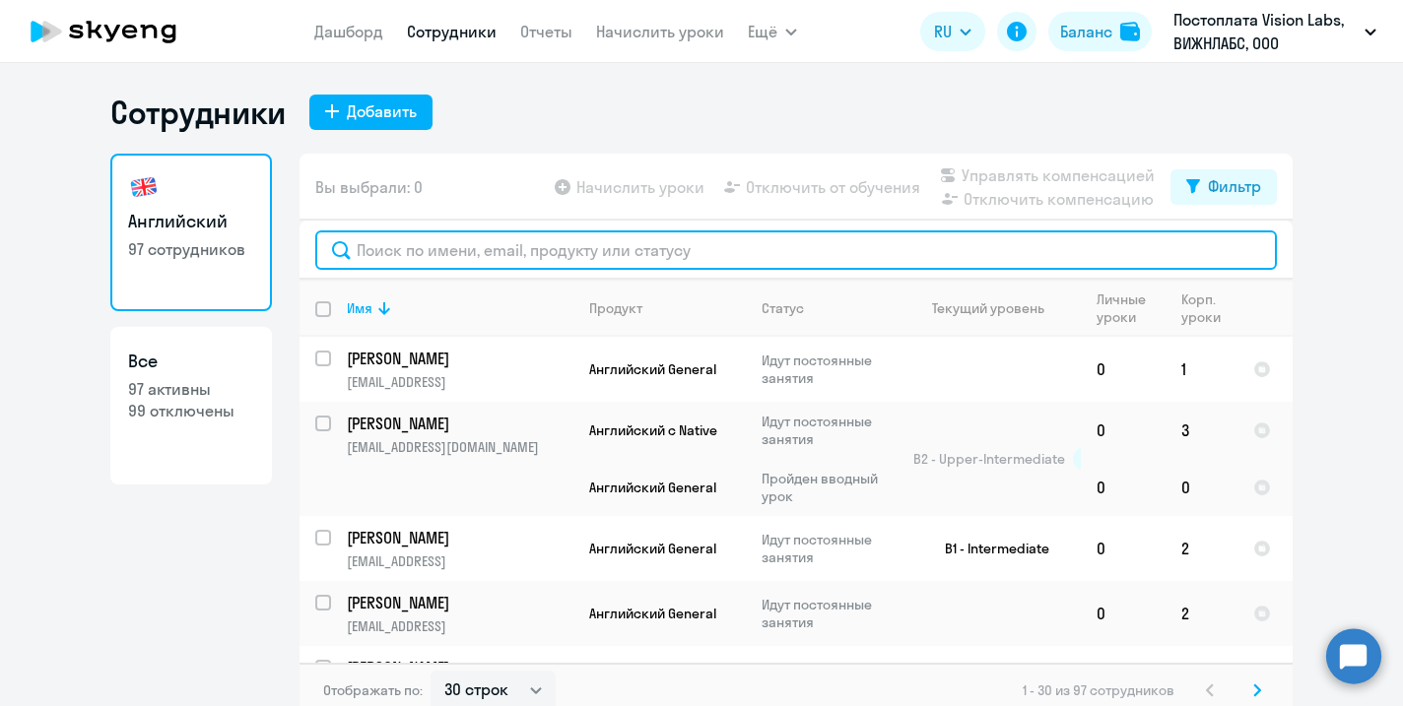
click at [475, 246] on input "text" at bounding box center [795, 249] width 961 height 39
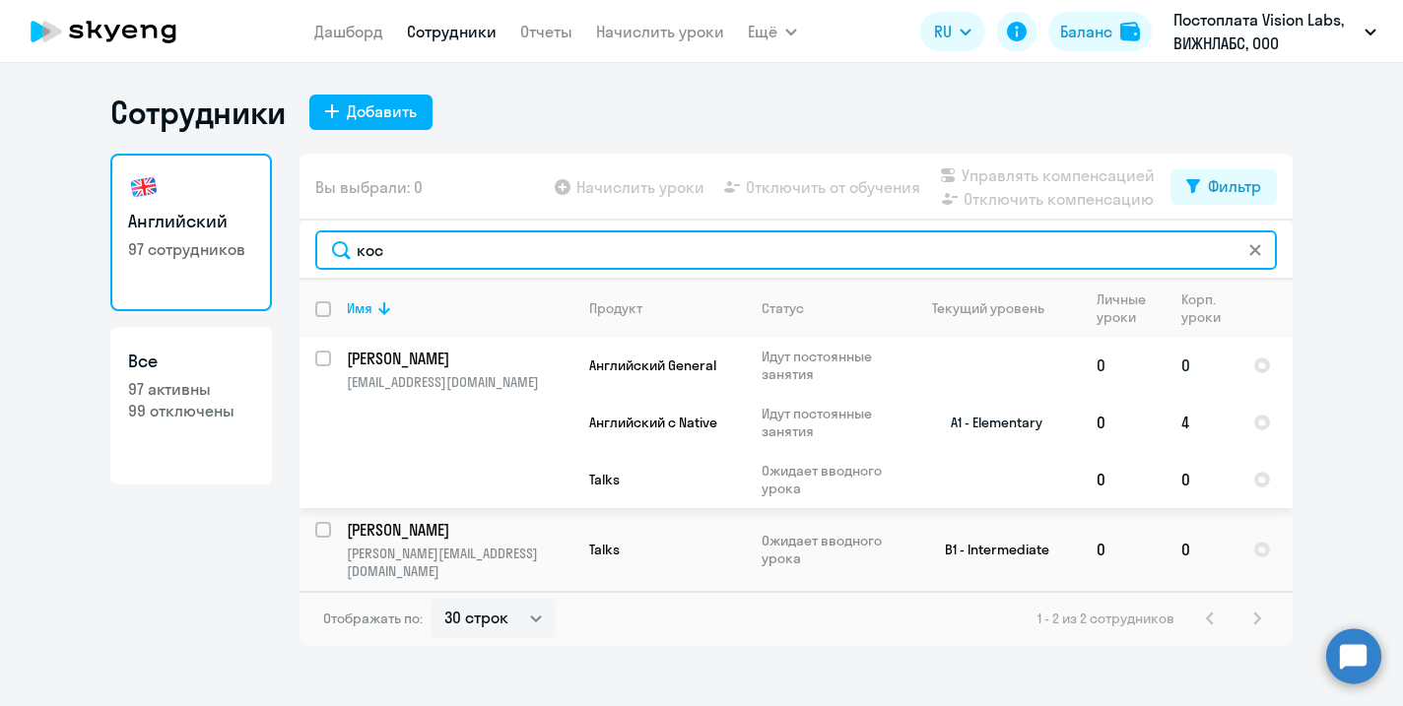
type input "кос"
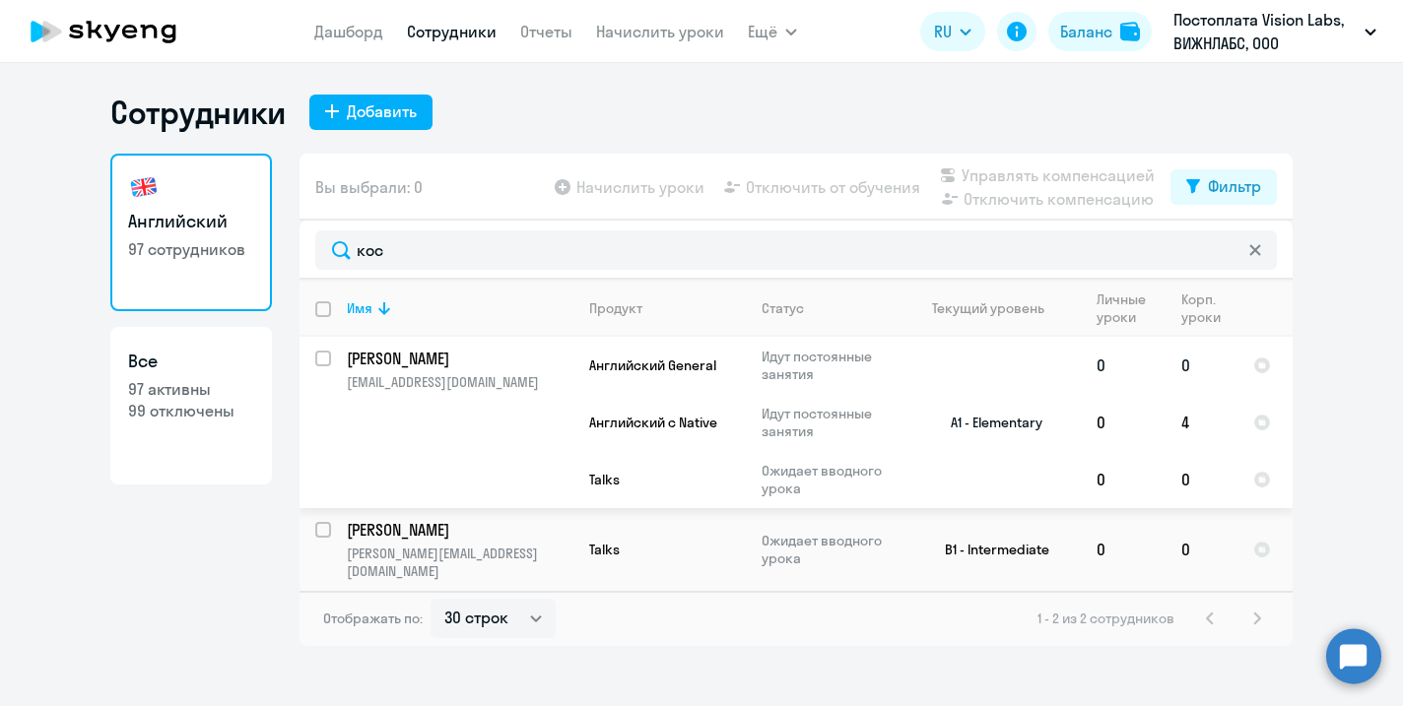
click at [322, 362] on input "select row 14462784" at bounding box center [334, 370] width 39 height 39
checkbox input "true"
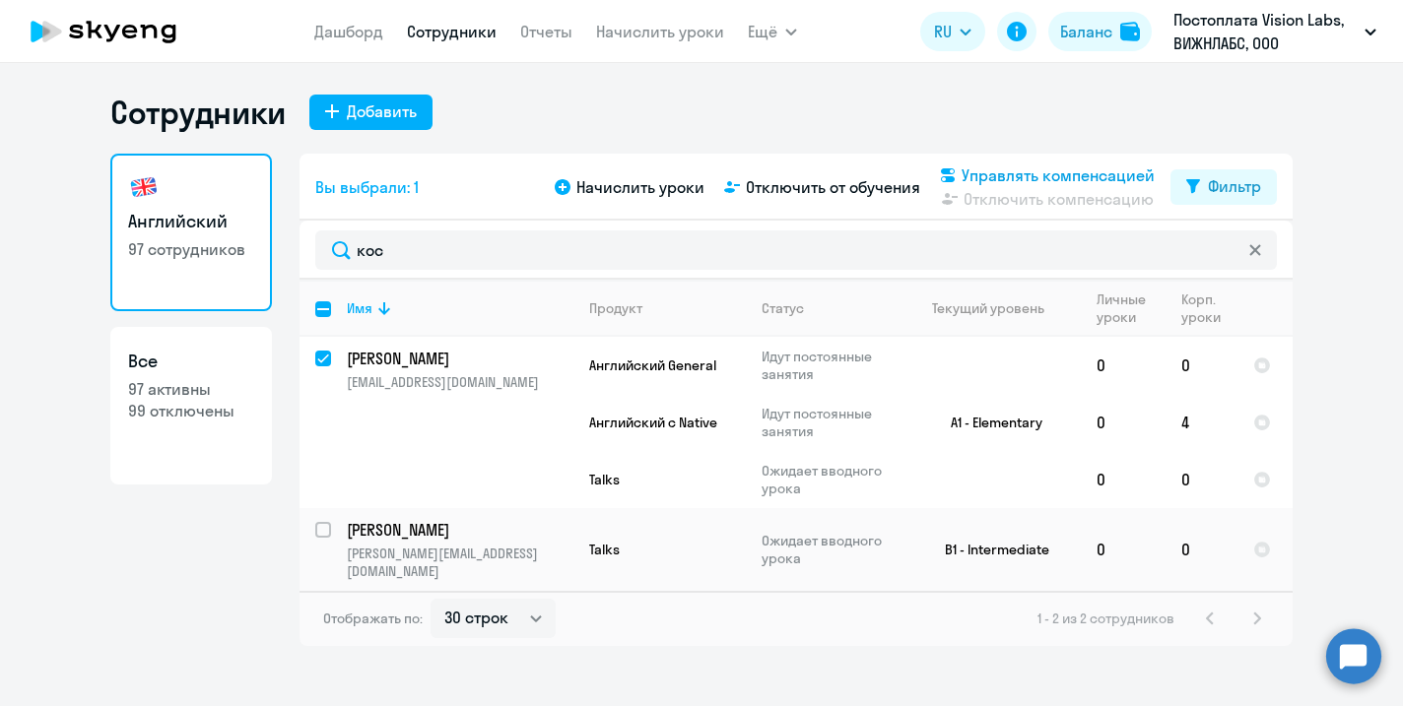
click at [993, 174] on span "Управлять компенсацией" at bounding box center [1057, 176] width 193 height 24
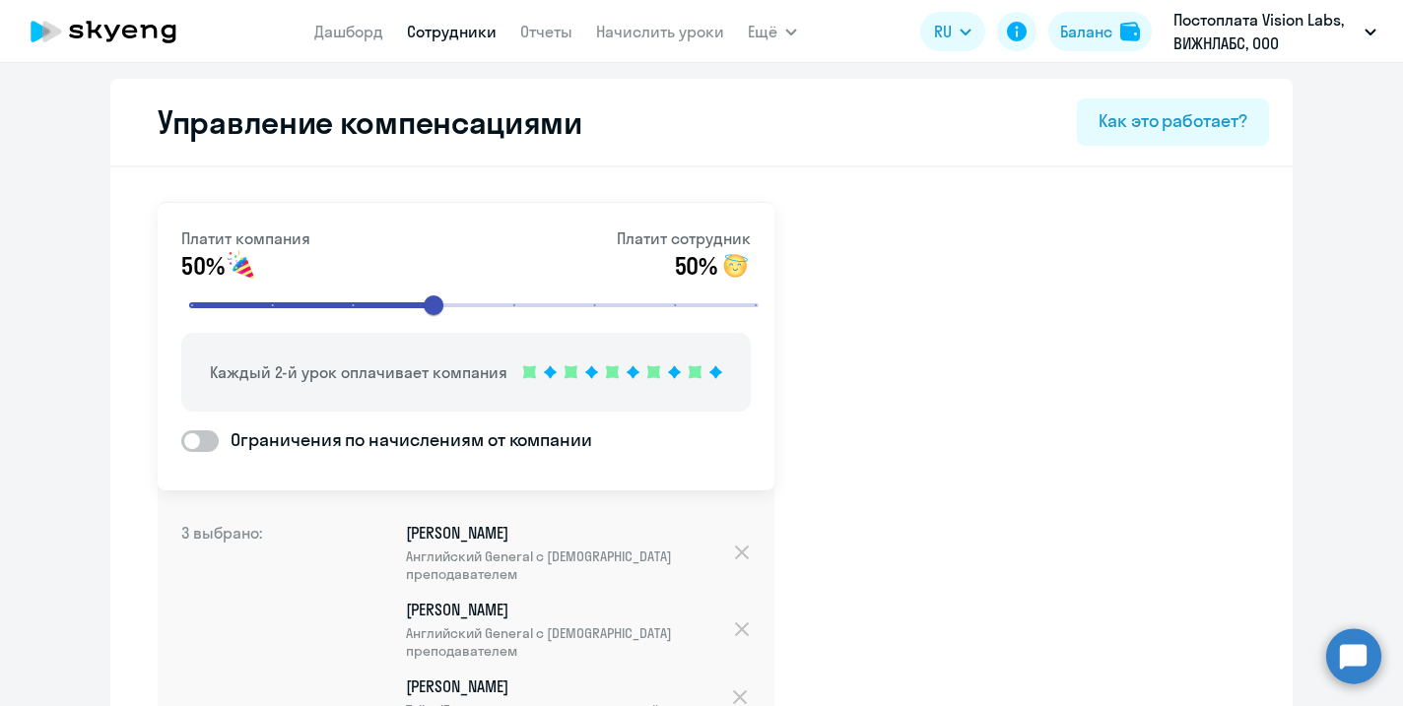
select select "30"
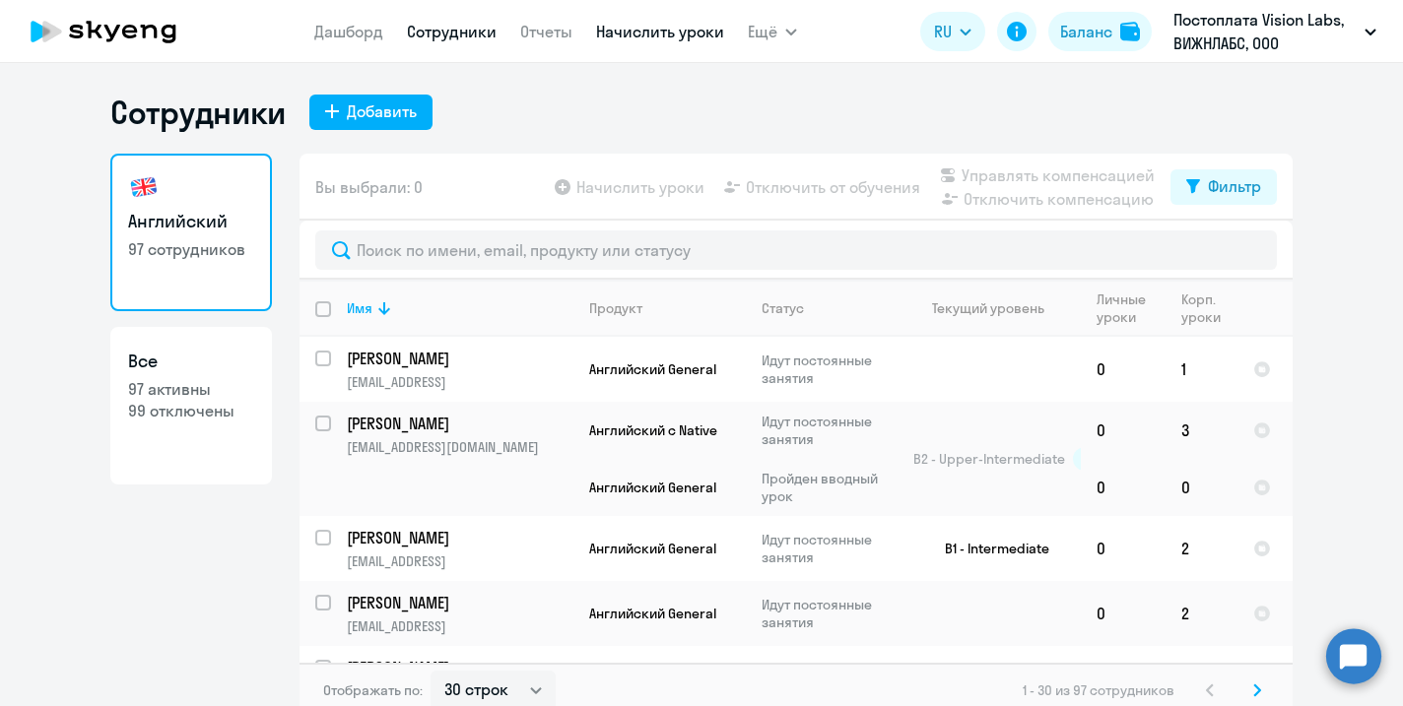
click at [627, 32] on link "Начислить уроки" at bounding box center [660, 32] width 128 height 20
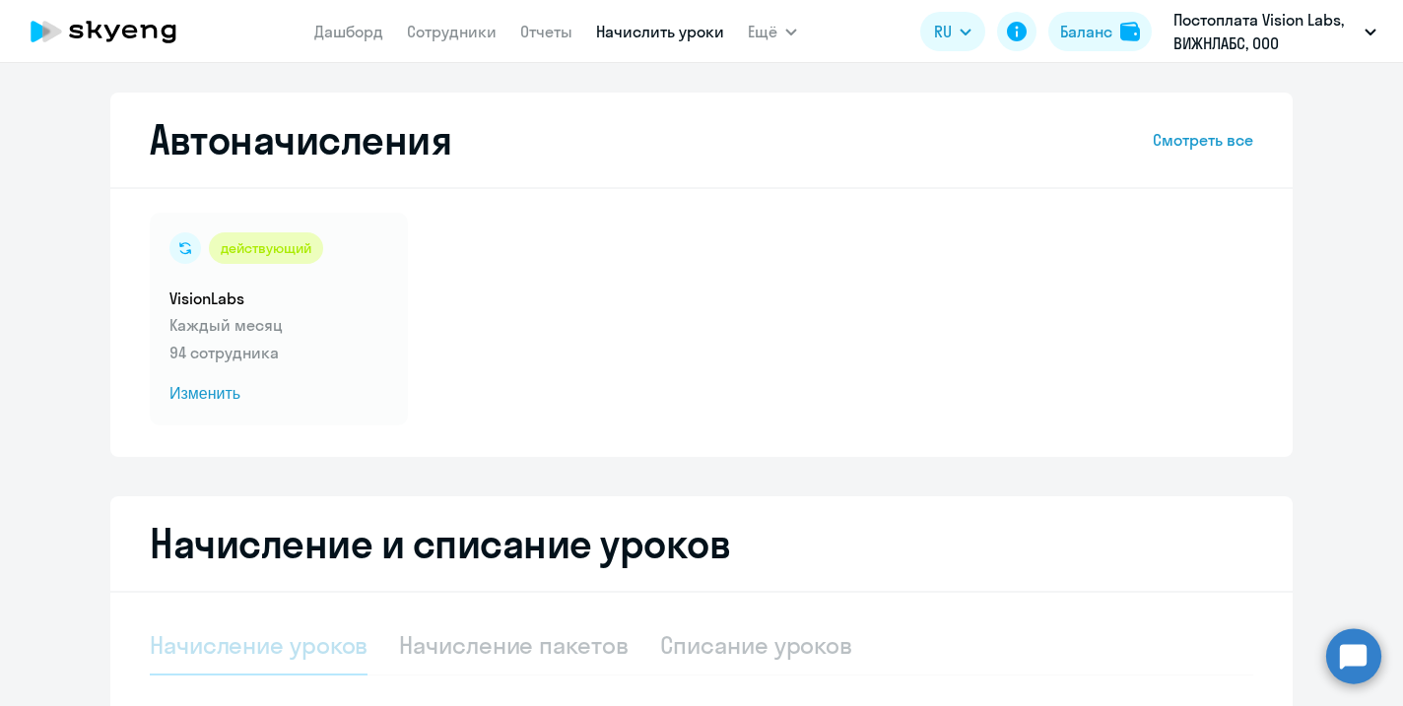
select select "10"
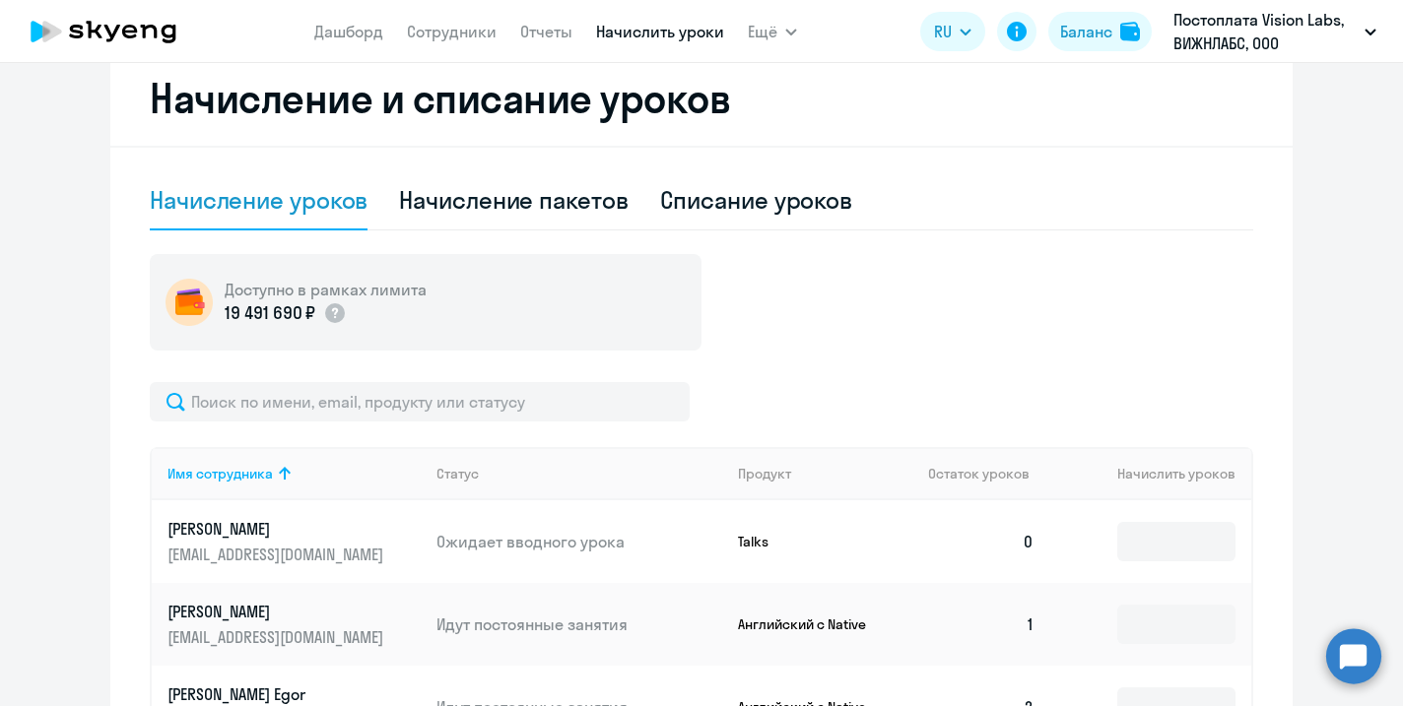
scroll to position [444, 0]
click at [833, 204] on div "Списание уроков" at bounding box center [756, 201] width 193 height 32
select select "10"
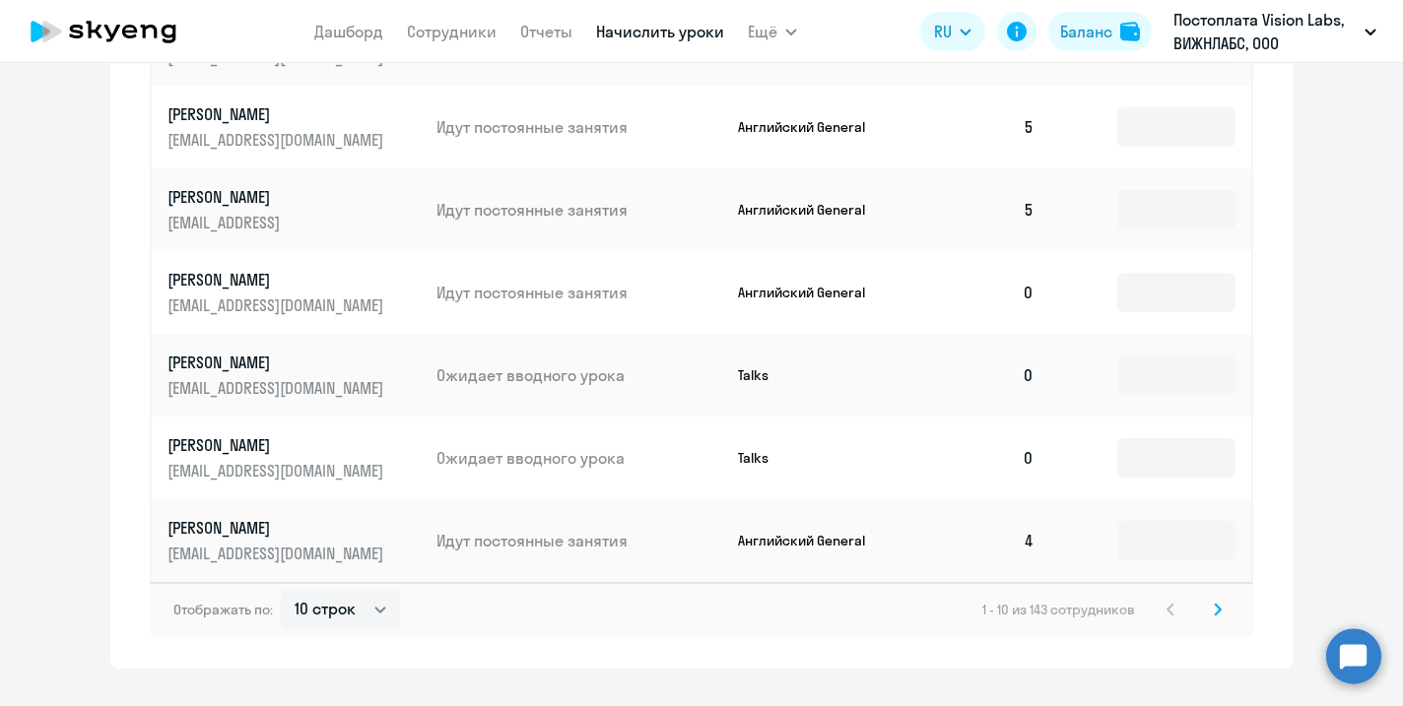
scroll to position [1104, 0]
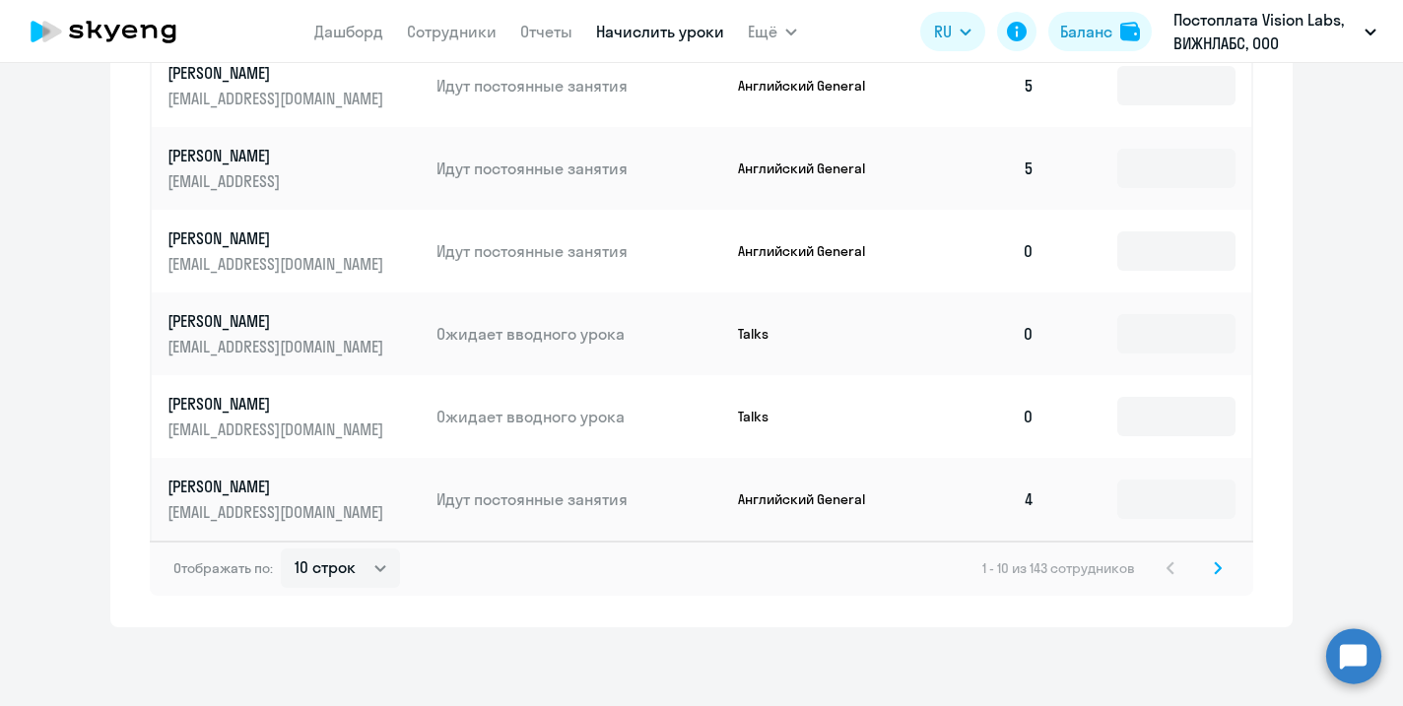
click at [1218, 565] on icon at bounding box center [1218, 567] width 6 height 11
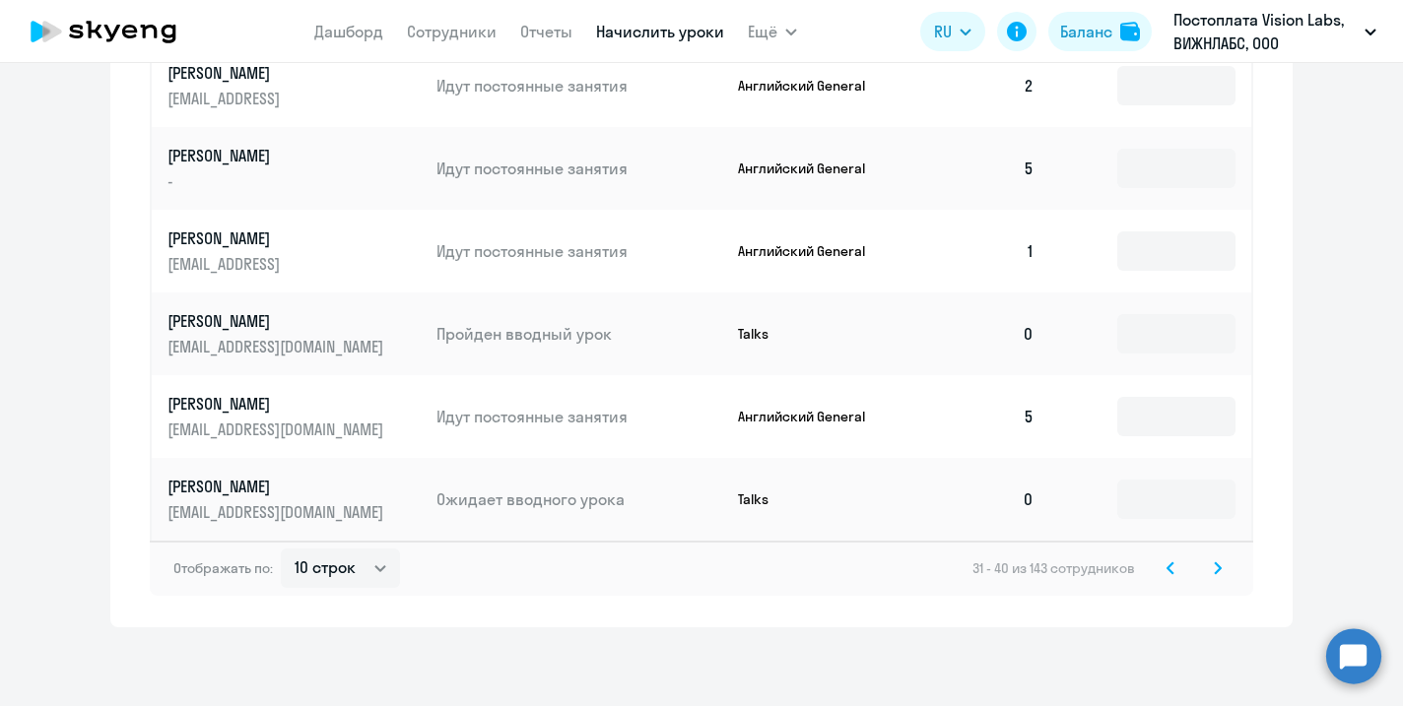
click at [1218, 565] on icon at bounding box center [1218, 567] width 6 height 11
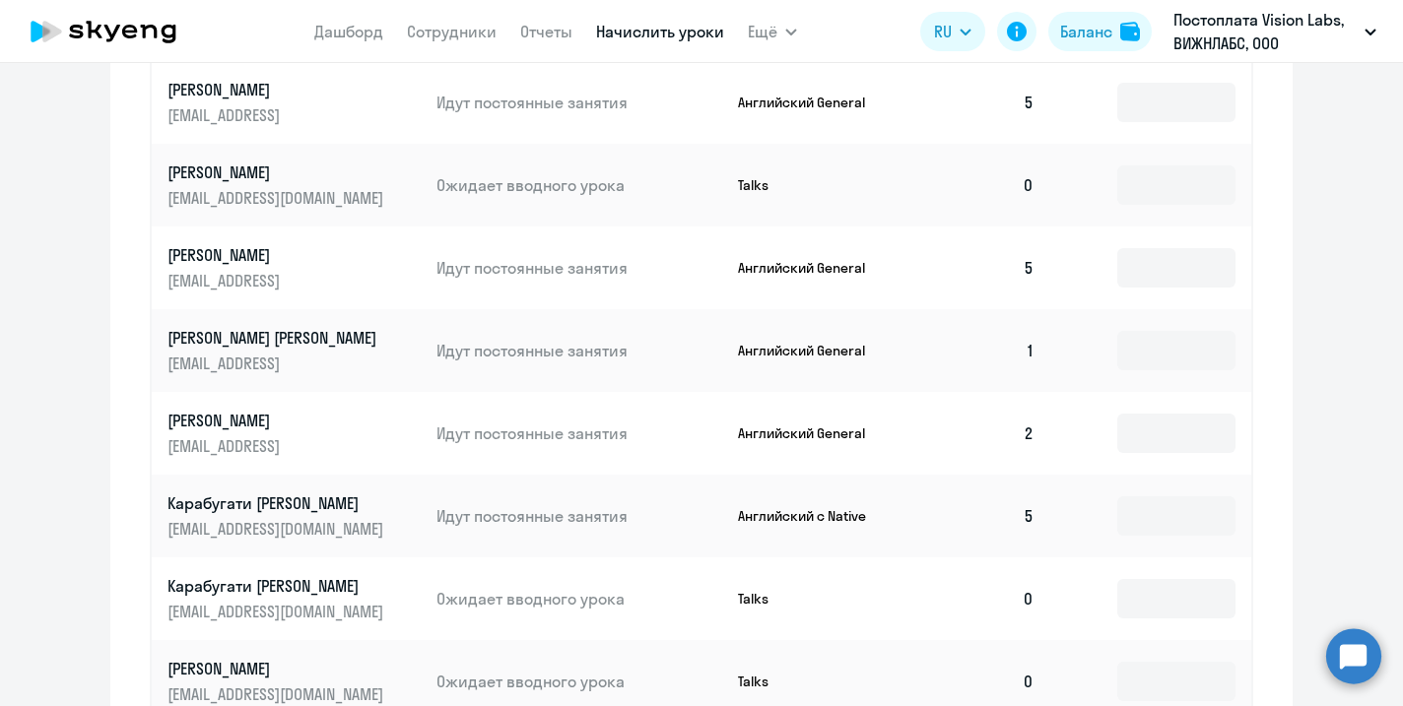
scroll to position [1122, 0]
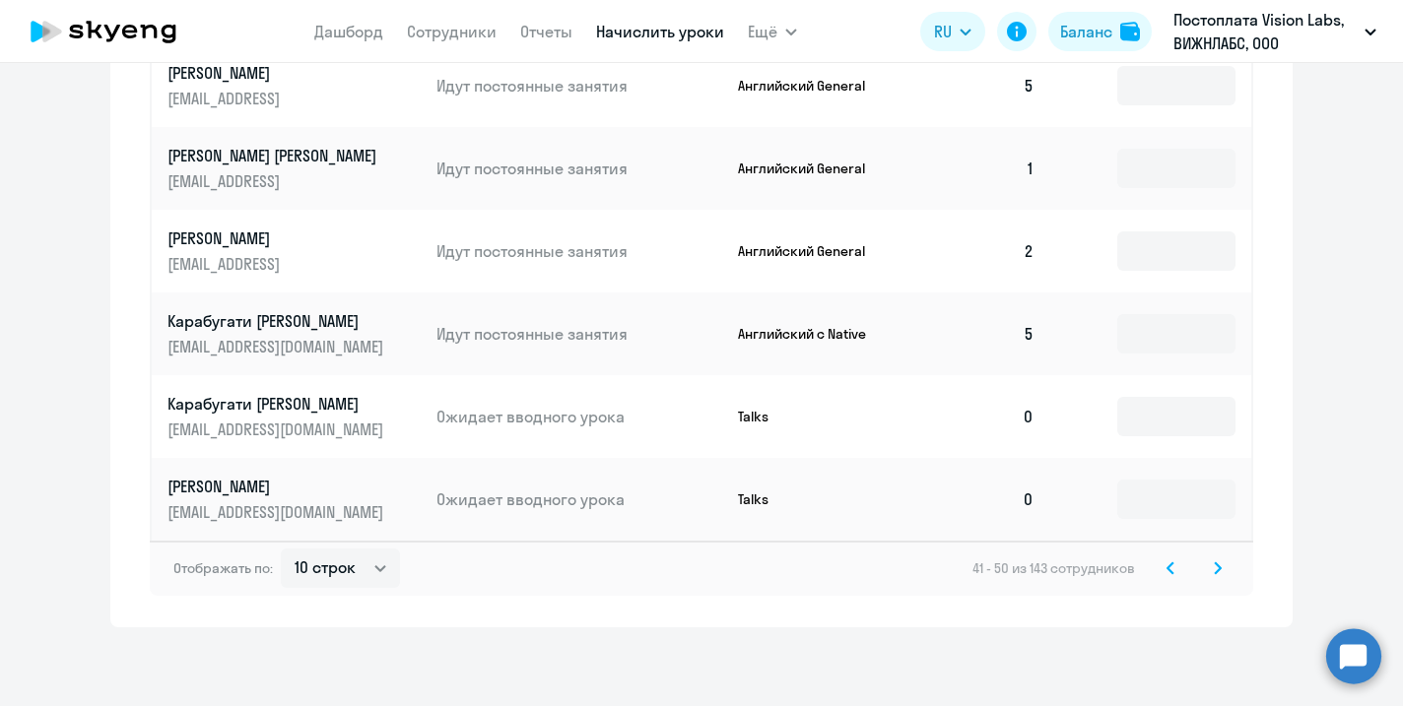
click at [1227, 567] on svg-icon at bounding box center [1218, 569] width 24 height 24
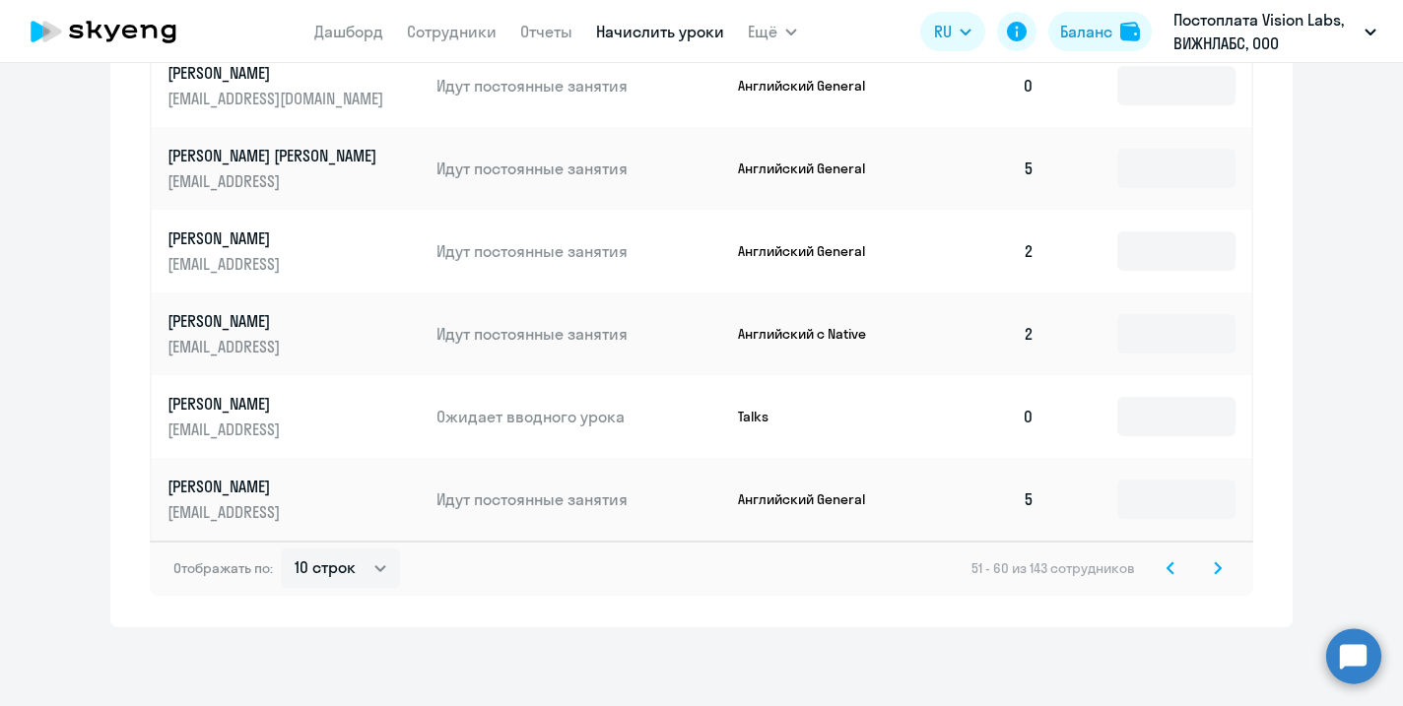
scroll to position [1104, 0]
click at [1218, 562] on icon at bounding box center [1218, 568] width 8 height 14
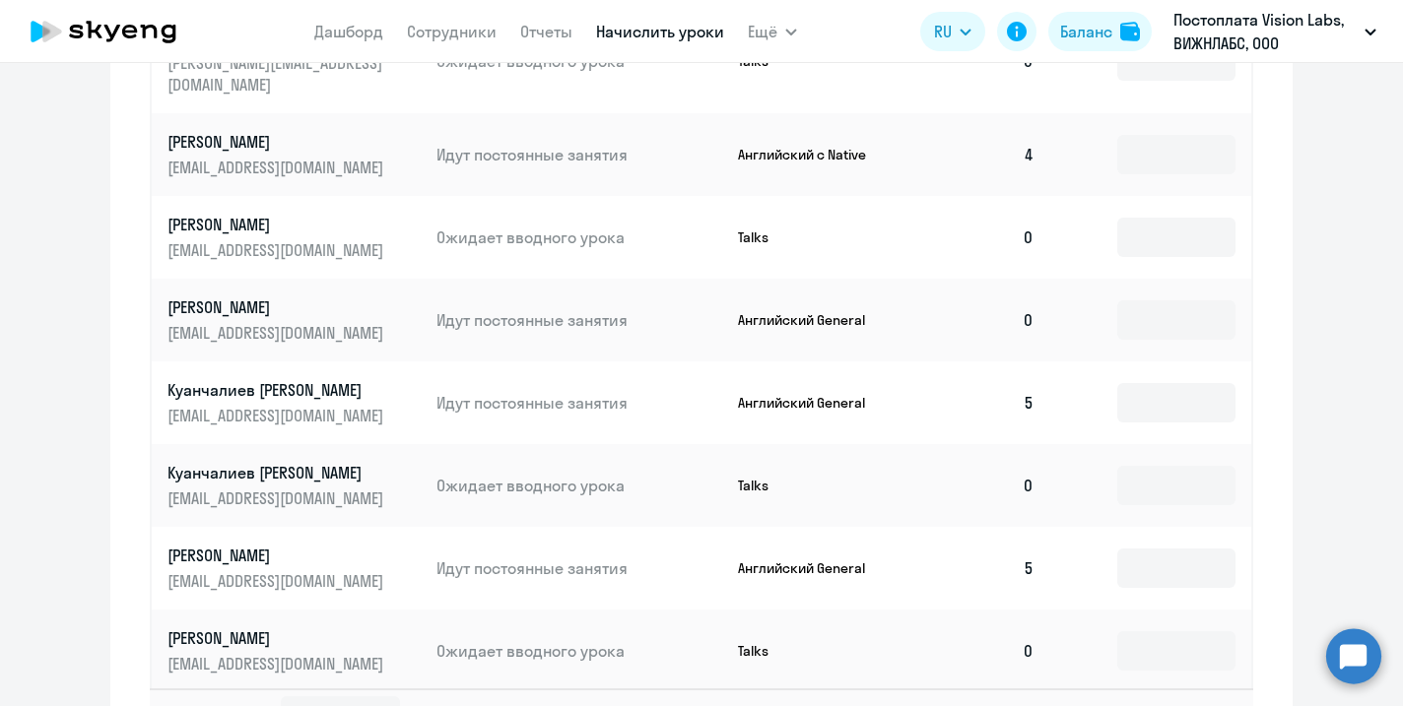
scroll to position [969, 0]
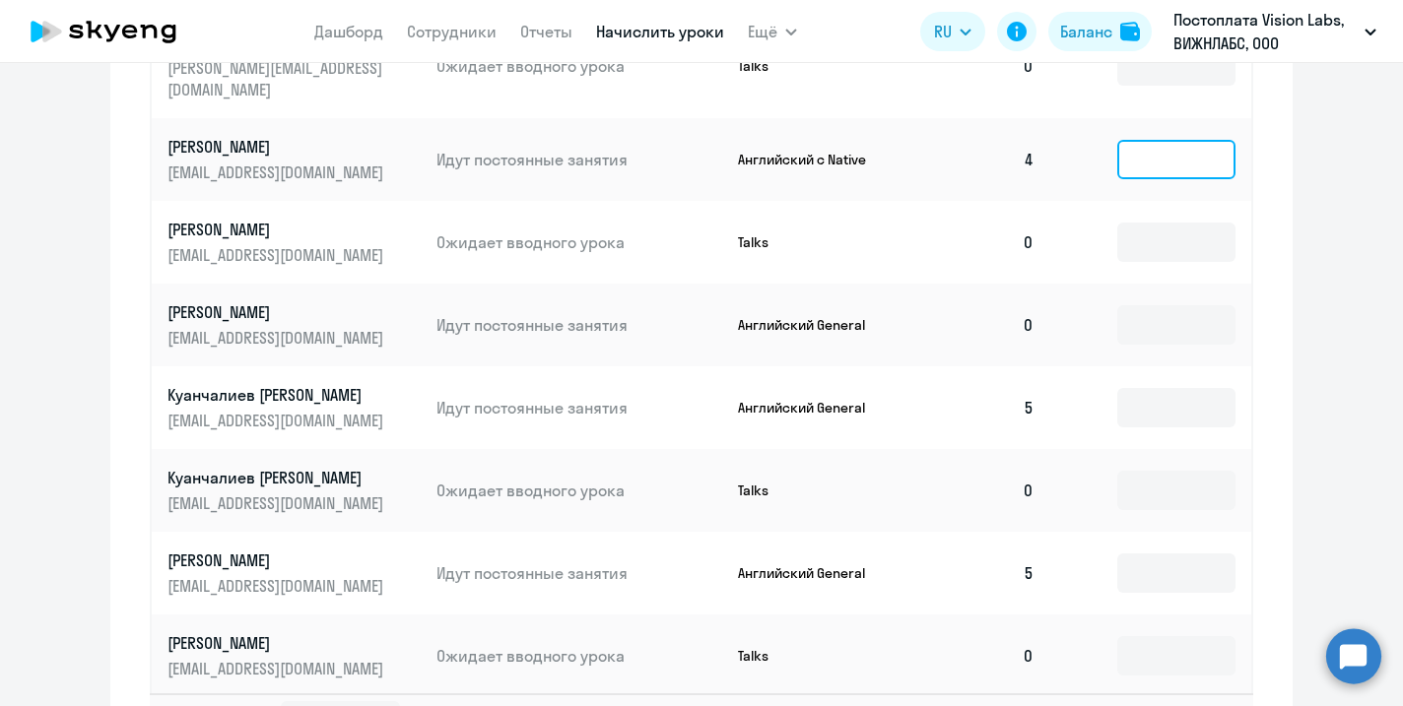
click at [1149, 140] on input at bounding box center [1176, 159] width 118 height 39
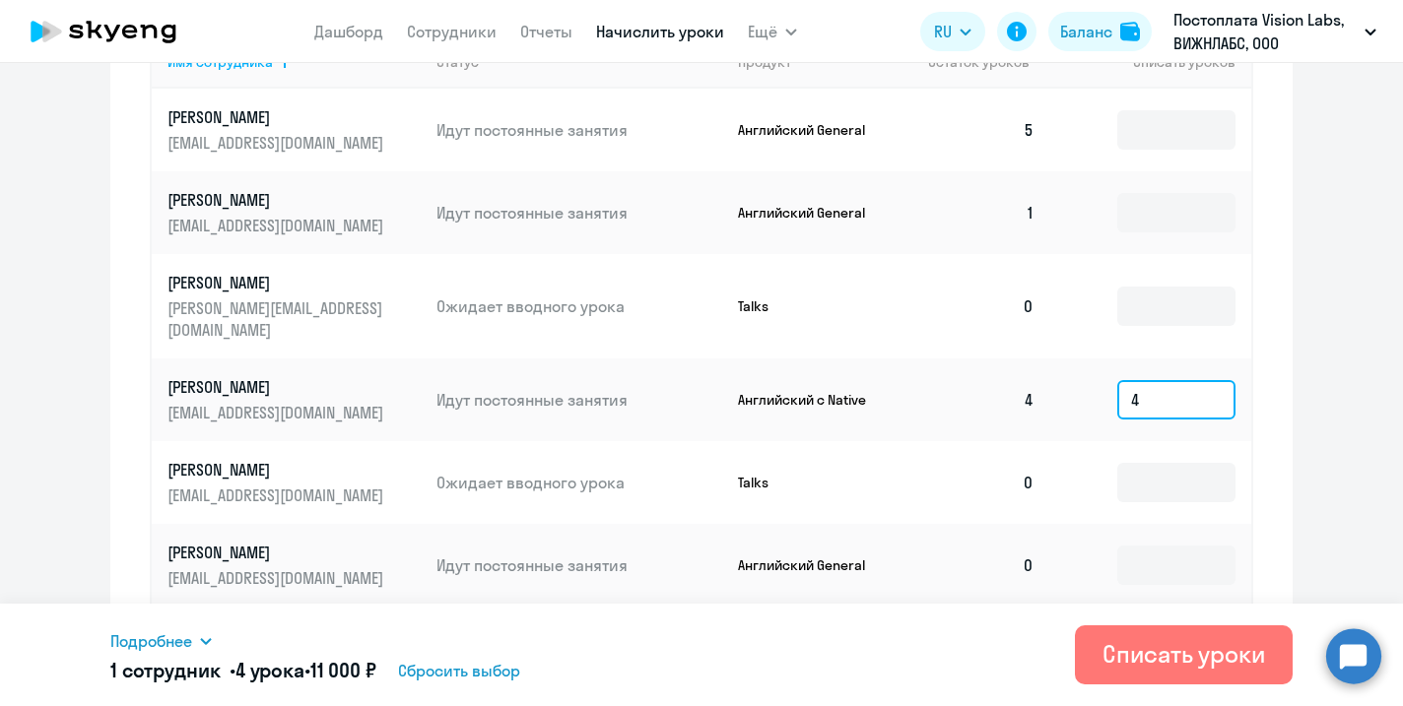
scroll to position [861, 0]
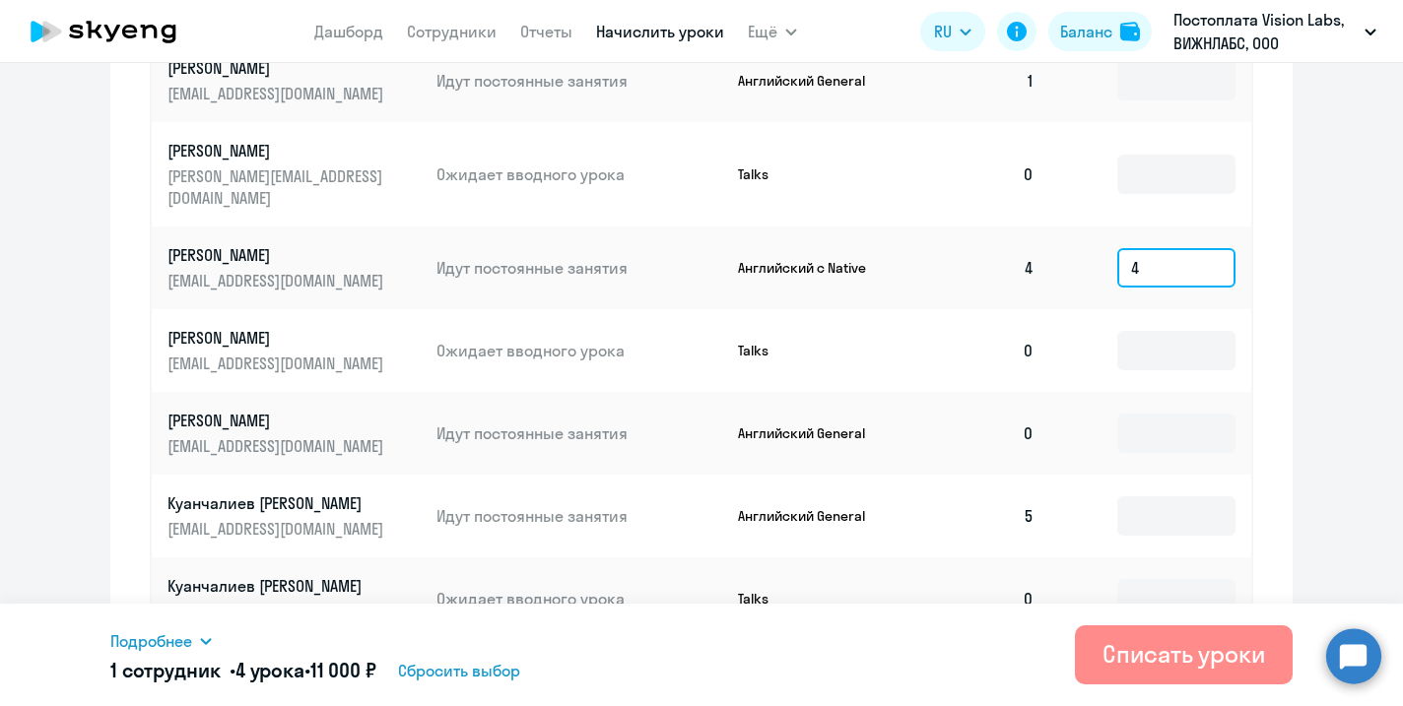
type input "4"
click at [1169, 662] on div "Списать уроки" at bounding box center [1183, 654] width 163 height 32
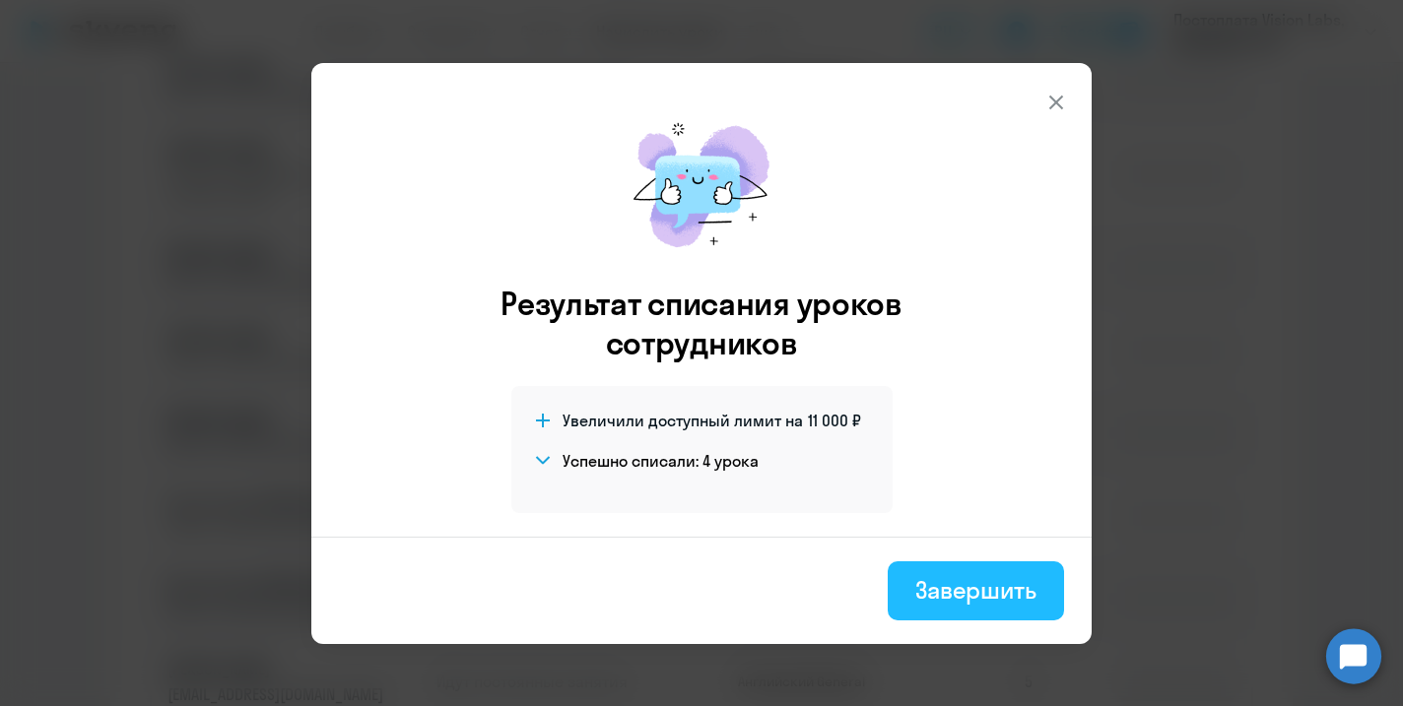
click at [997, 586] on div "Завершить" at bounding box center [975, 590] width 121 height 32
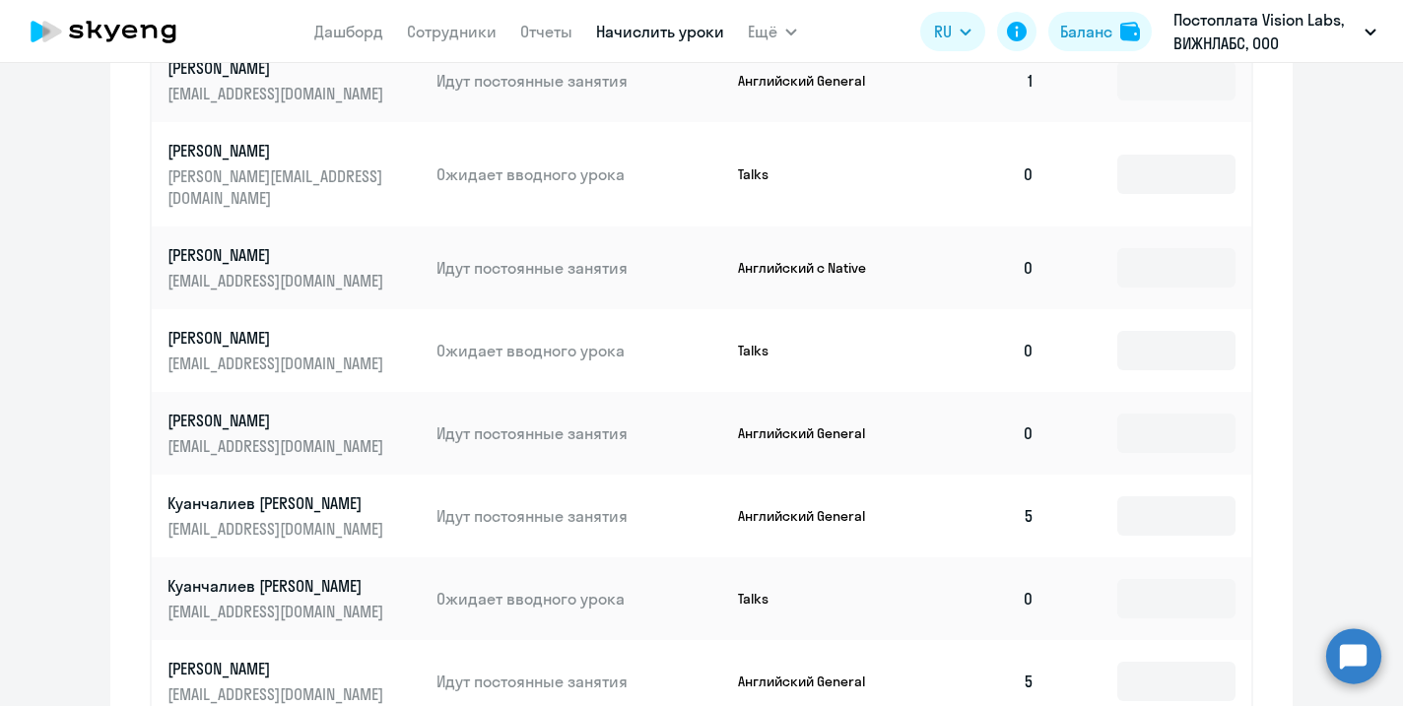
click at [626, 34] on link "Начислить уроки" at bounding box center [660, 32] width 128 height 20
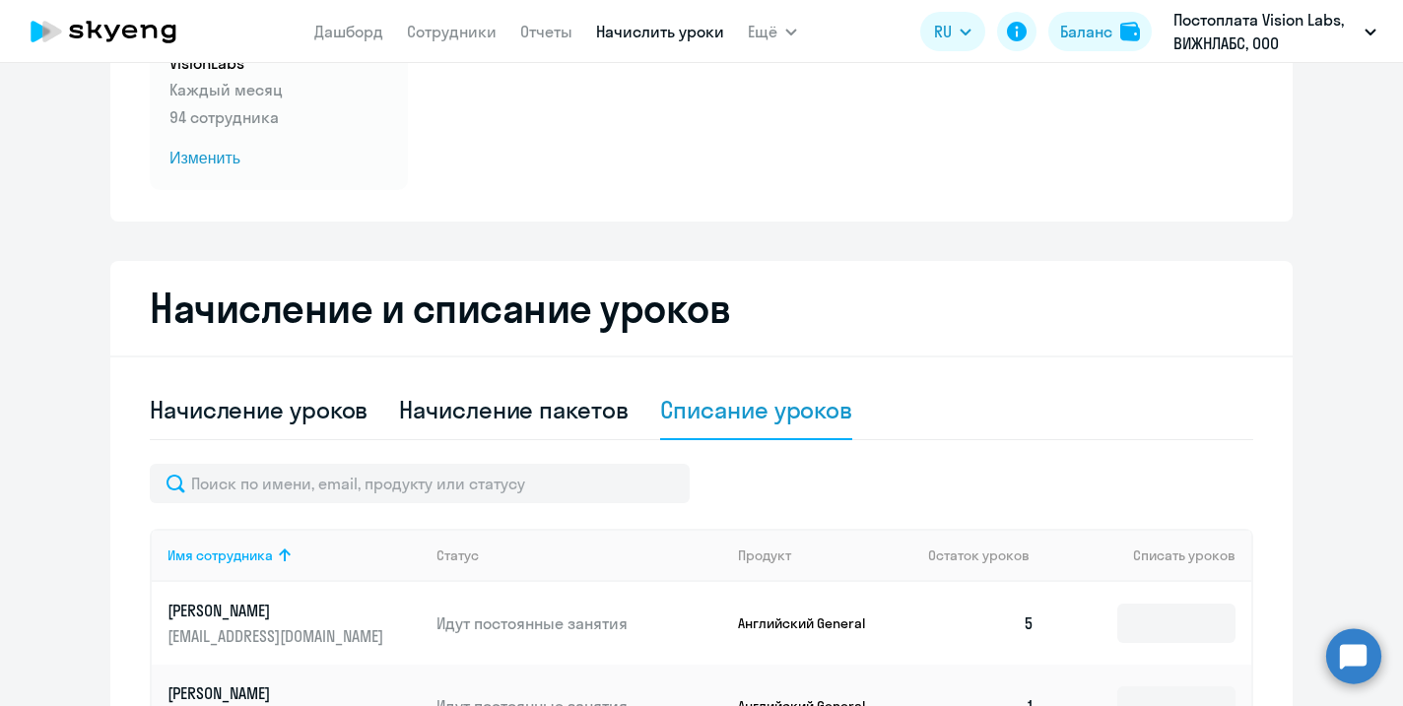
scroll to position [0, 0]
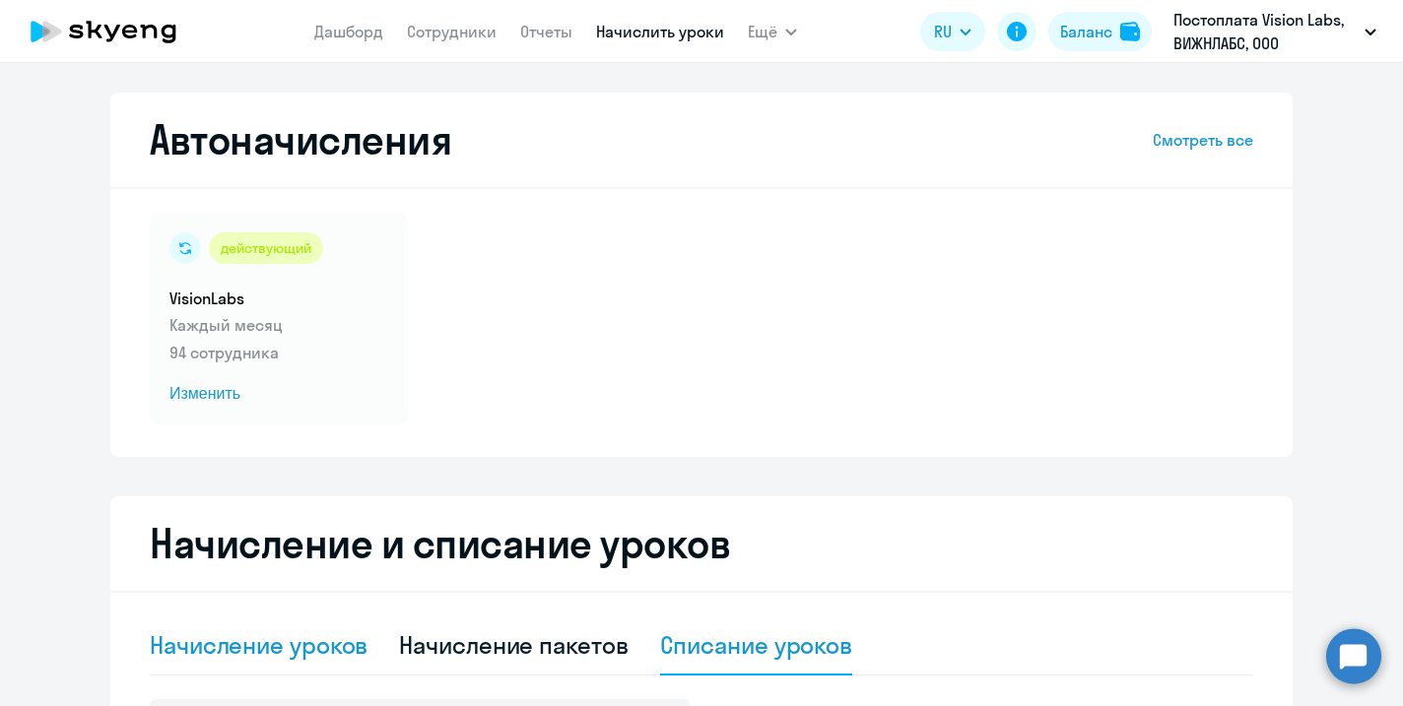
click at [278, 641] on div "Начисление уроков" at bounding box center [259, 645] width 218 height 32
select select "10"
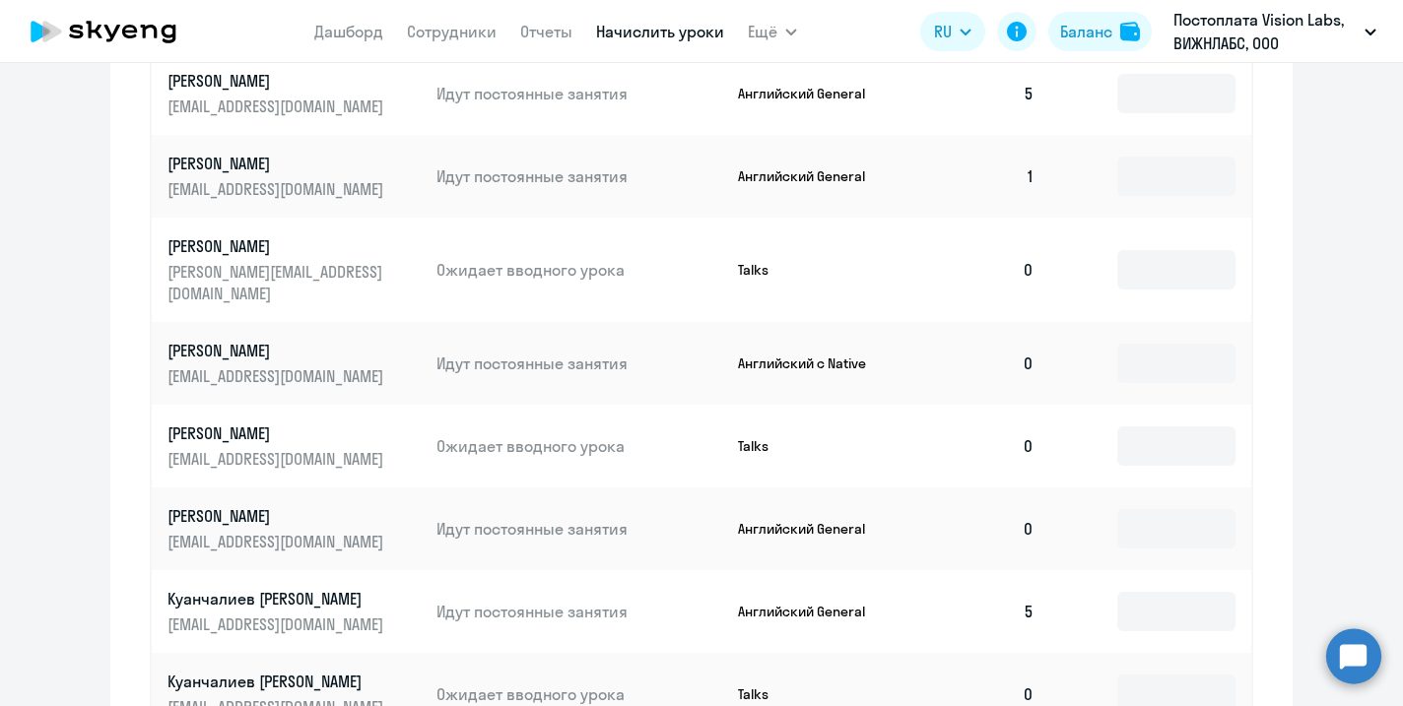
scroll to position [929, 0]
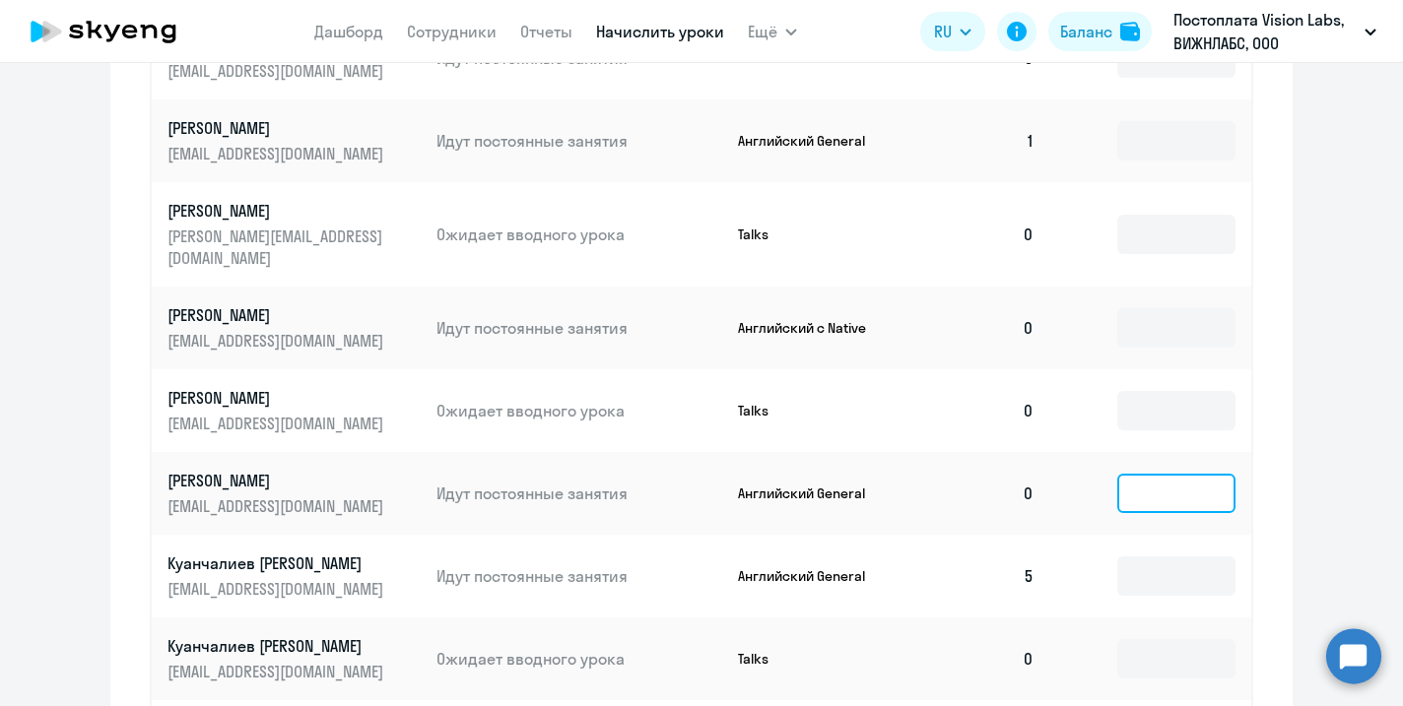
click at [1177, 475] on input at bounding box center [1176, 493] width 118 height 39
click at [1296, 373] on ng-component "Автоначисления Смотреть все действующий VisionLabs Каждый месяц 94 сотрудника И…" at bounding box center [701, 56] width 1403 height 1785
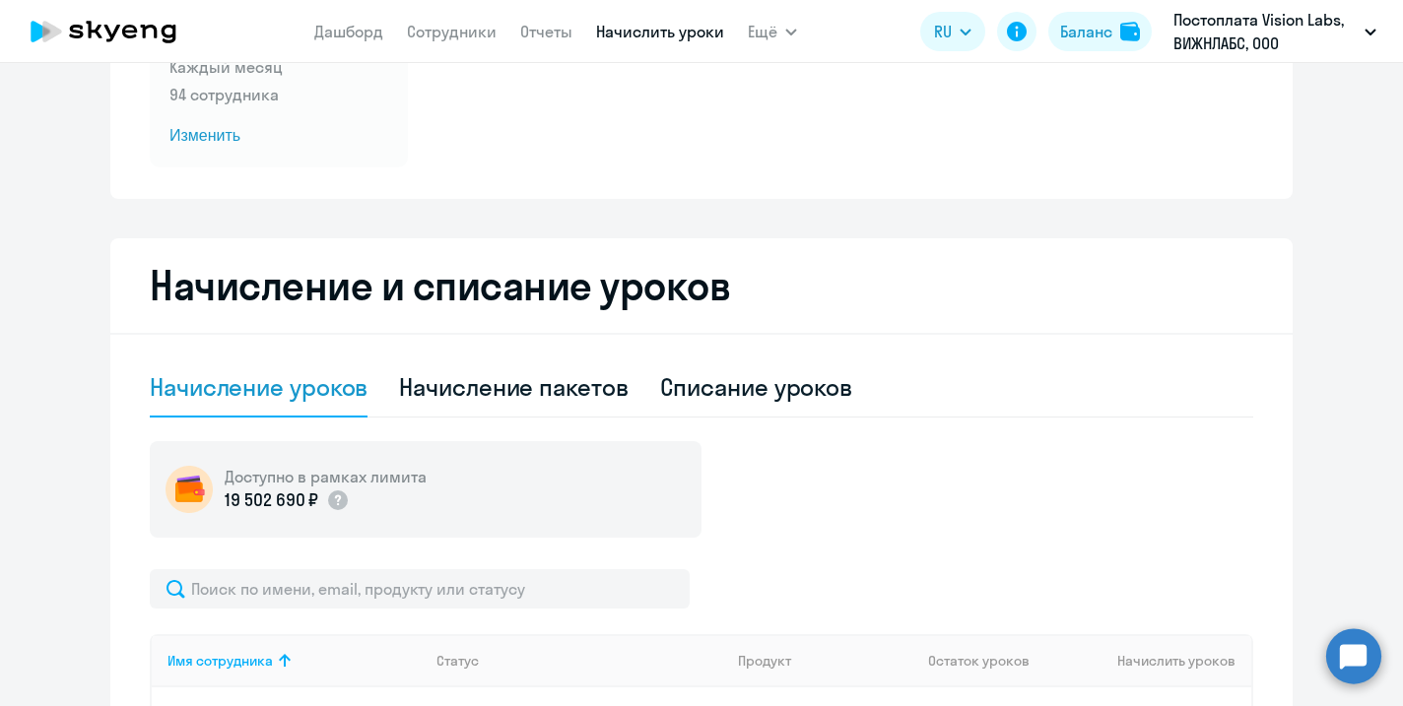
scroll to position [0, 0]
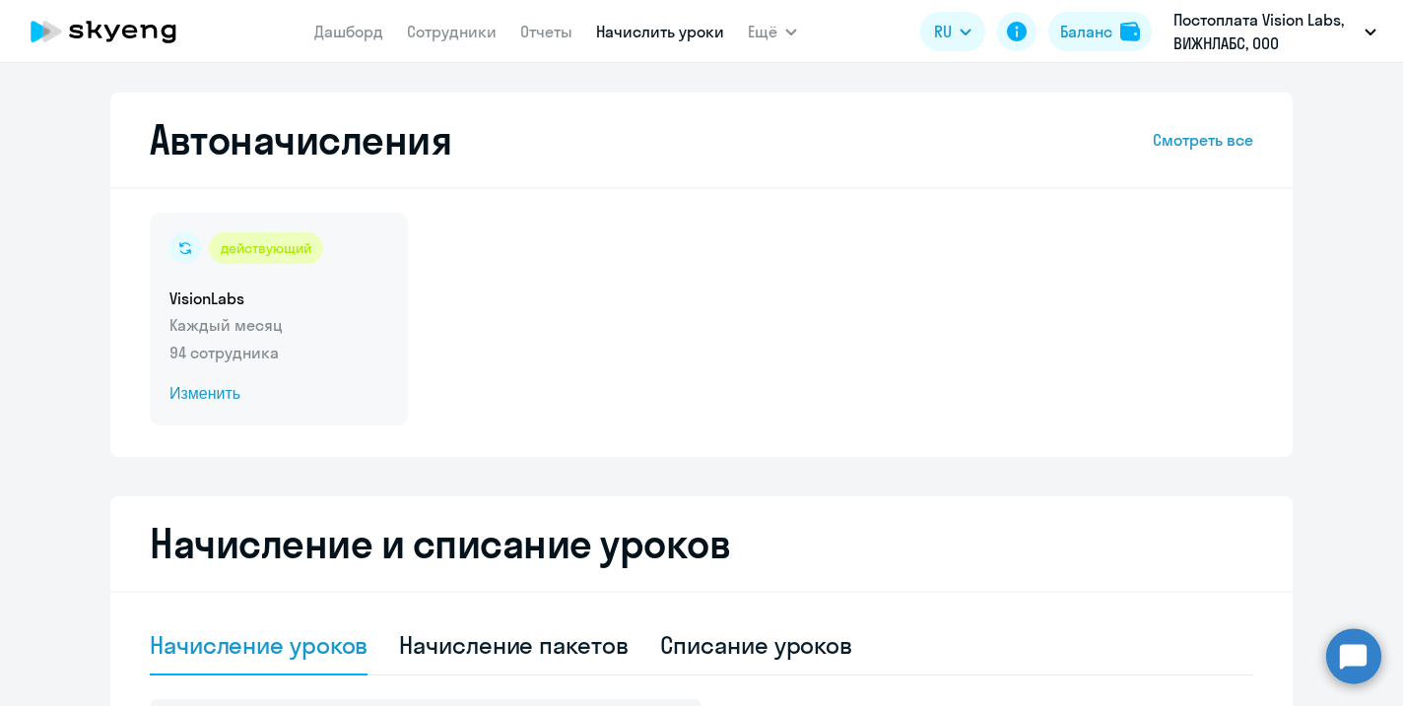
click at [217, 397] on span "Изменить" at bounding box center [278, 394] width 219 height 24
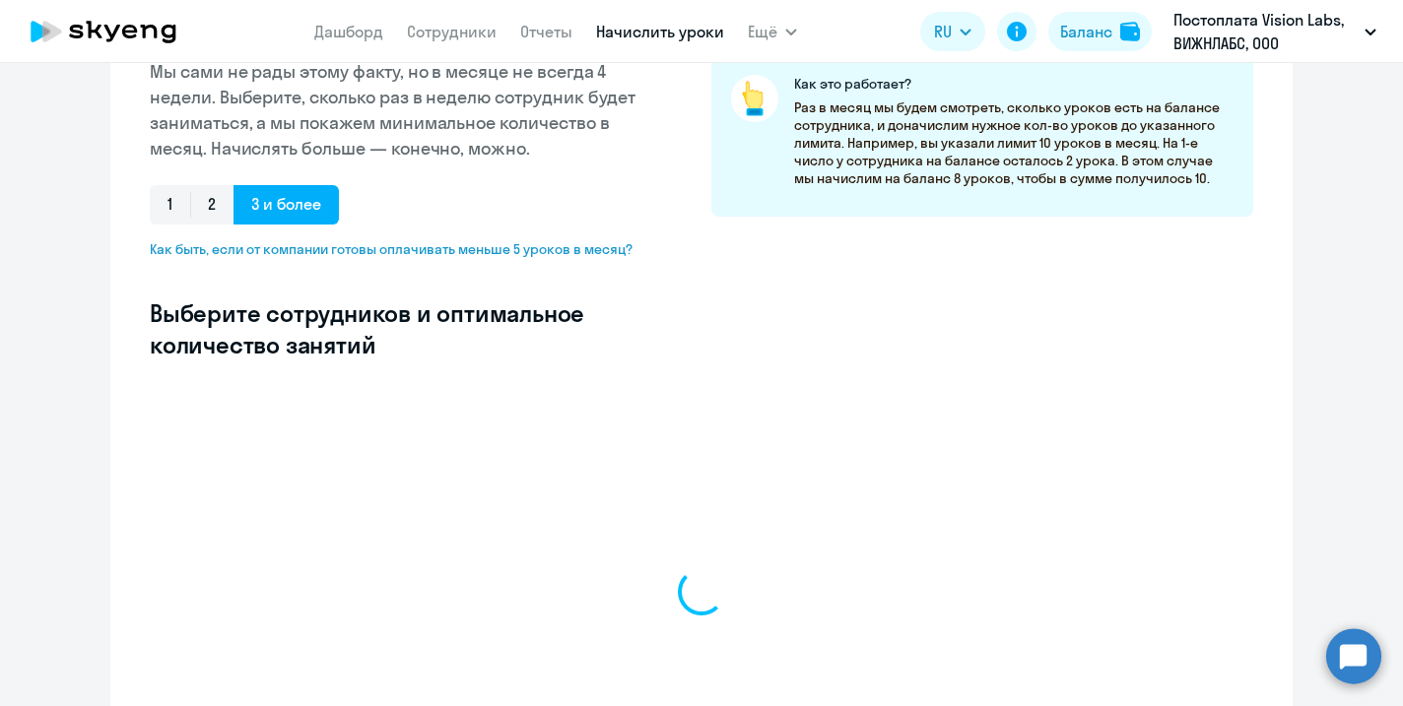
select select "10"
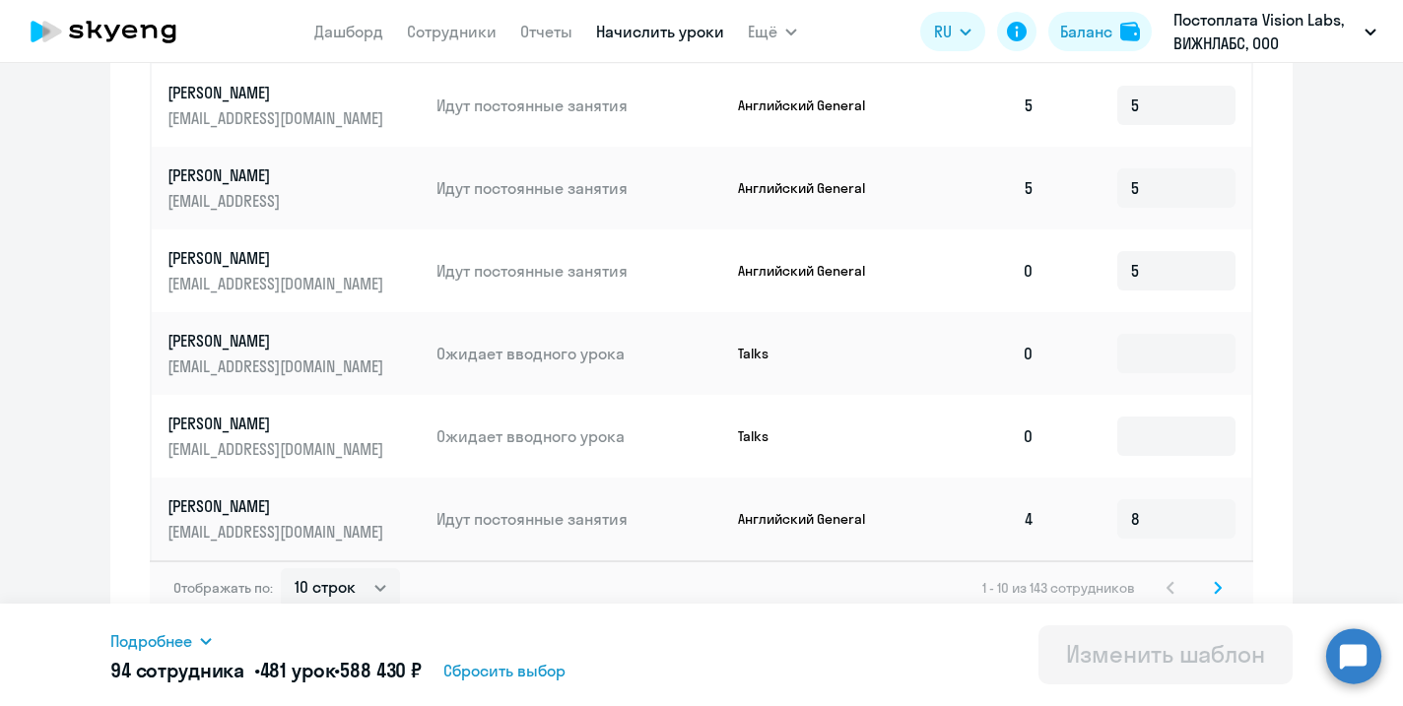
scroll to position [1124, 0]
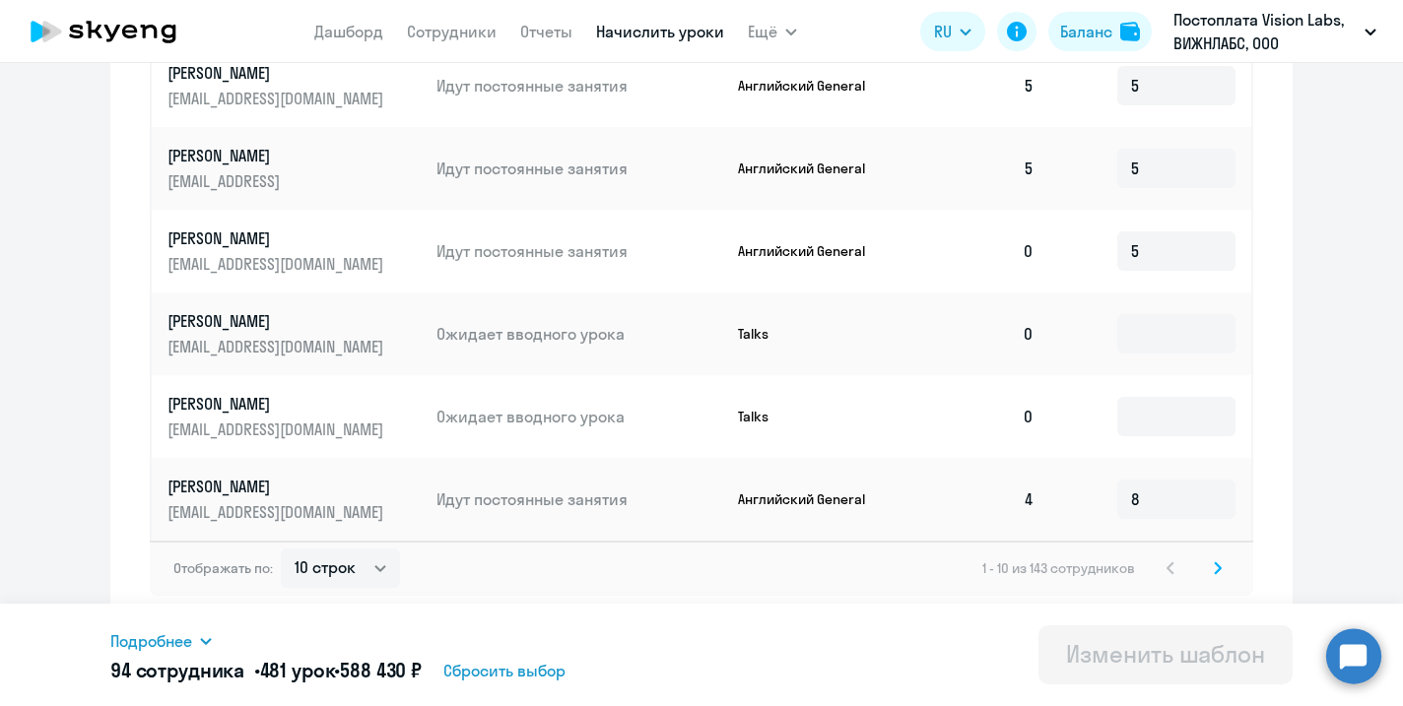
click at [1219, 573] on icon at bounding box center [1218, 568] width 8 height 14
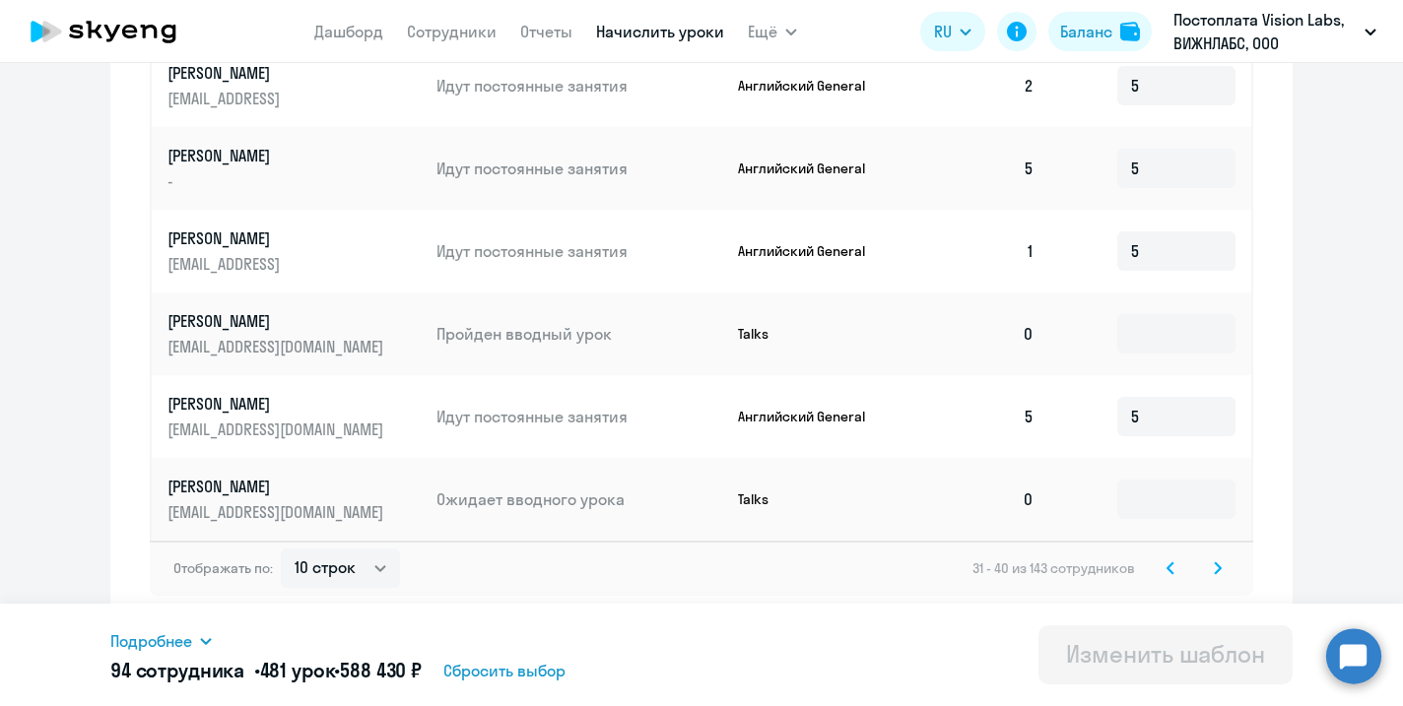
click at [1219, 573] on icon at bounding box center [1218, 568] width 8 height 14
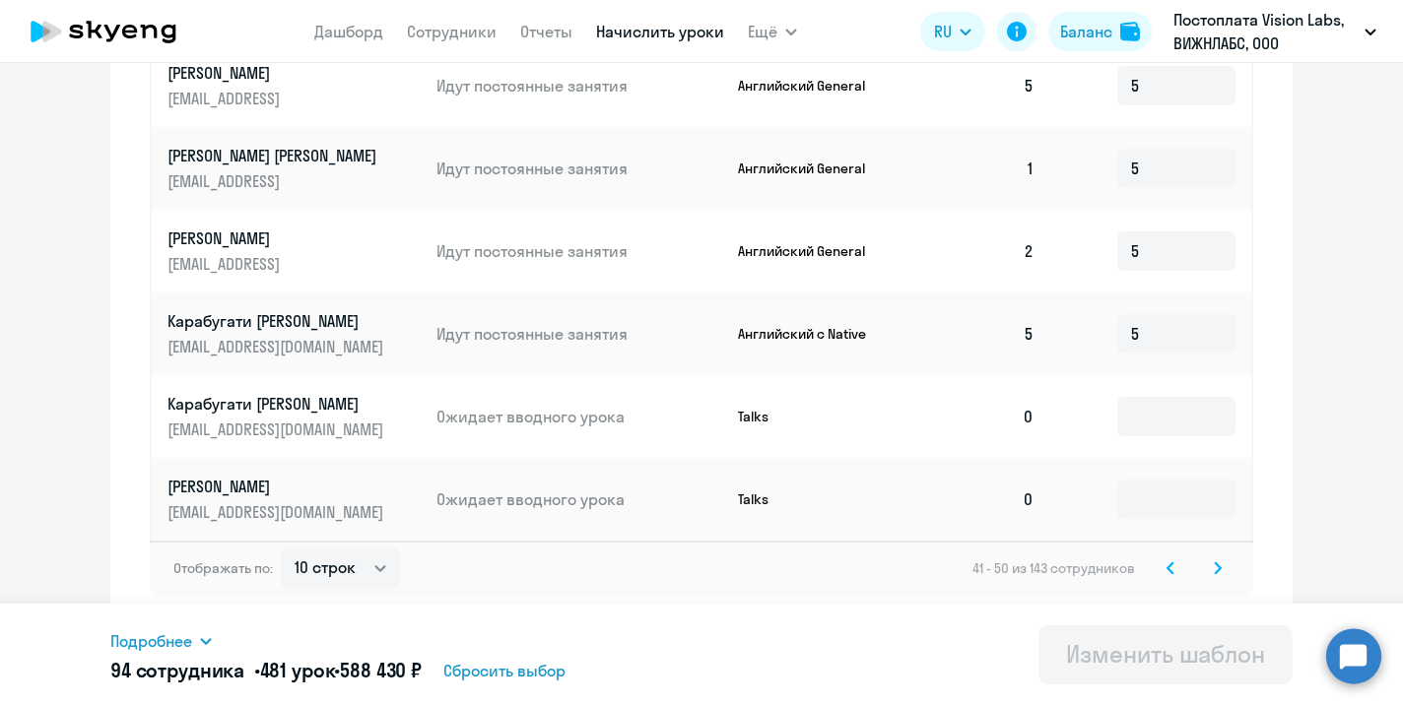
click at [1219, 577] on svg-icon at bounding box center [1218, 569] width 24 height 24
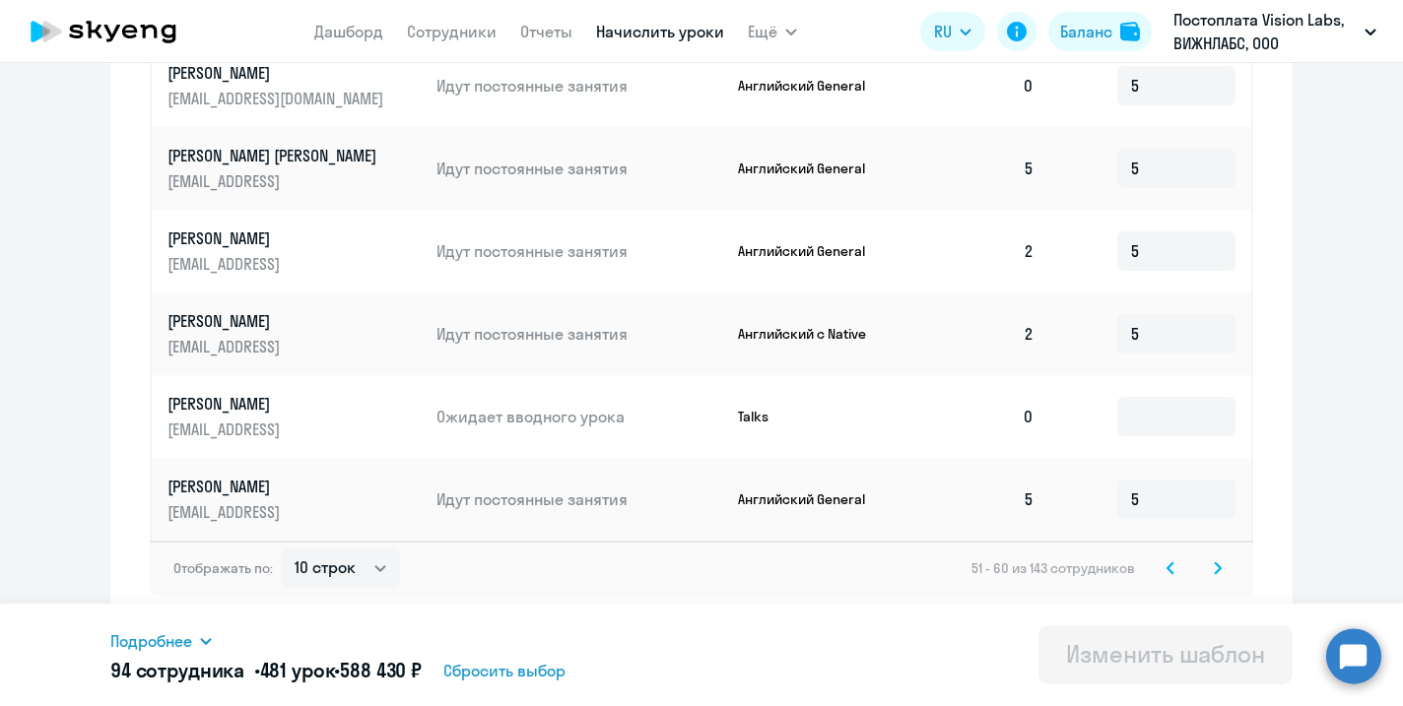
click at [1215, 573] on icon at bounding box center [1218, 568] width 8 height 14
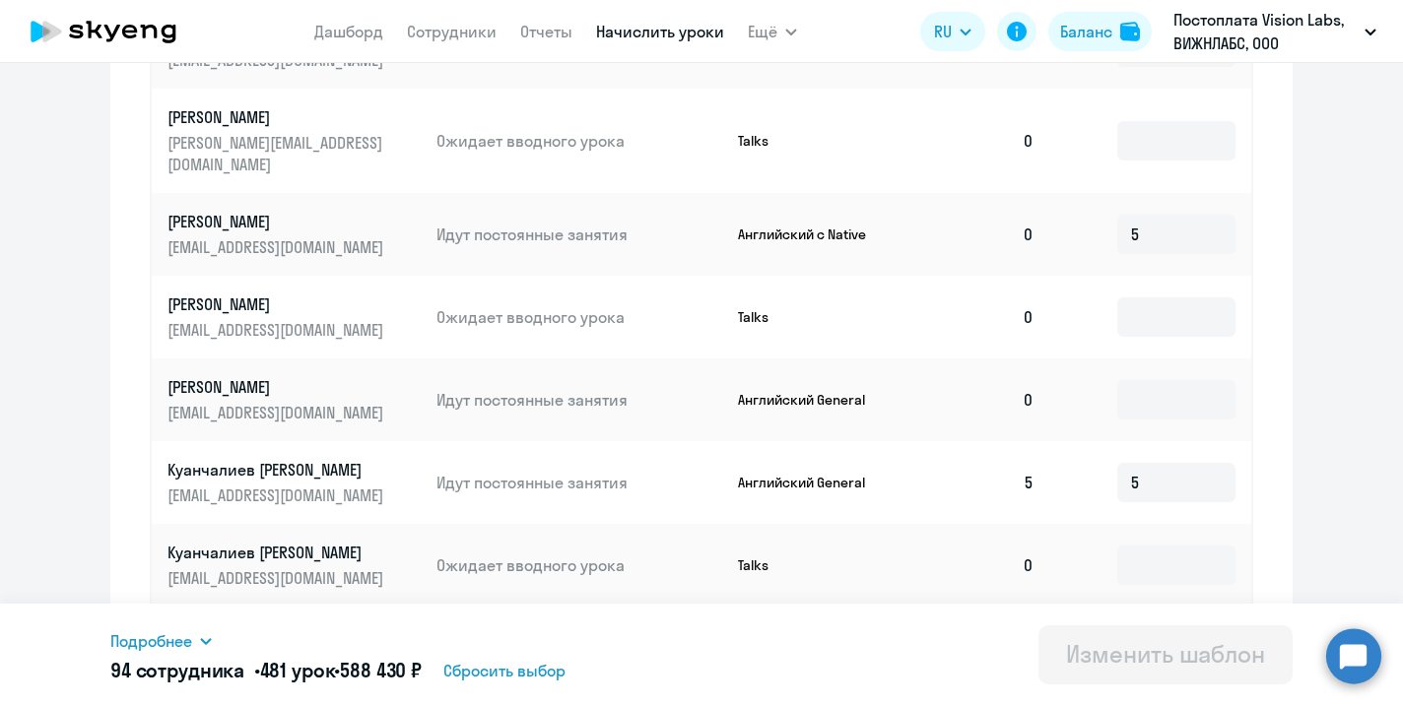
scroll to position [908, 0]
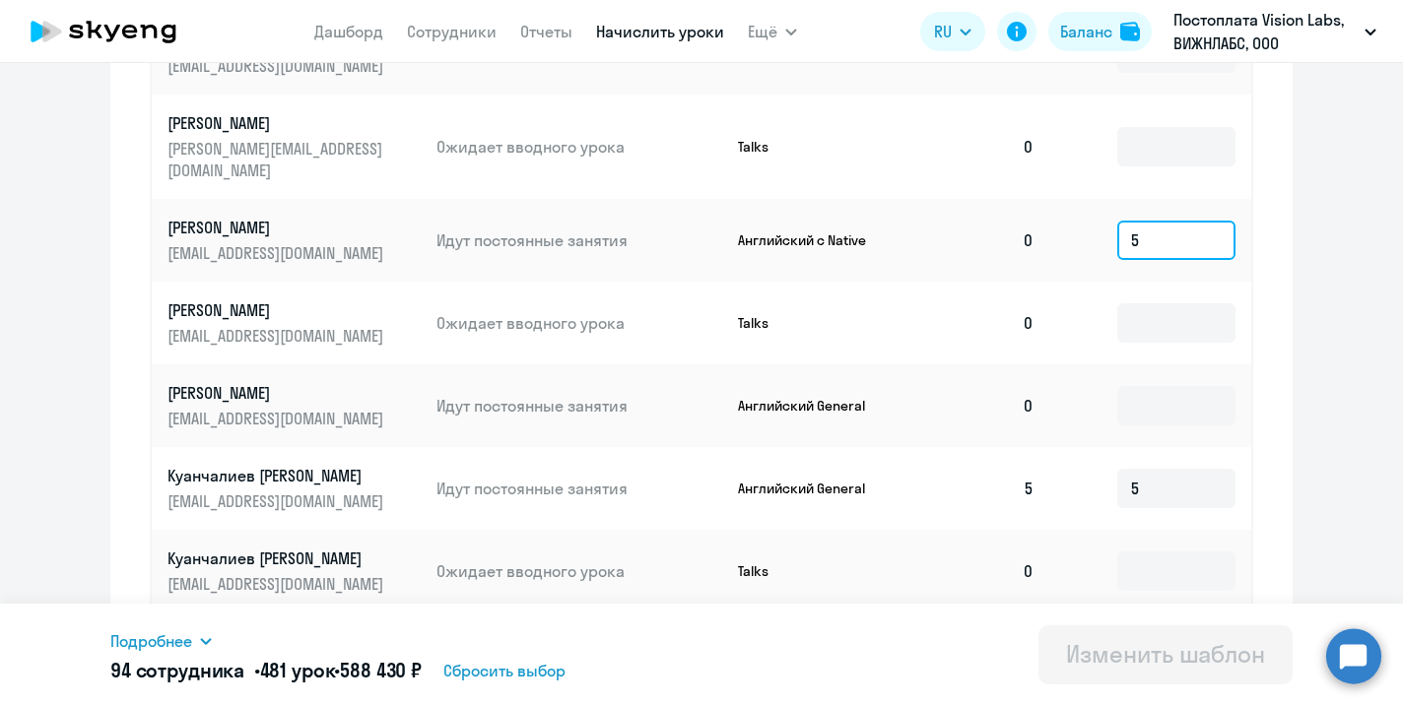
click at [1166, 221] on input "5" at bounding box center [1176, 240] width 118 height 39
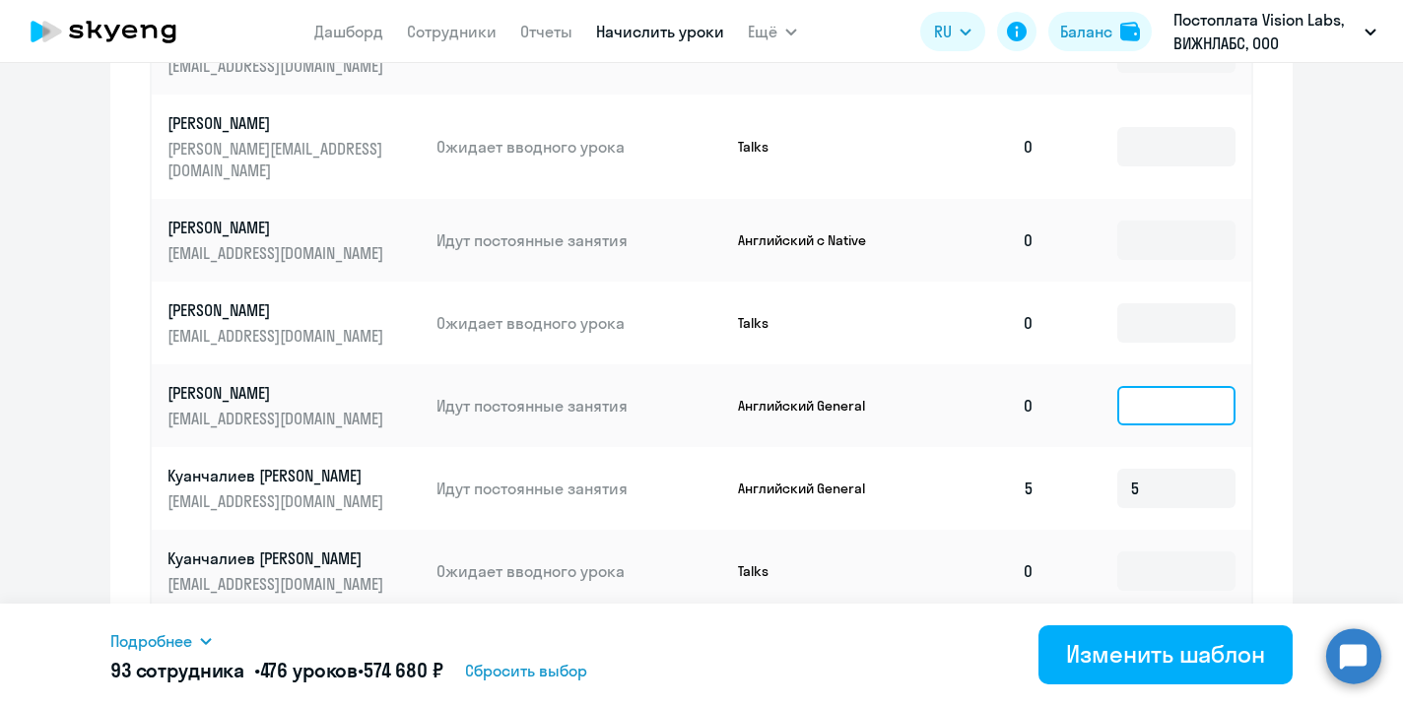
click at [1176, 392] on input at bounding box center [1176, 405] width 118 height 39
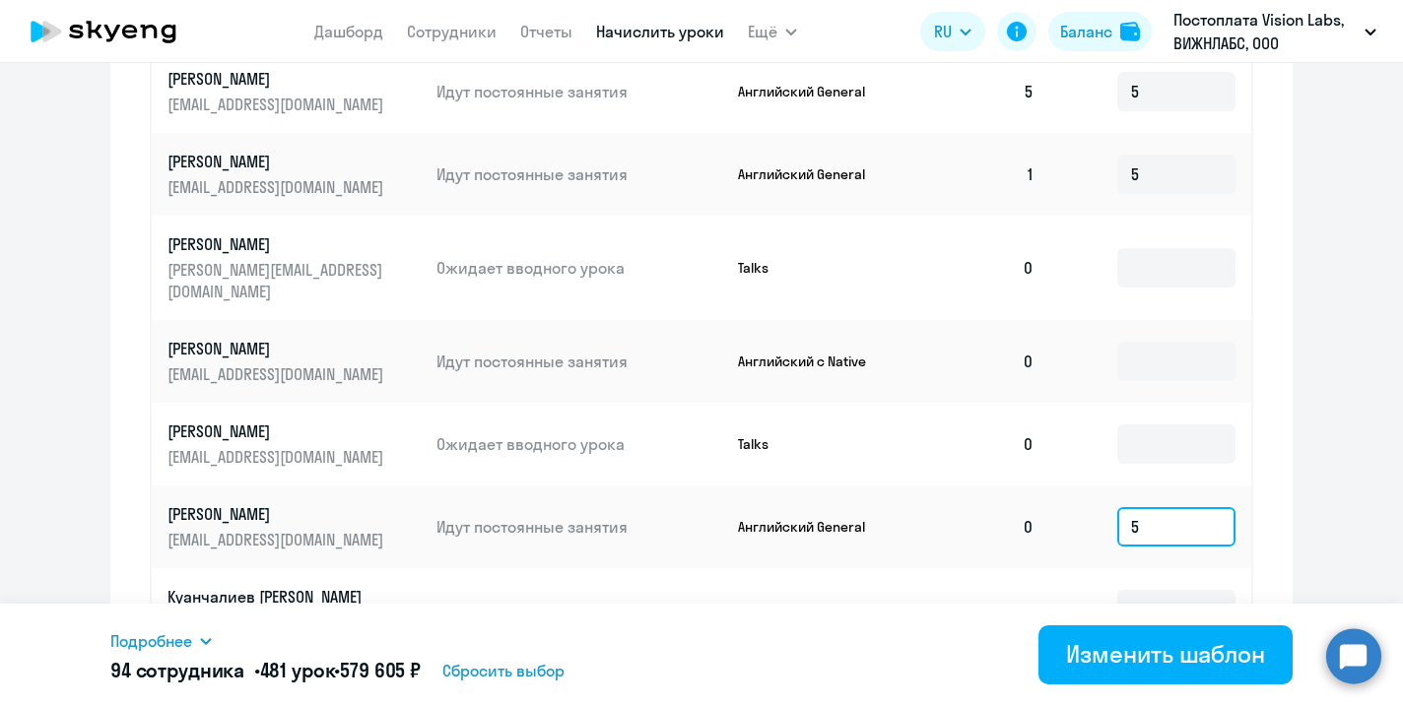
scroll to position [819, 0]
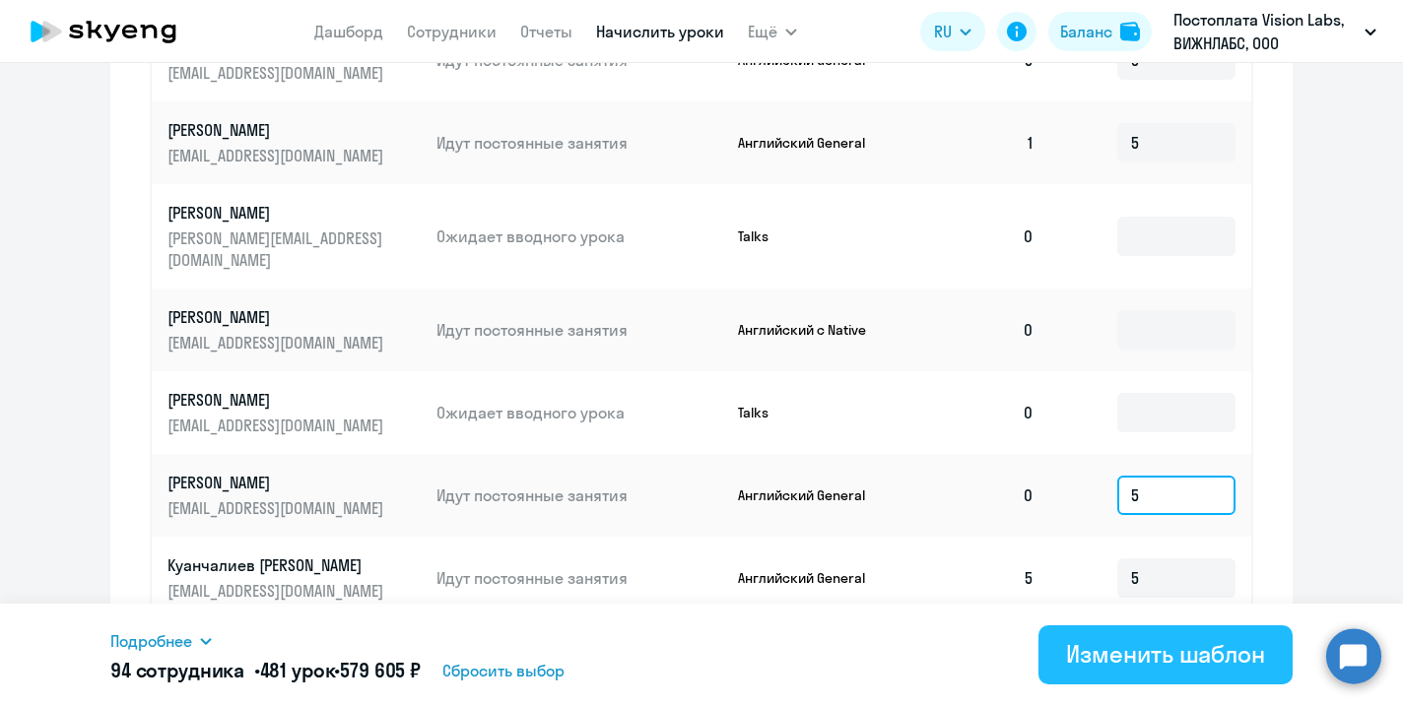
type input "5"
click at [1101, 664] on div "Изменить шаблон" at bounding box center [1165, 654] width 199 height 32
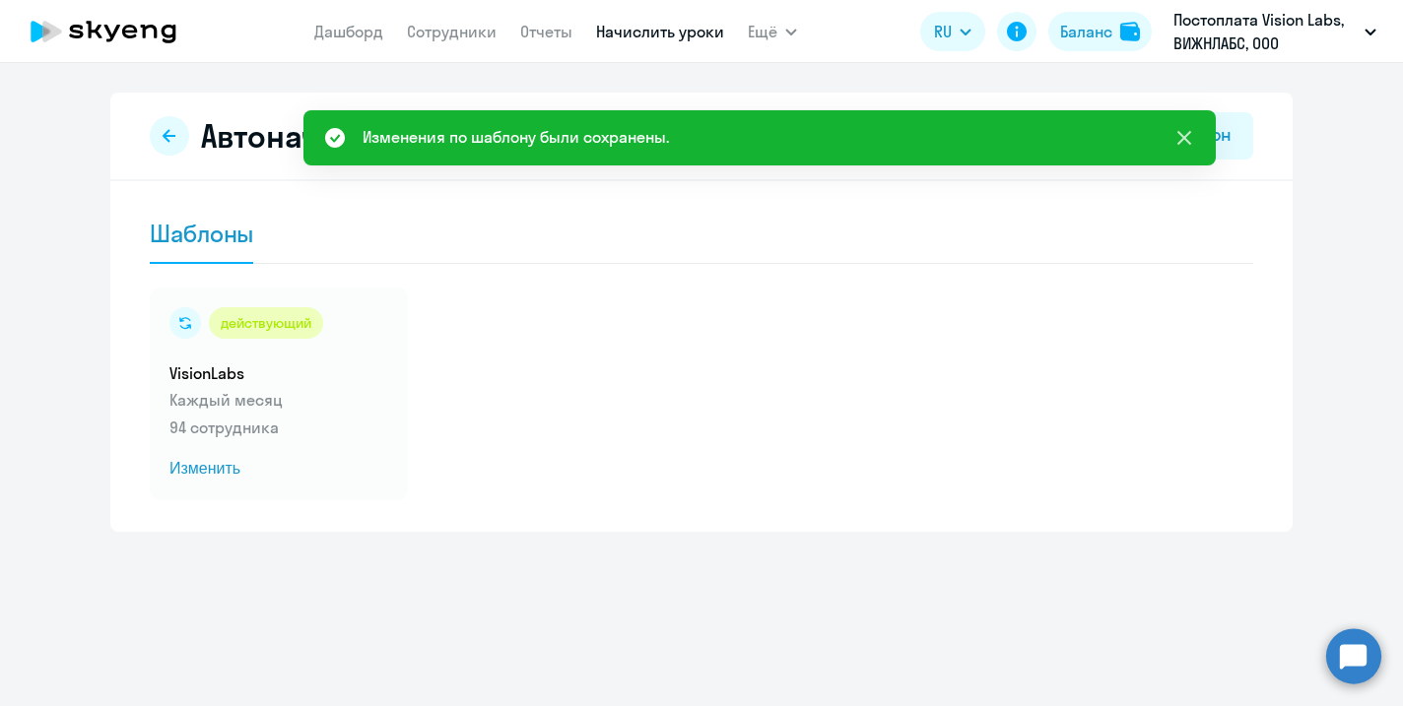
click at [1192, 142] on icon at bounding box center [1184, 138] width 24 height 24
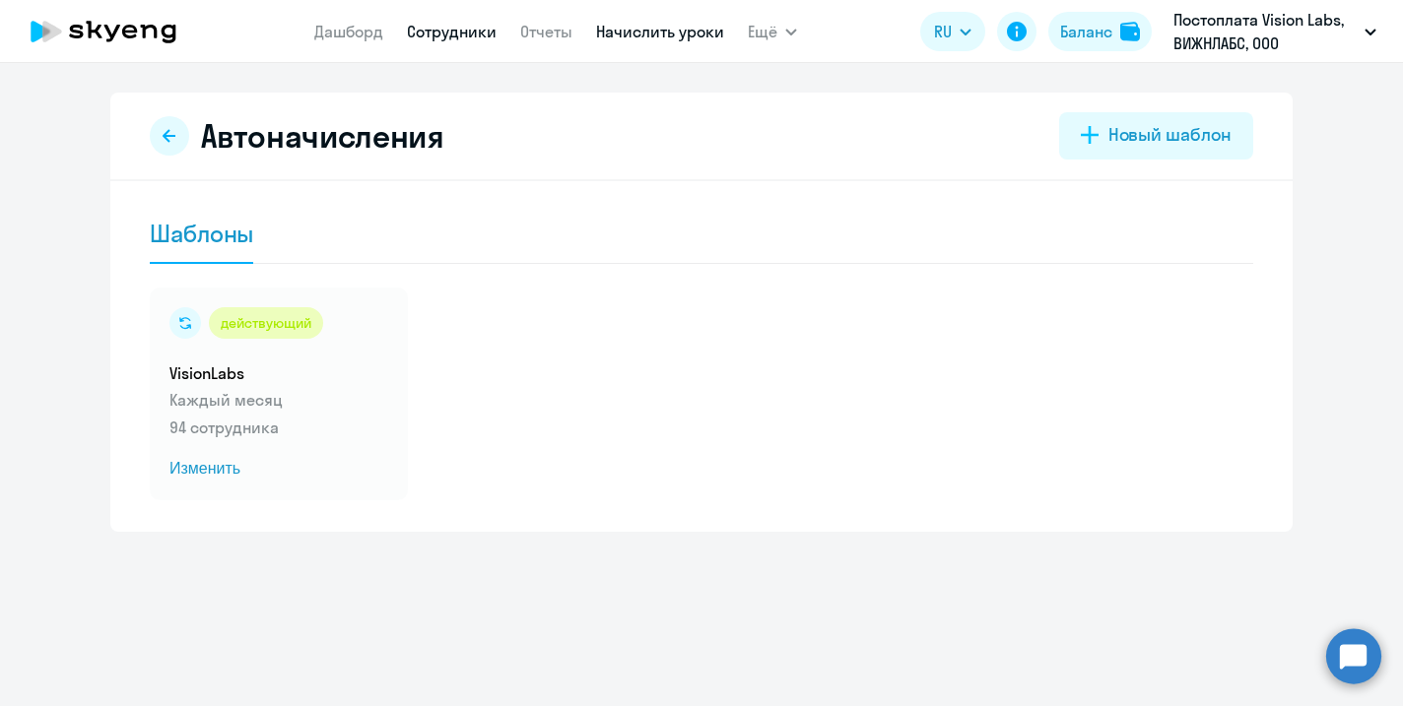
click at [458, 23] on link "Сотрудники" at bounding box center [452, 32] width 90 height 20
select select "30"
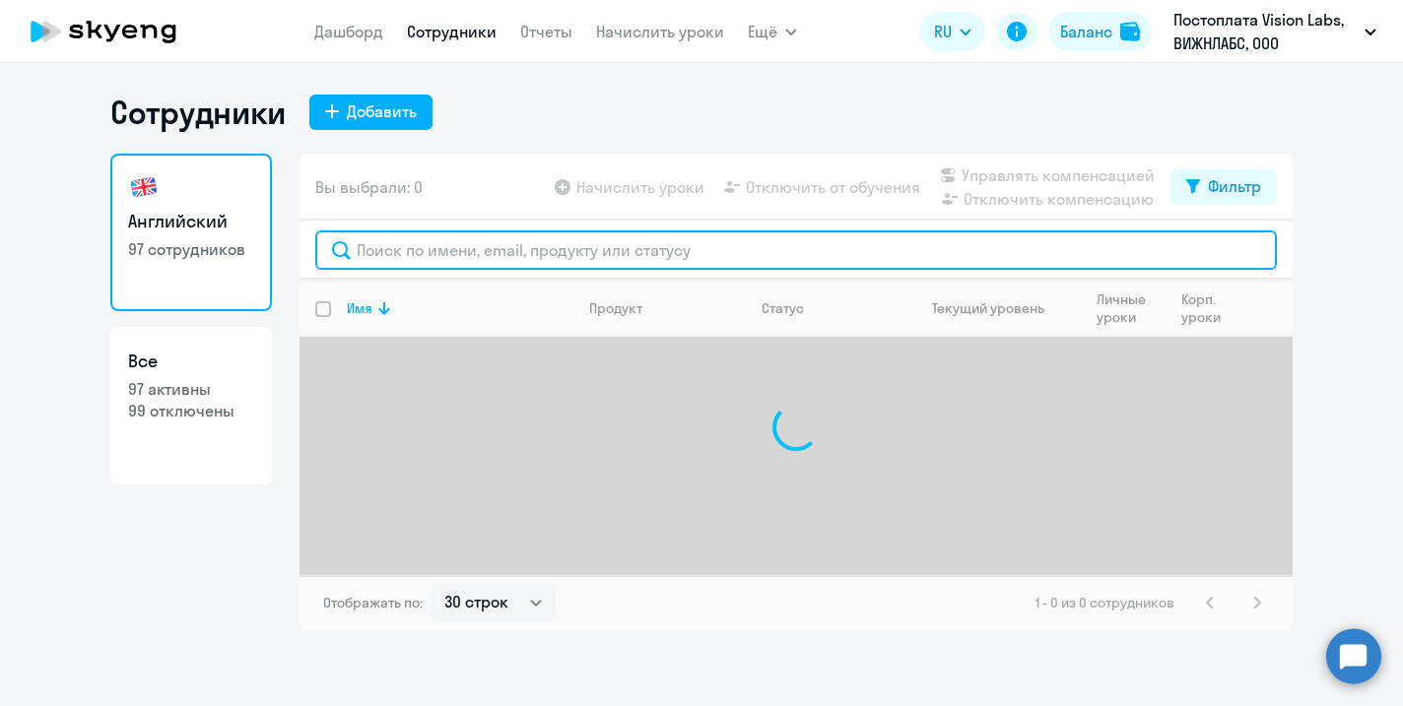
click at [506, 244] on input "text" at bounding box center [795, 249] width 961 height 39
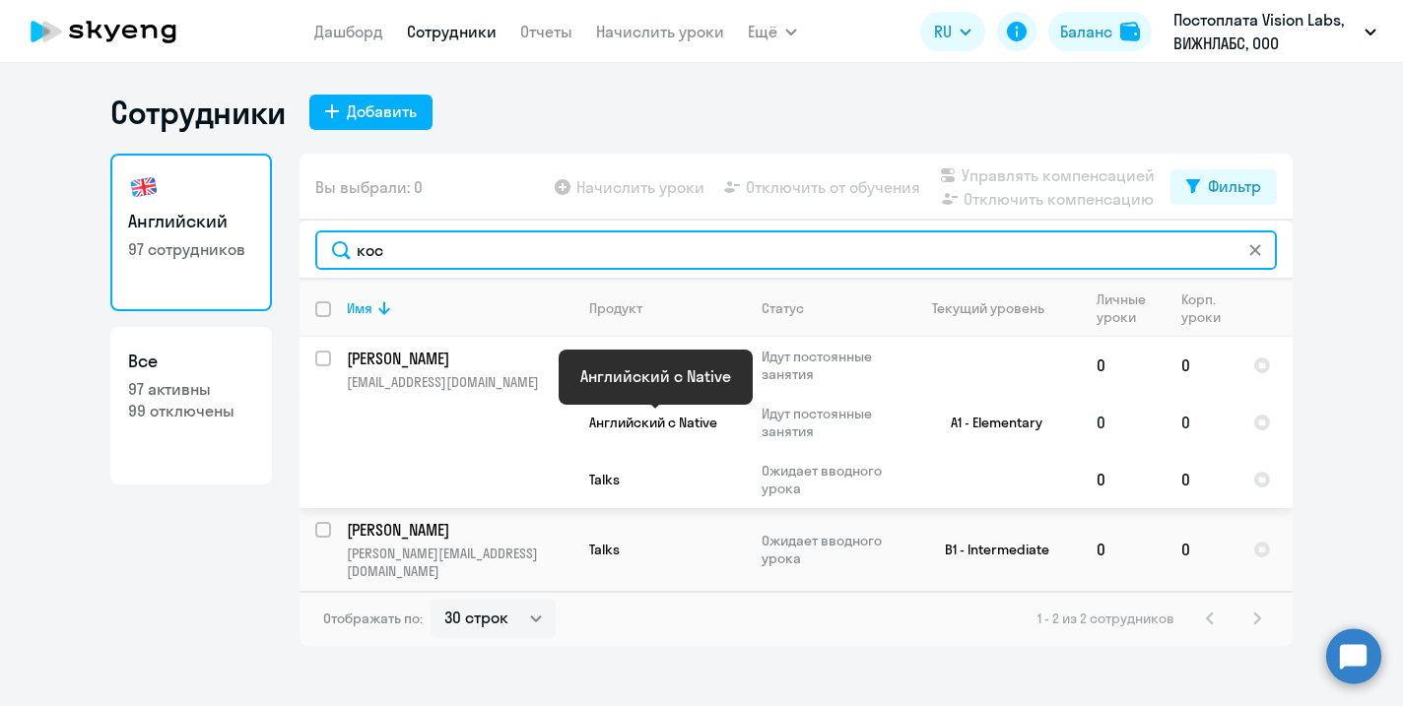
type input "кос"
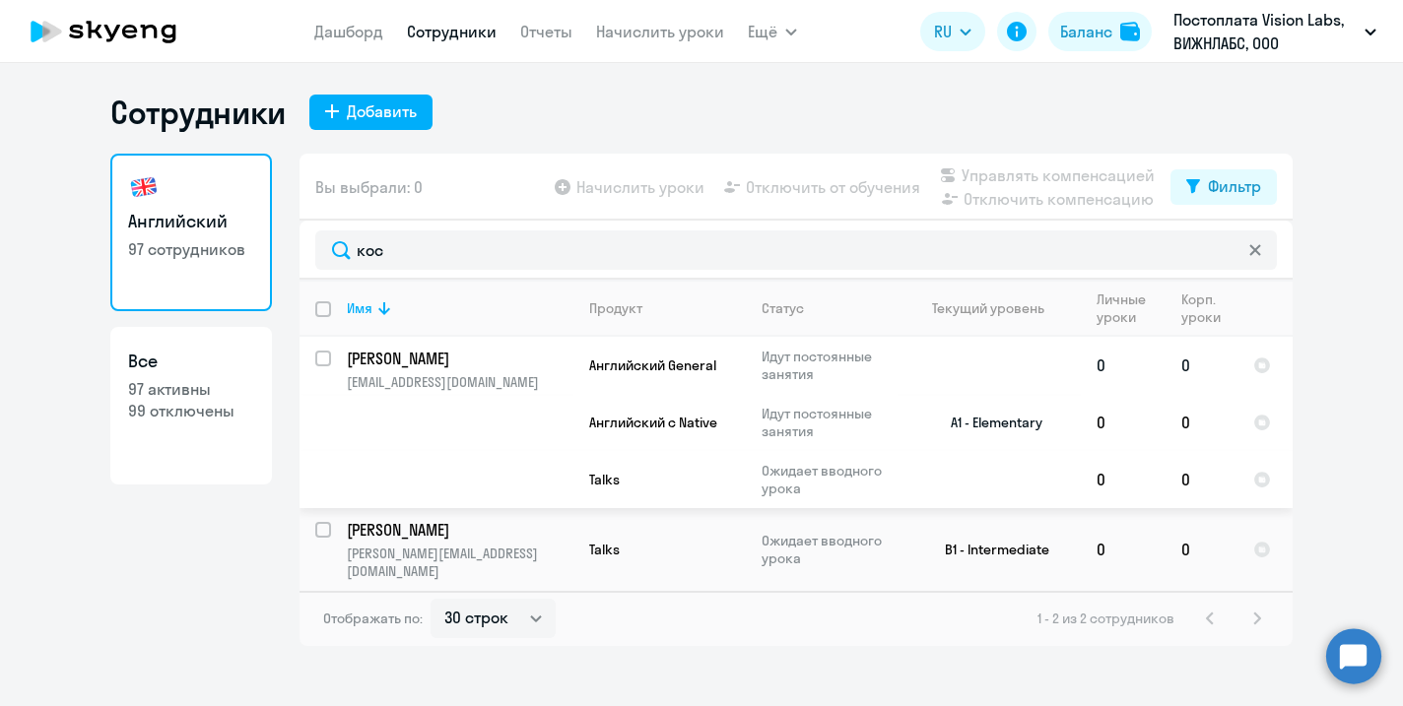
click at [467, 362] on p "[PERSON_NAME]" at bounding box center [458, 359] width 223 height 22
select select "english"
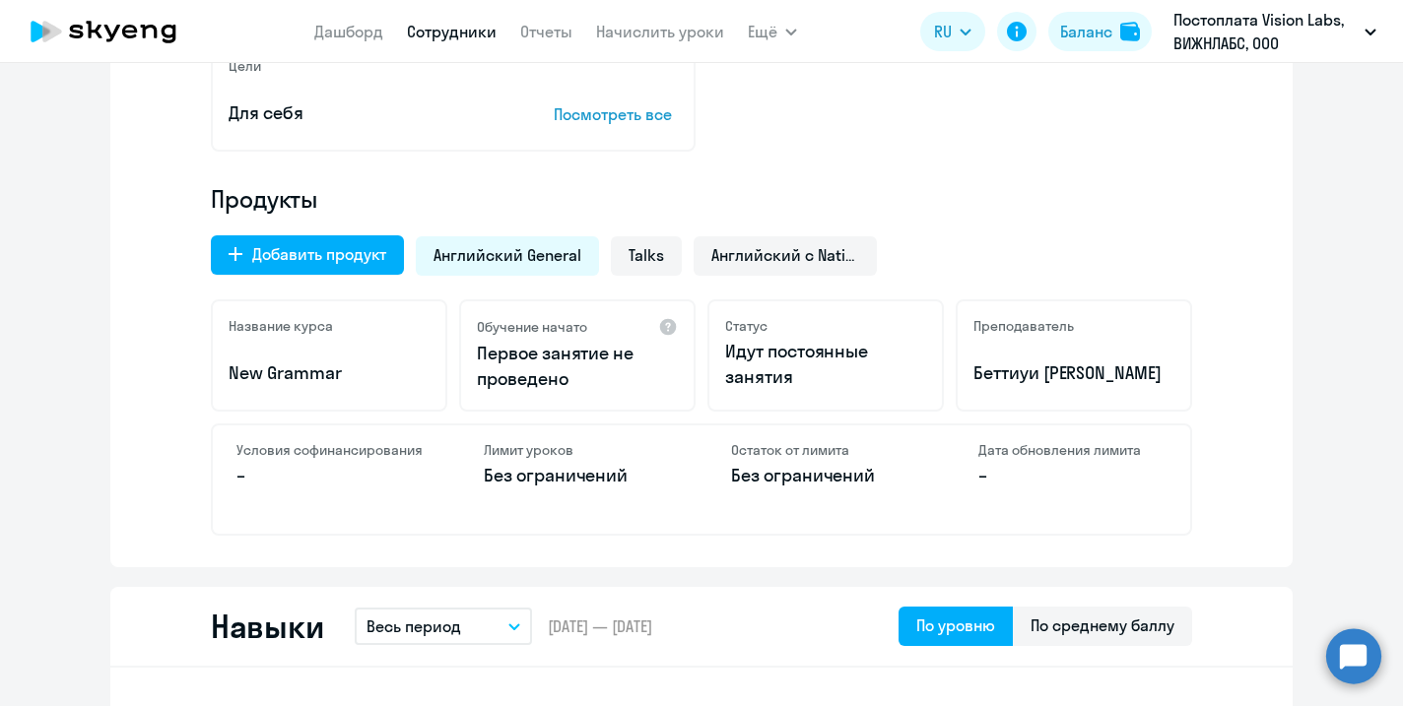
scroll to position [581, 0]
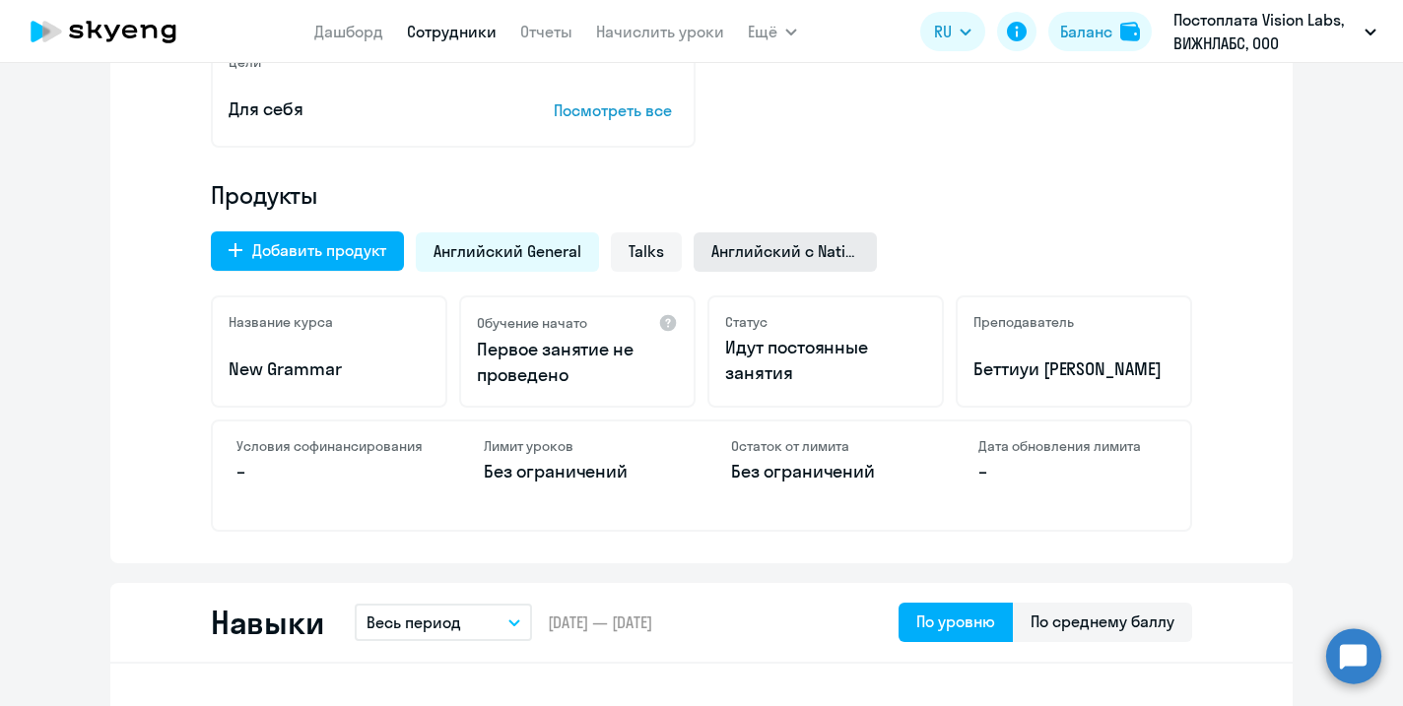
click at [794, 240] on span "Английский с Native" at bounding box center [785, 251] width 148 height 22
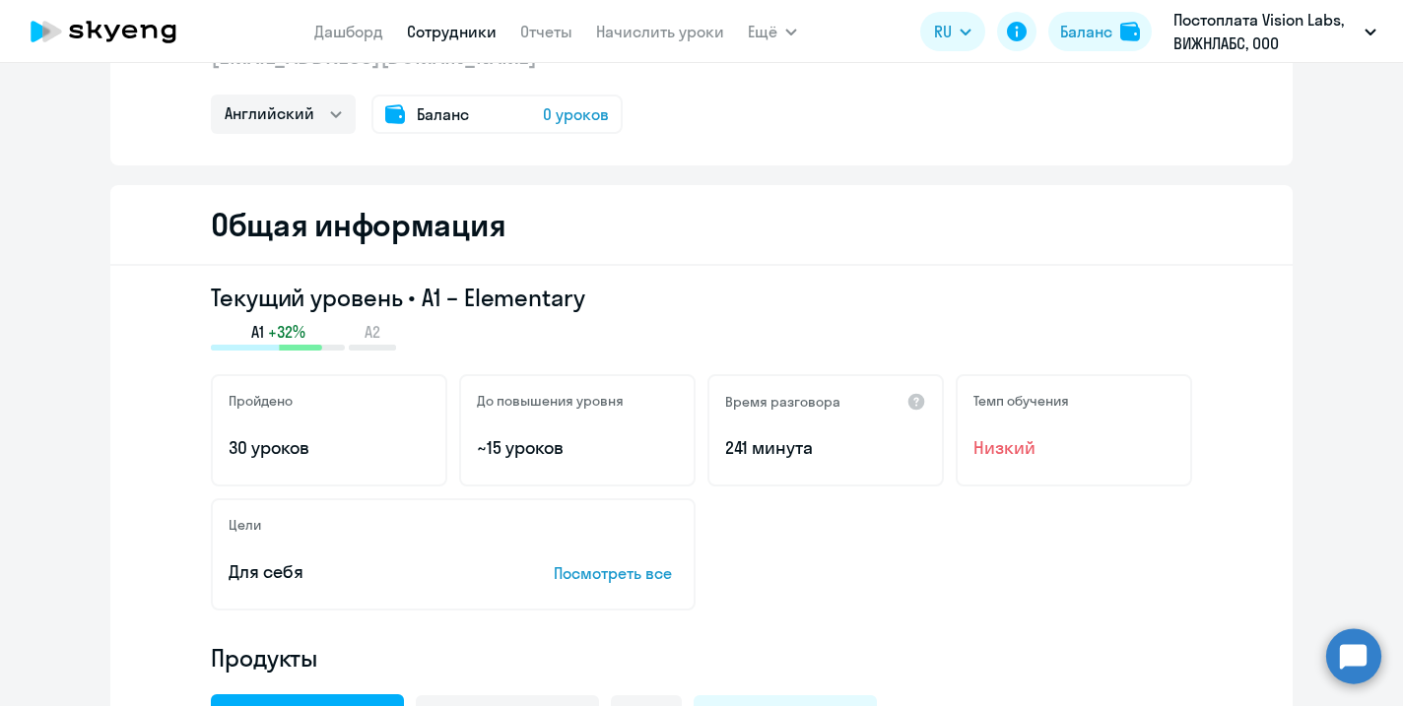
scroll to position [83, 0]
